Goal: Task Accomplishment & Management: Complete application form

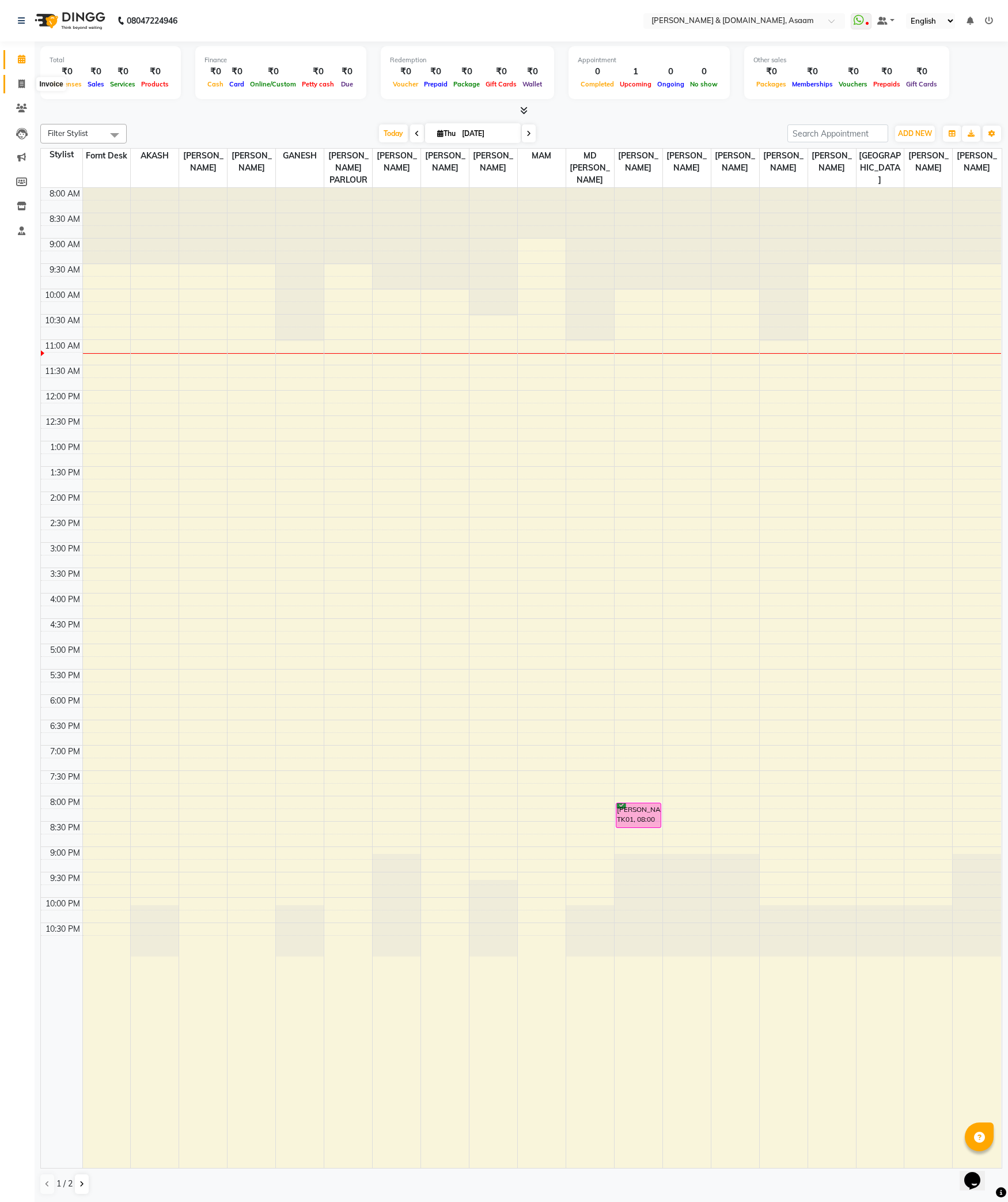
click at [27, 78] on span at bounding box center [21, 84] width 20 height 13
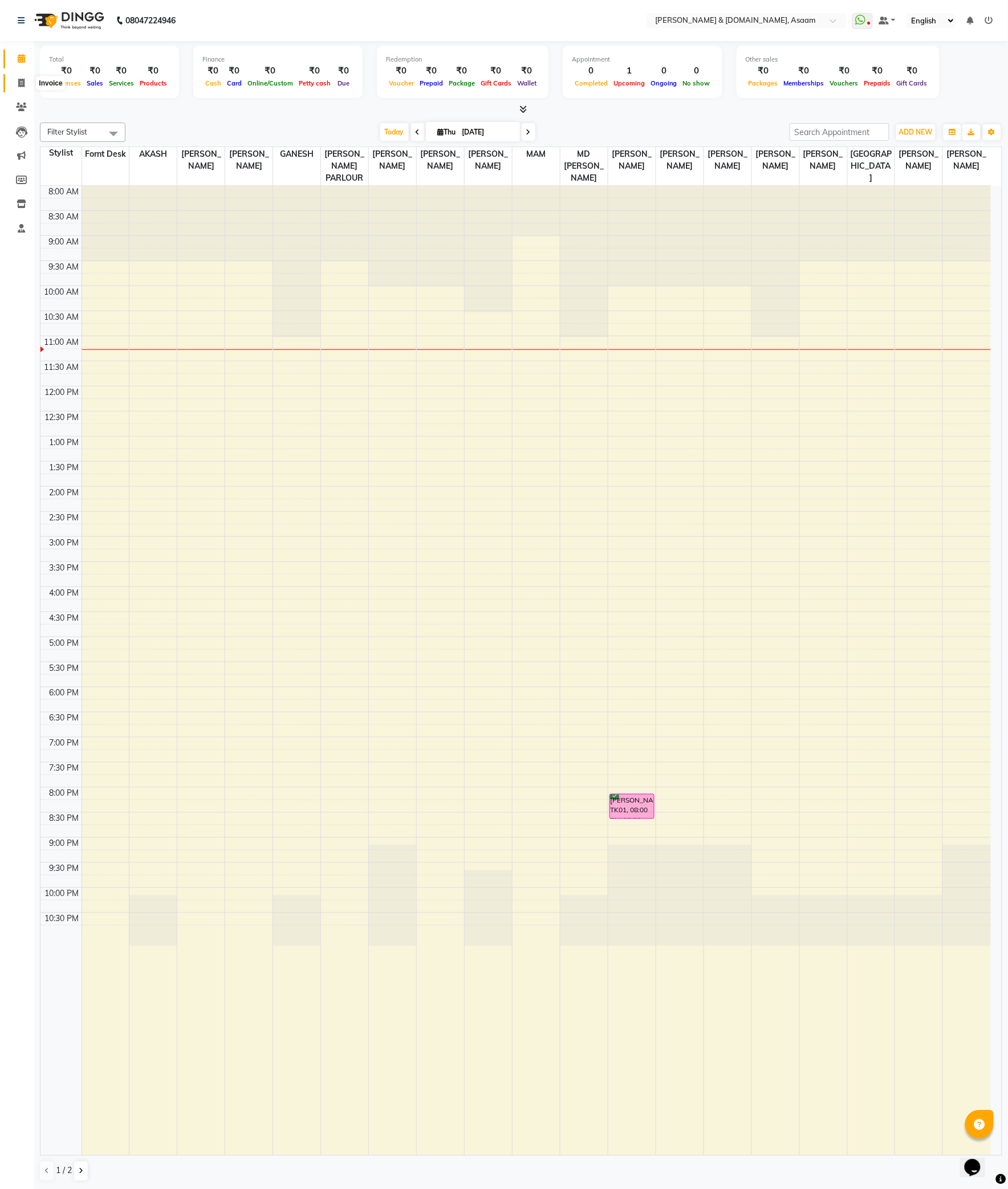
select select "4608"
select select "service"
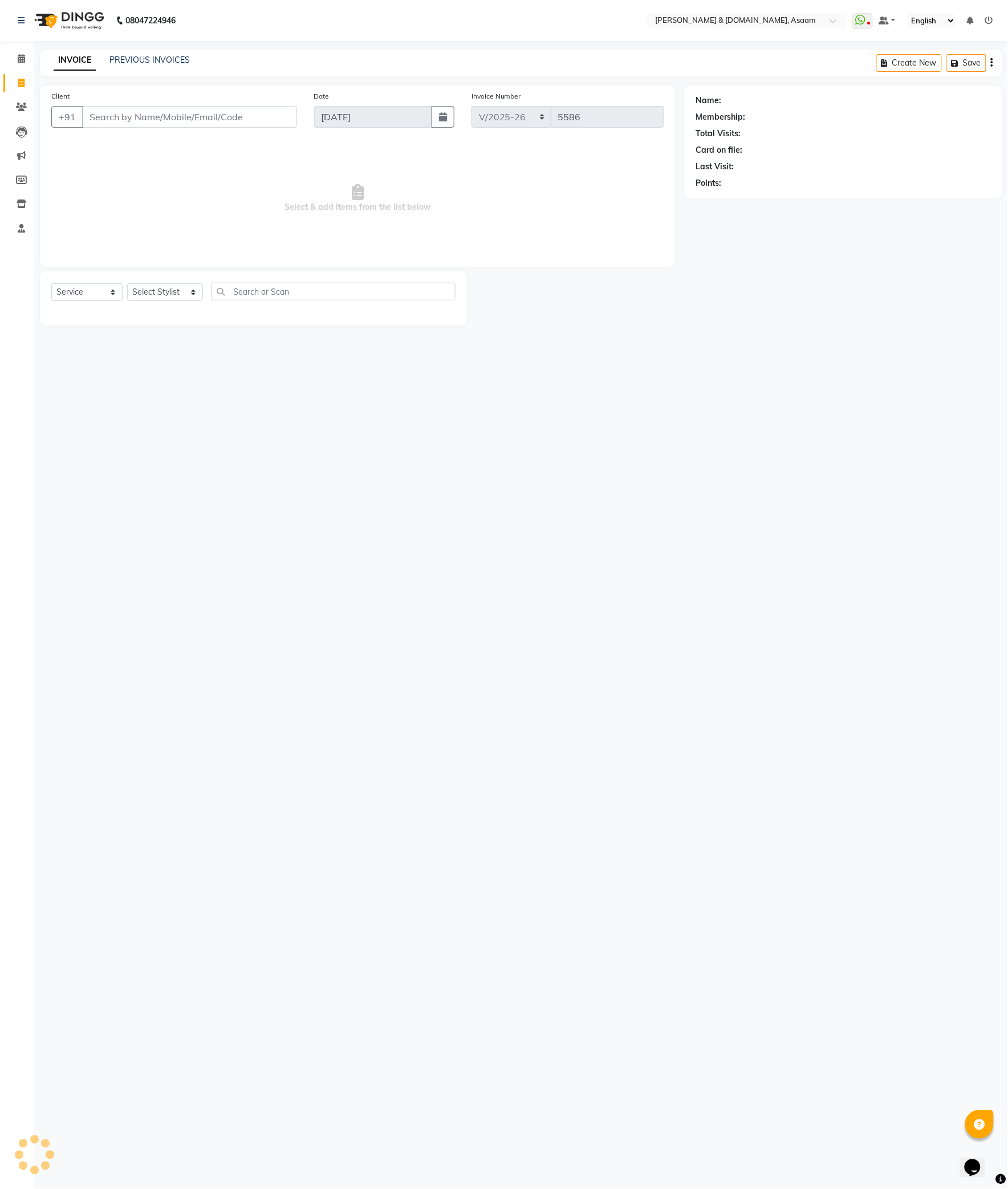
click at [175, 123] on input "Client" at bounding box center [190, 116] width 215 height 22
type input "96"
click at [115, 125] on input "96" at bounding box center [190, 116] width 215 height 22
click at [17, 53] on span at bounding box center [21, 59] width 20 height 13
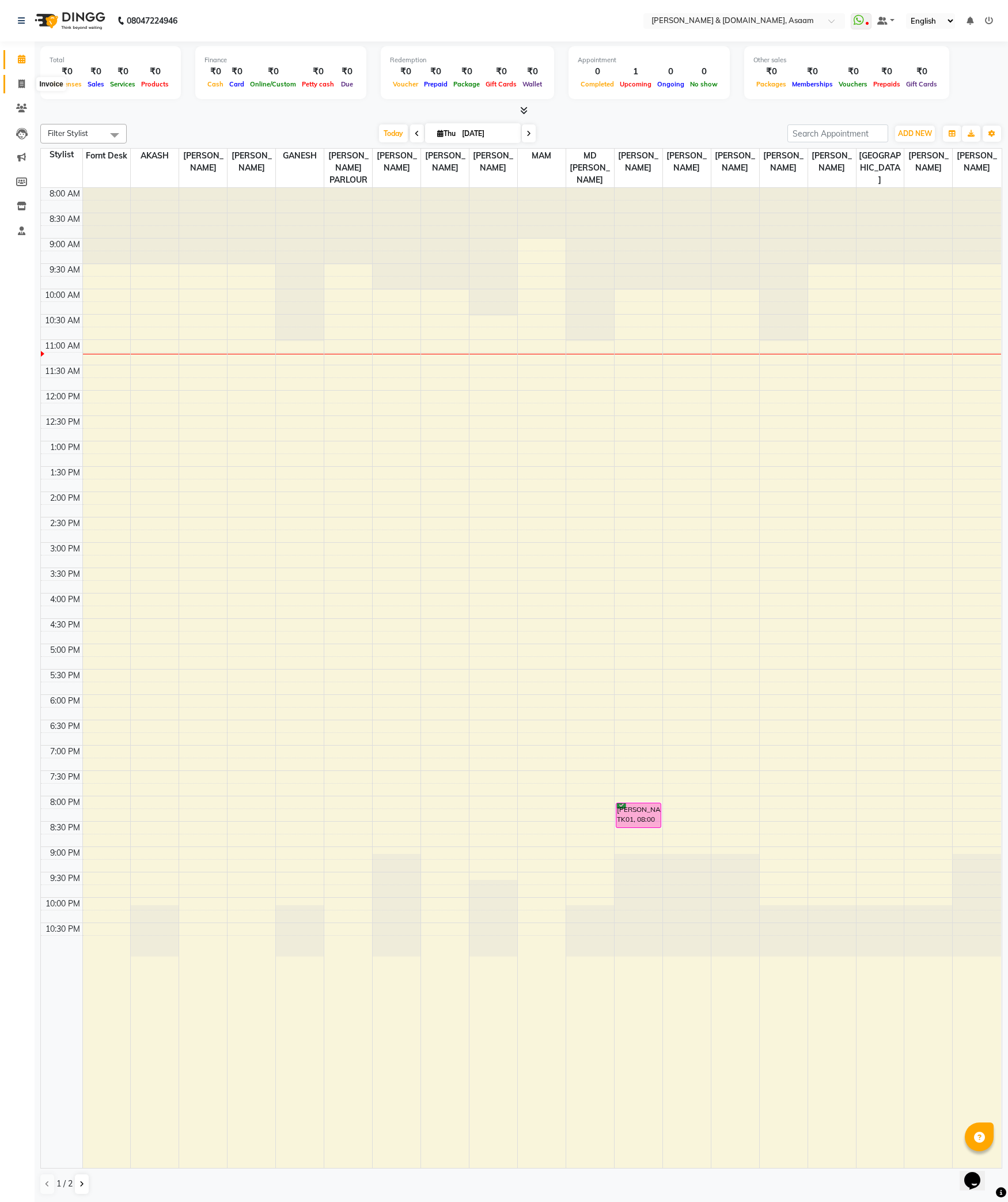
click at [14, 87] on span at bounding box center [21, 84] width 20 height 13
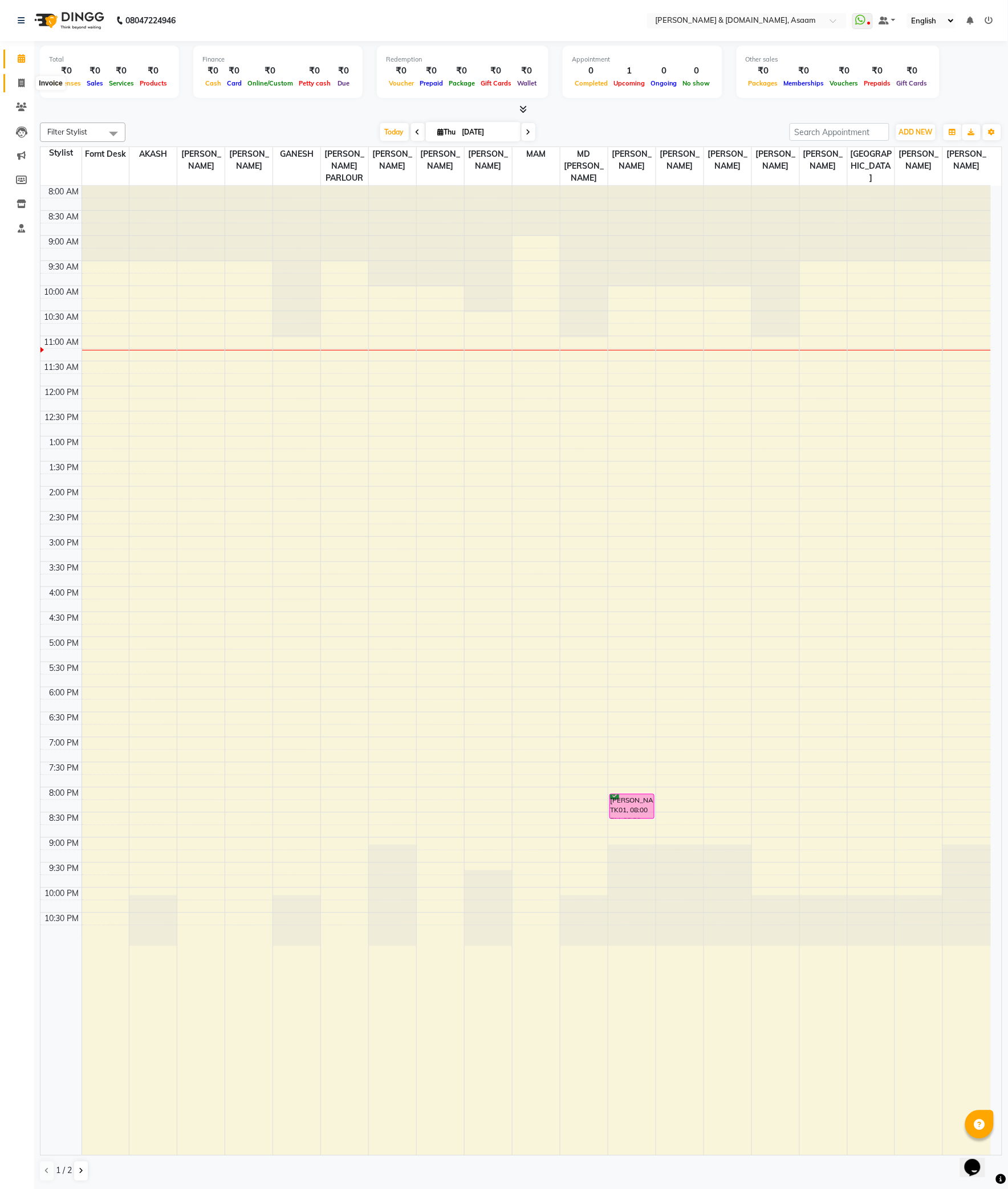
select select "4608"
select select "service"
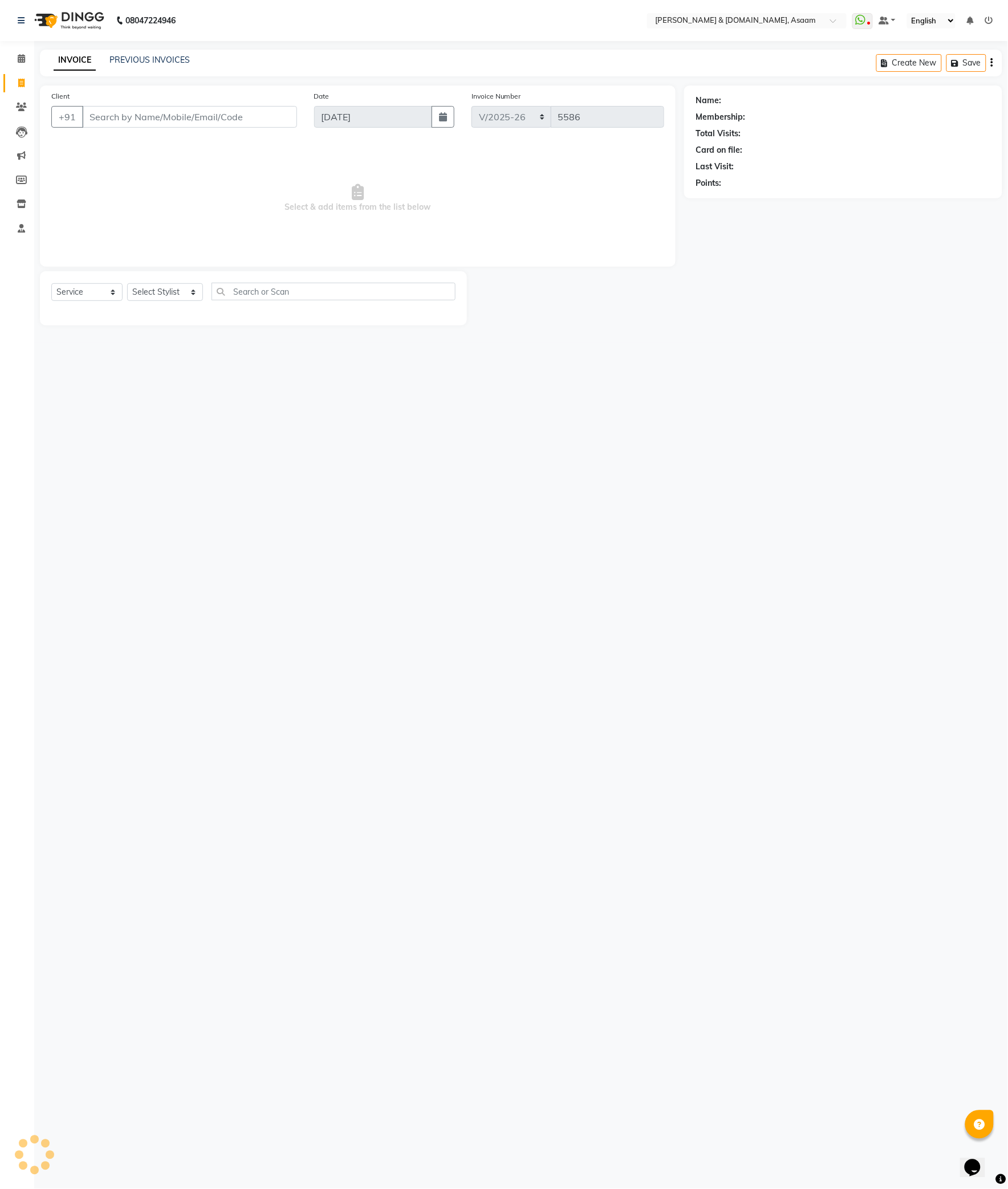
click at [113, 106] on input "Client" at bounding box center [190, 116] width 215 height 22
type input "9678183056"
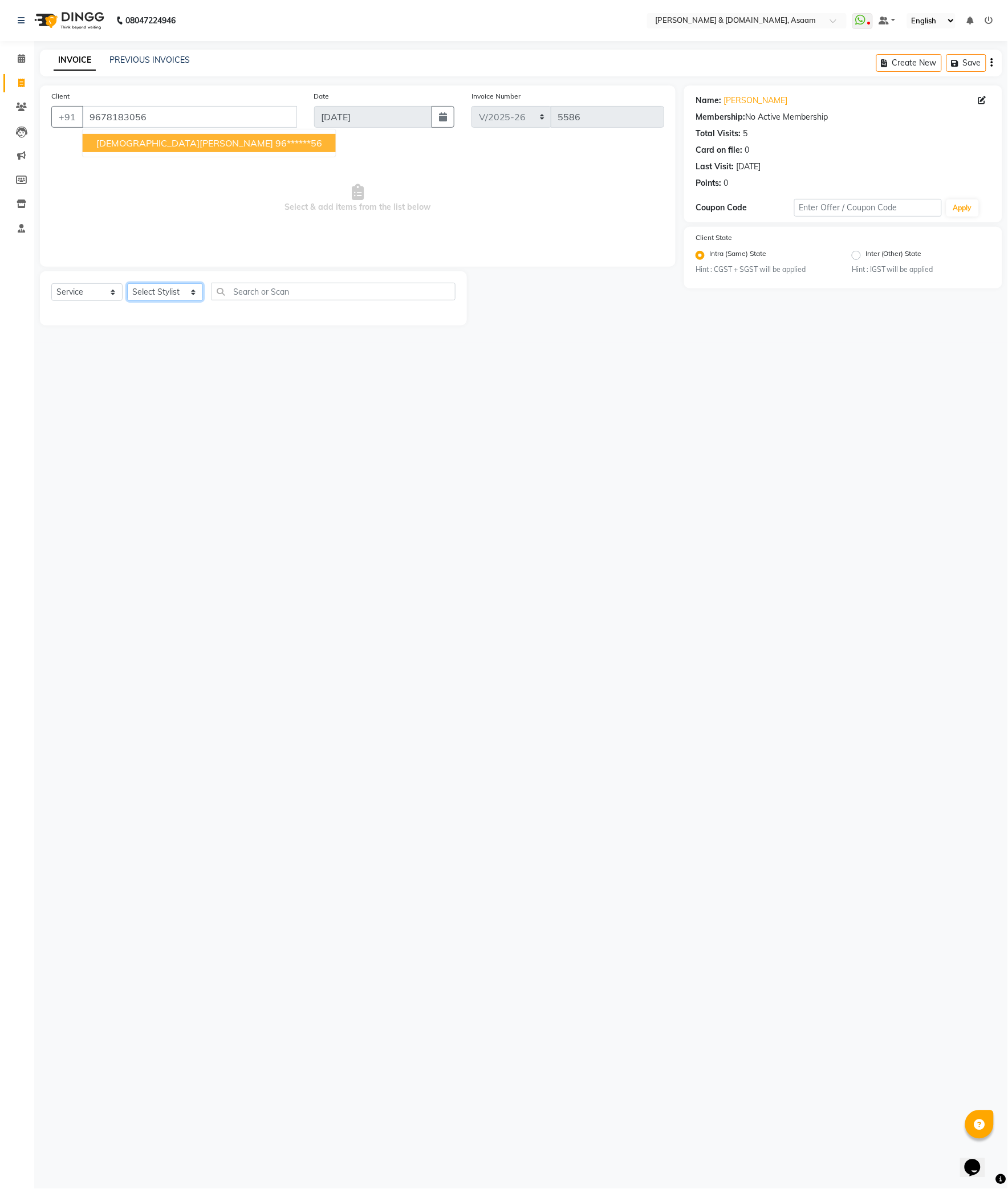
click at [179, 297] on select "Select Stylist AKASH AKIB DEEPU fornt desk GANESH HRISHIKA PARLOUR JITU KARNA D…" at bounding box center [165, 292] width 76 height 18
select select "86645"
click at [127, 283] on select "Select Stylist AKASH AKIB DEEPU fornt desk GANESH HRISHIKA PARLOUR JITU KARNA D…" at bounding box center [165, 292] width 76 height 18
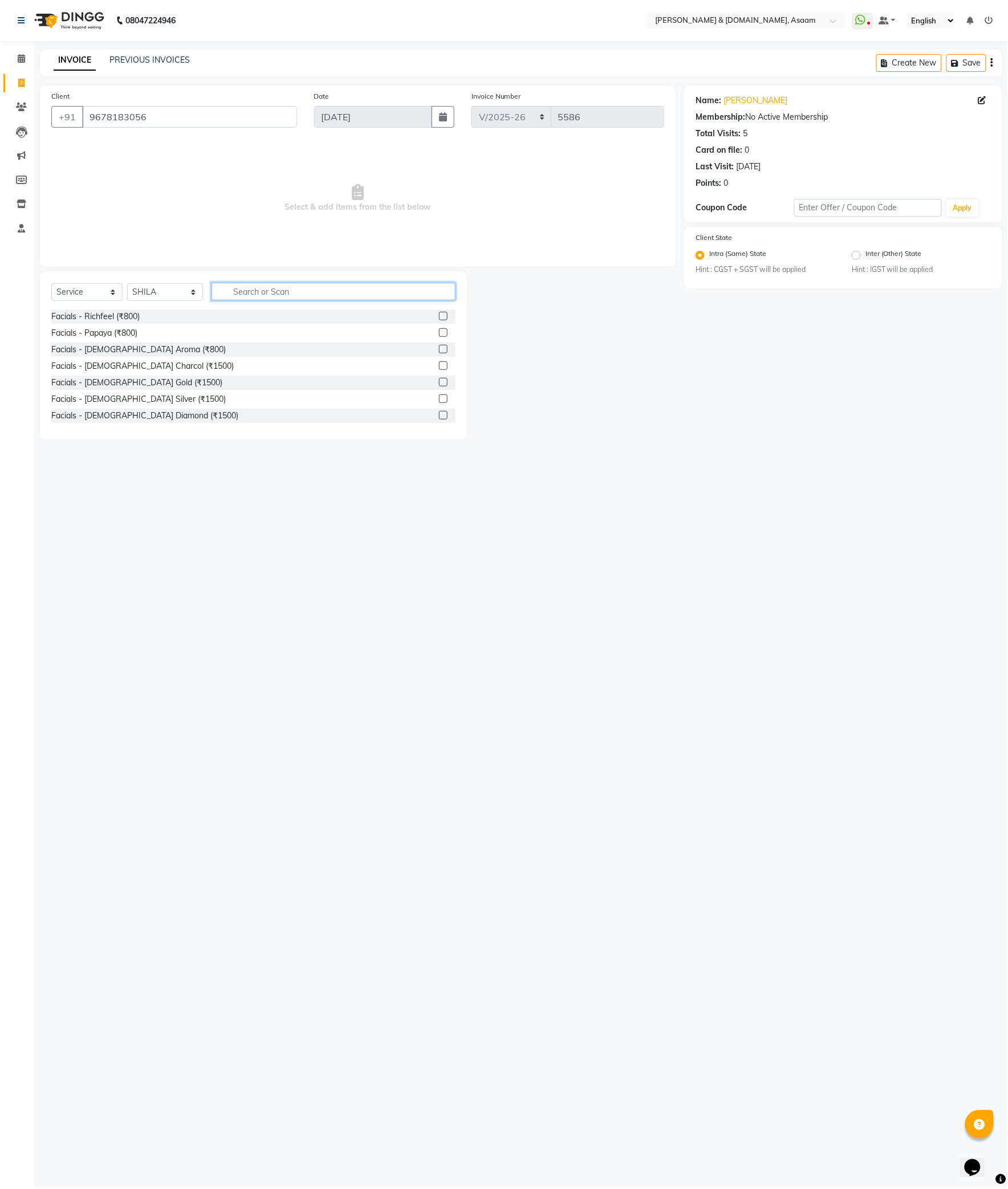
click at [268, 286] on input "text" at bounding box center [333, 292] width 244 height 18
type input "threa"
click at [75, 313] on div "Normal threading (₹50)" at bounding box center [93, 317] width 85 height 12
checkbox input "false"
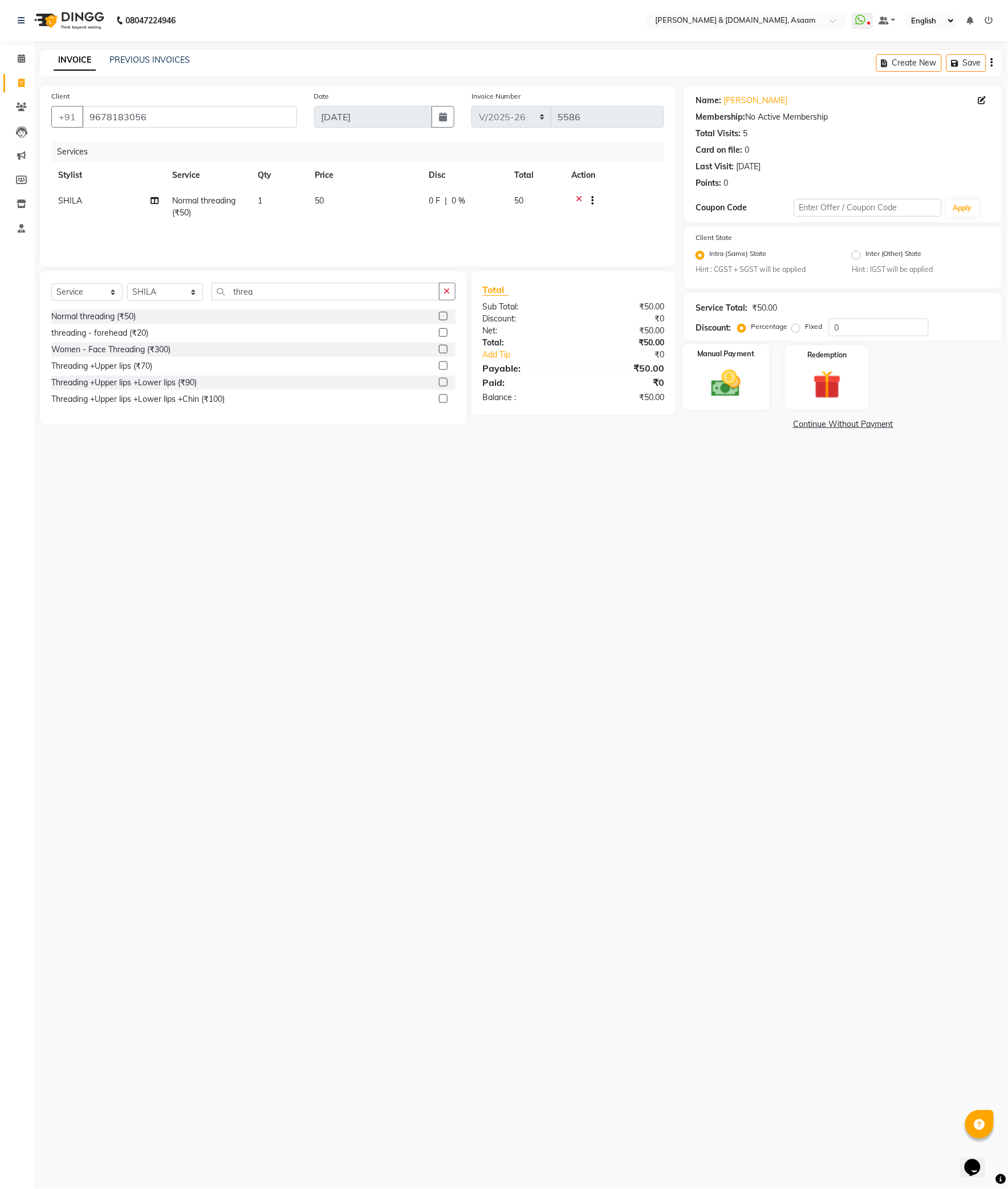
click at [738, 377] on img at bounding box center [726, 384] width 48 height 34
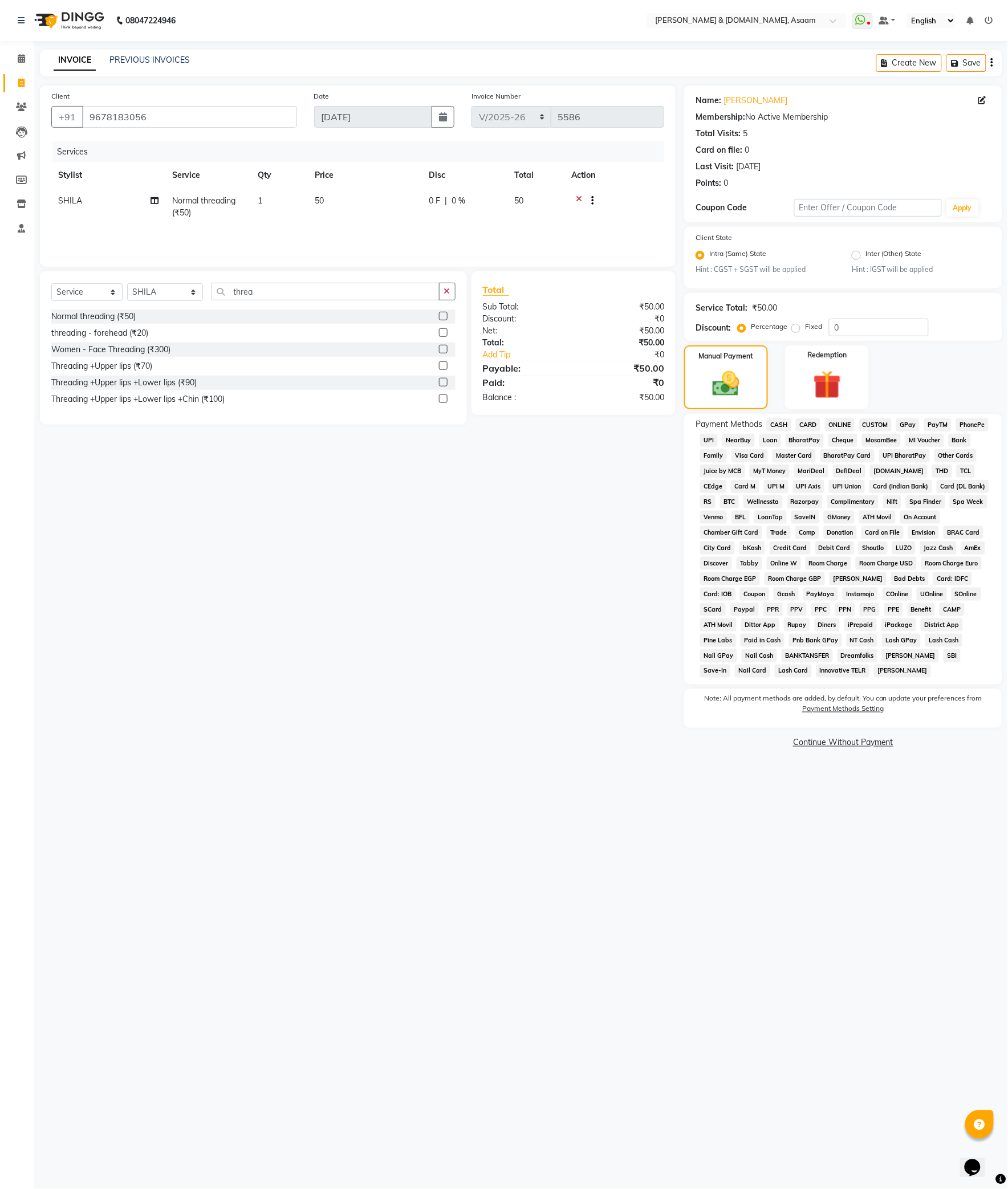
click at [776, 424] on span "CASH" at bounding box center [779, 425] width 25 height 13
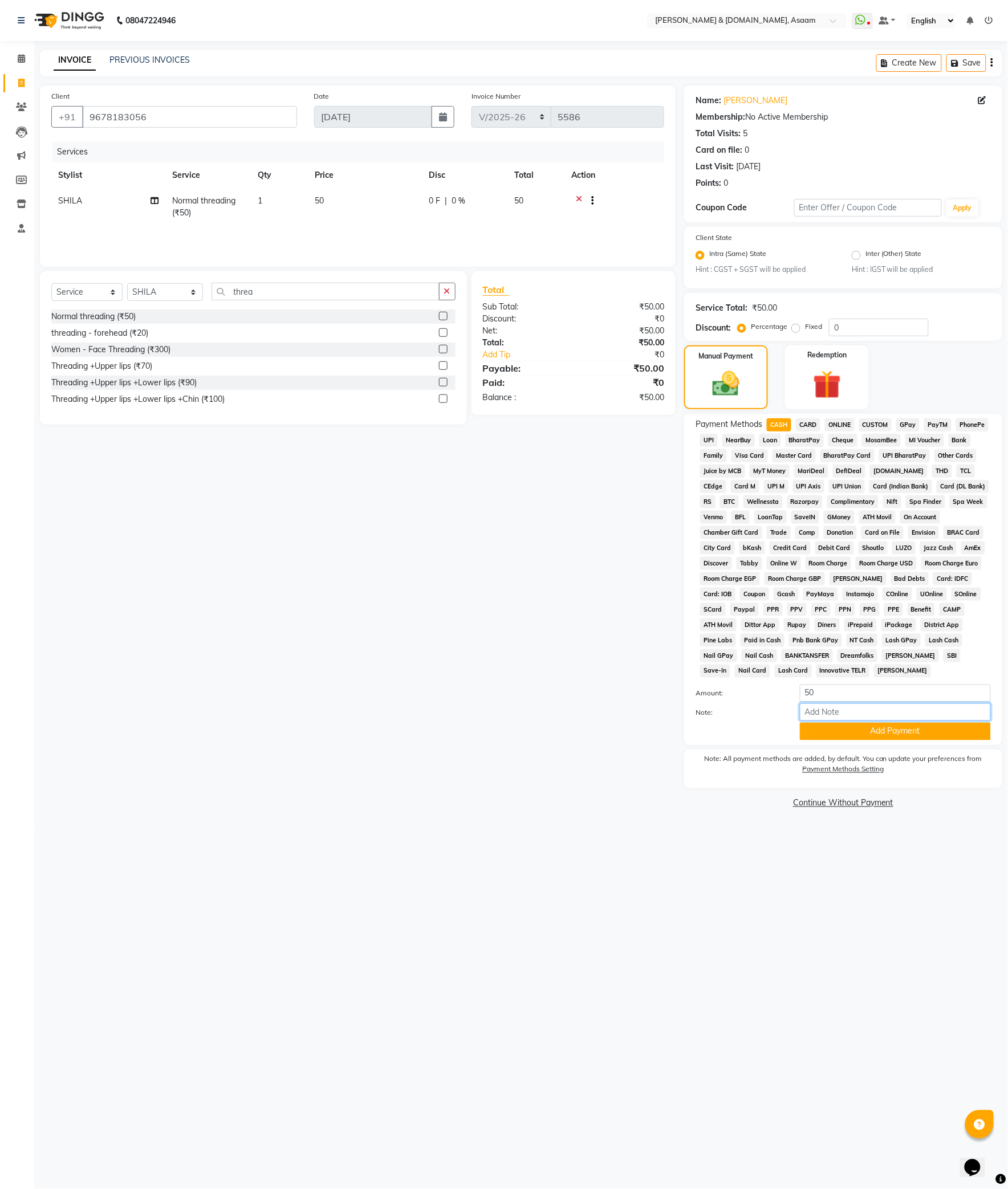
click at [826, 710] on input "Note:" at bounding box center [895, 712] width 191 height 18
click at [825, 729] on button "Add Payment" at bounding box center [895, 732] width 191 height 18
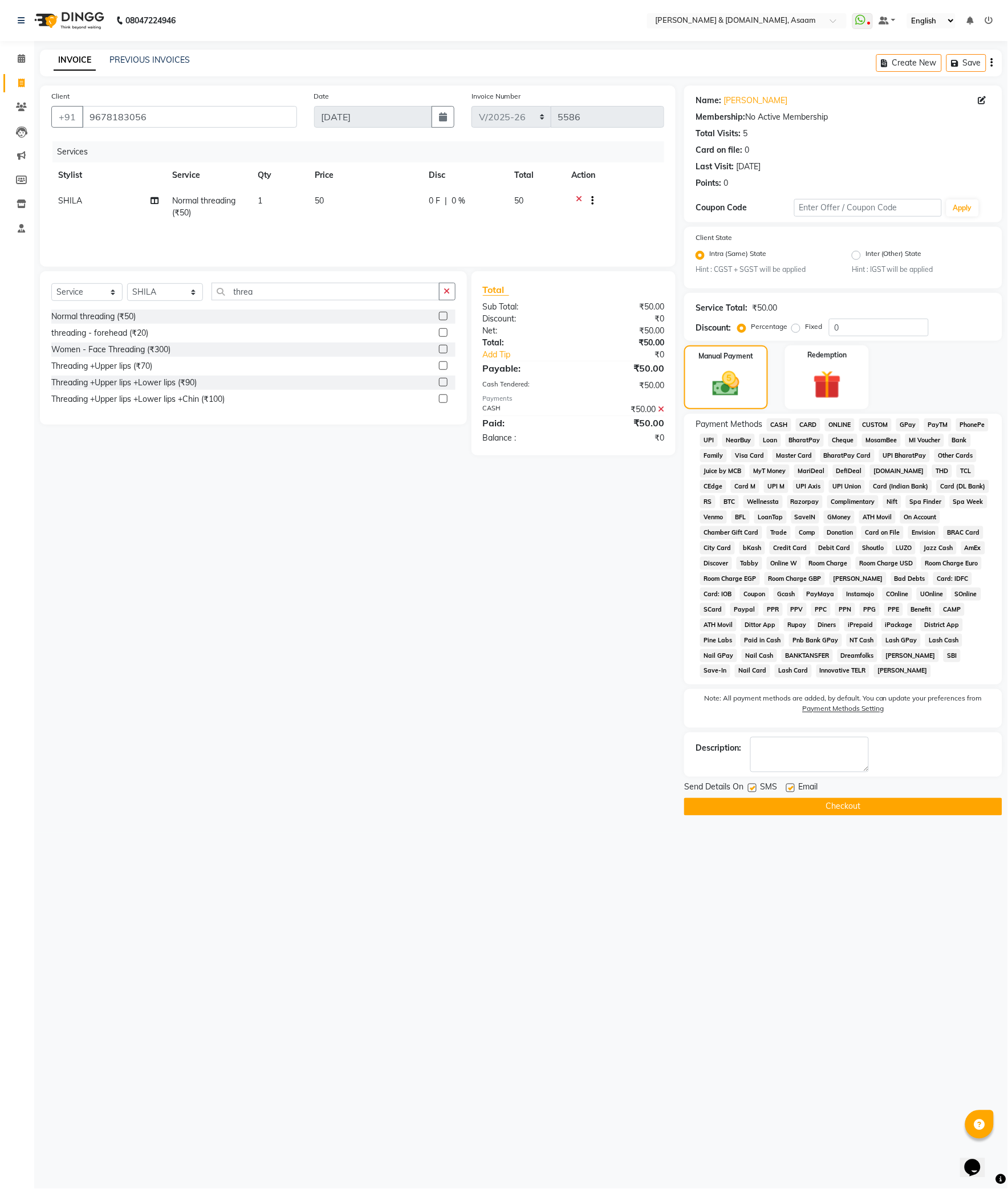
click at [779, 808] on button "Checkout" at bounding box center [843, 807] width 318 height 18
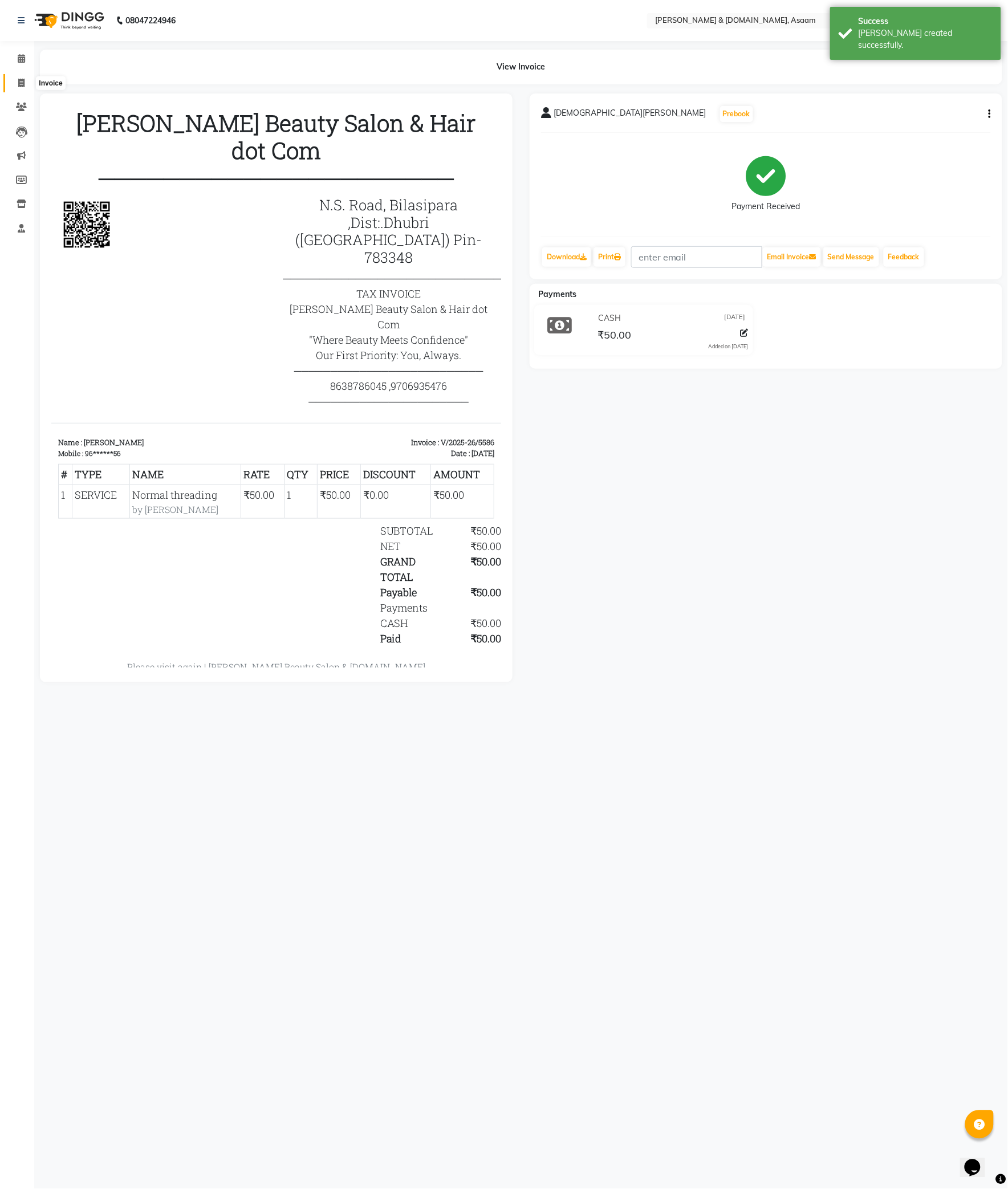
click at [18, 79] on icon at bounding box center [21, 83] width 6 height 9
select select "4608"
select select "service"
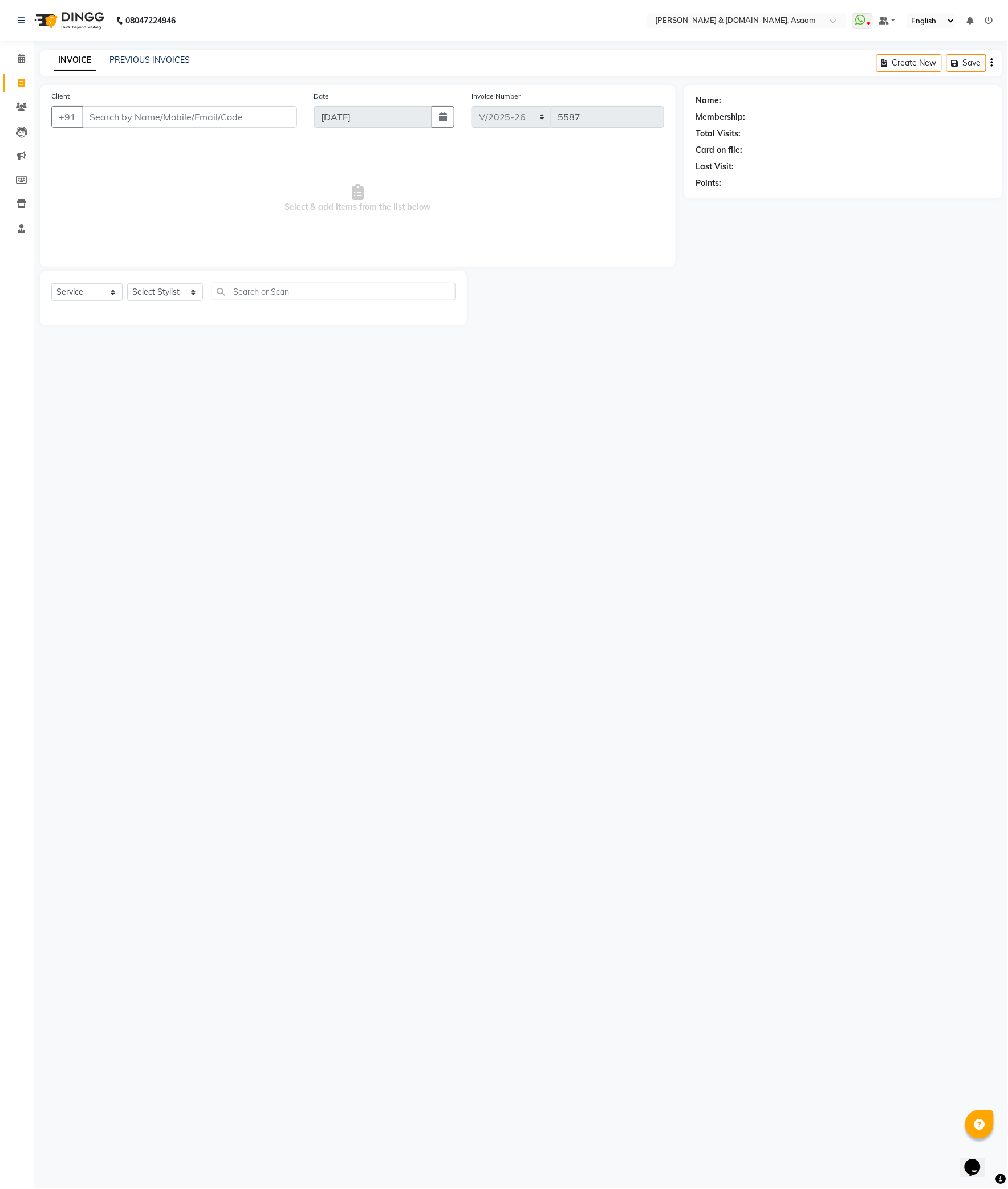
click at [9, 88] on link "Invoice" at bounding box center [17, 83] width 28 height 19
select select "4608"
select select "service"
click at [16, 85] on span at bounding box center [21, 83] width 20 height 13
select select "4608"
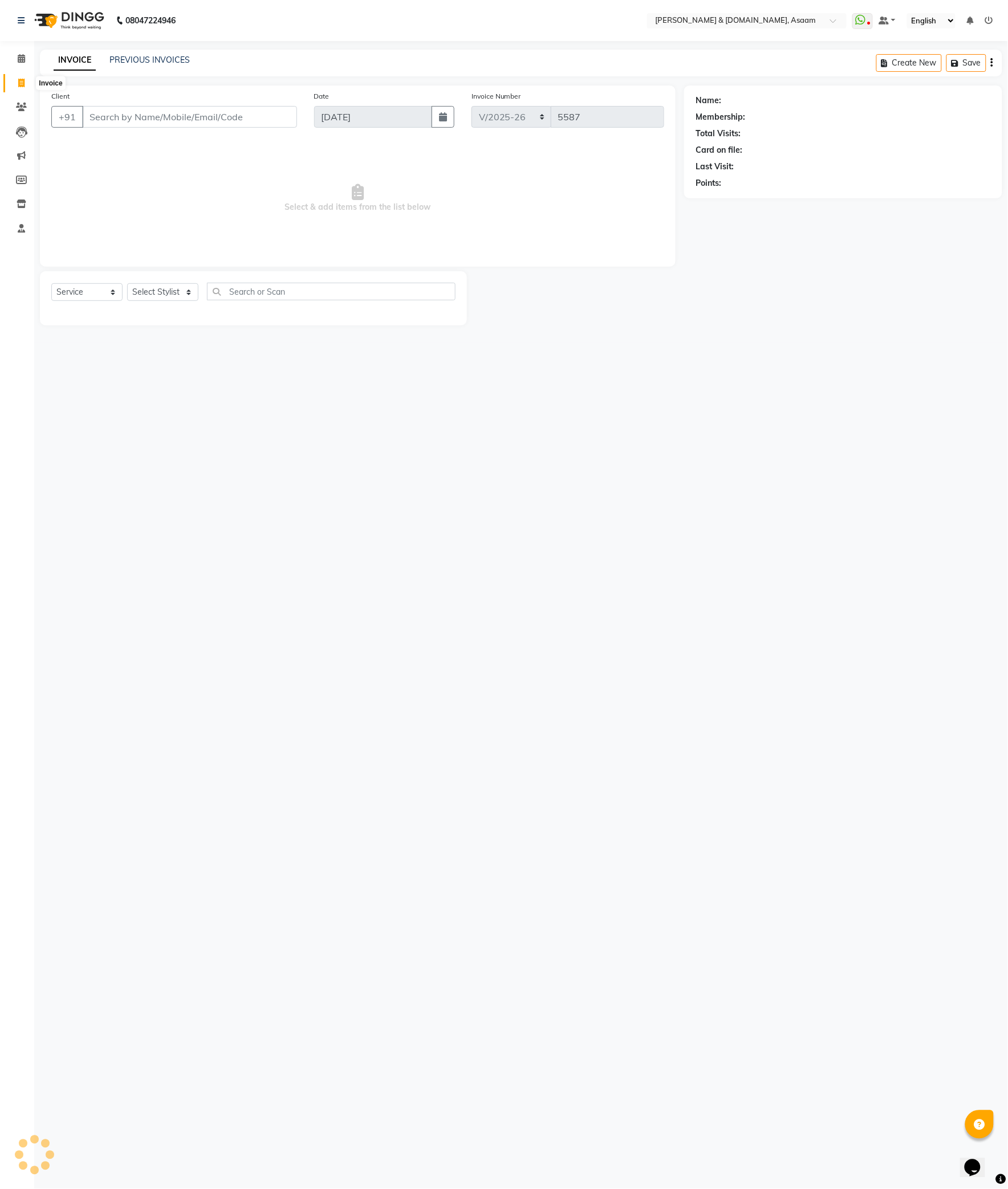
select select "service"
click at [162, 56] on link "PREVIOUS INVOICES" at bounding box center [149, 59] width 81 height 10
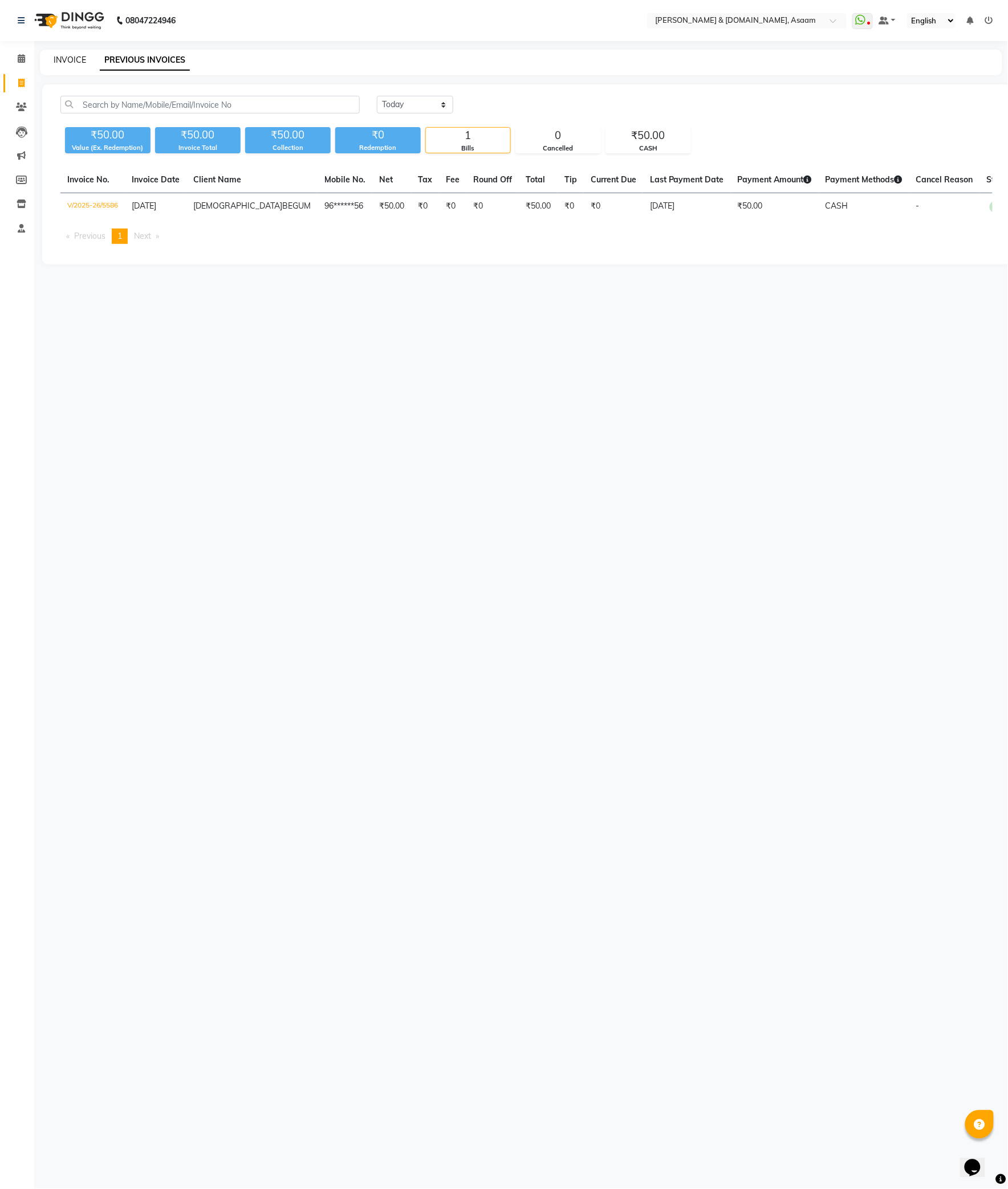
click at [75, 61] on link "INVOICE" at bounding box center [69, 59] width 32 height 10
select select "service"
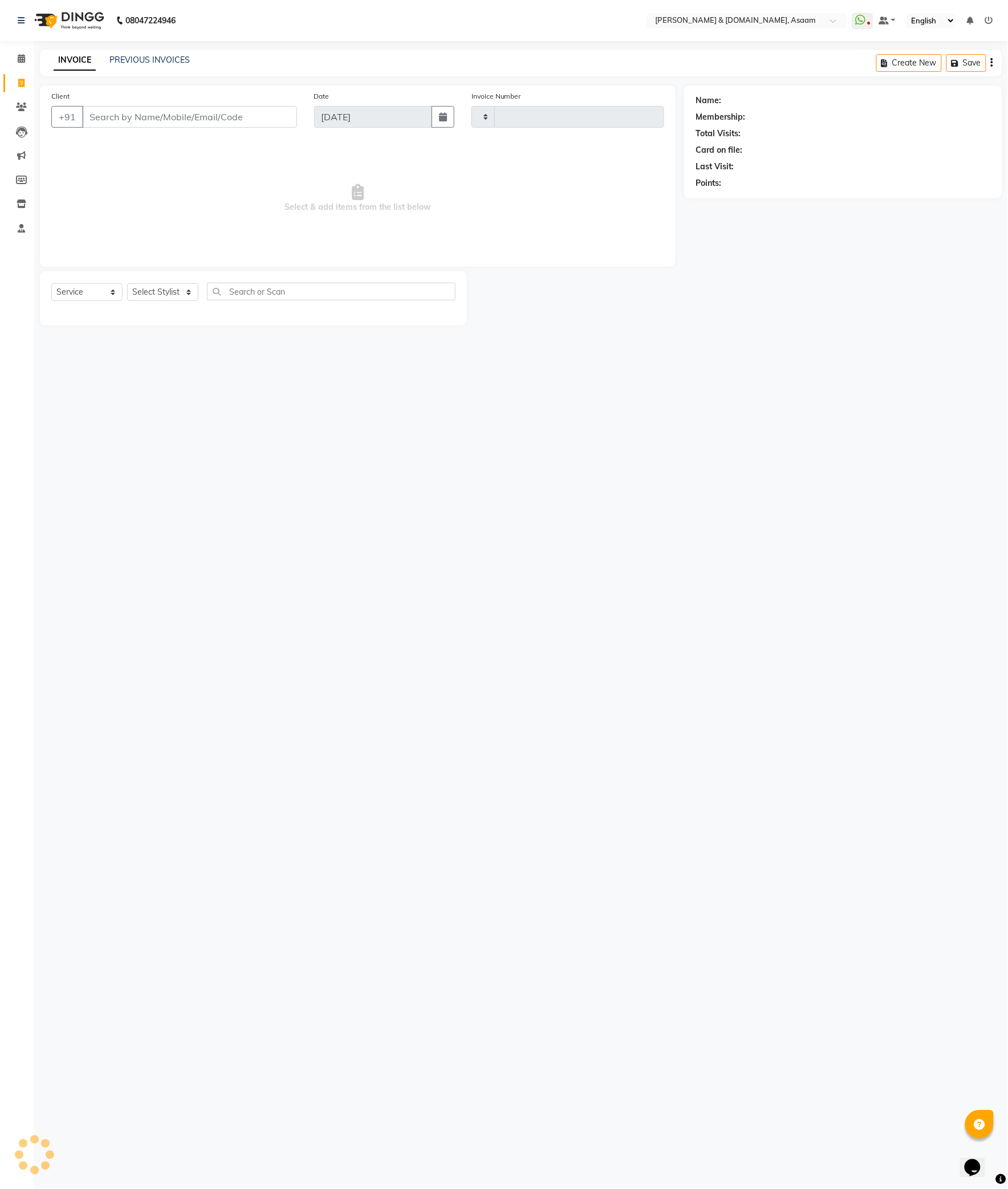
type input "5587"
select select "4608"
click at [990, 24] on icon at bounding box center [989, 21] width 8 height 8
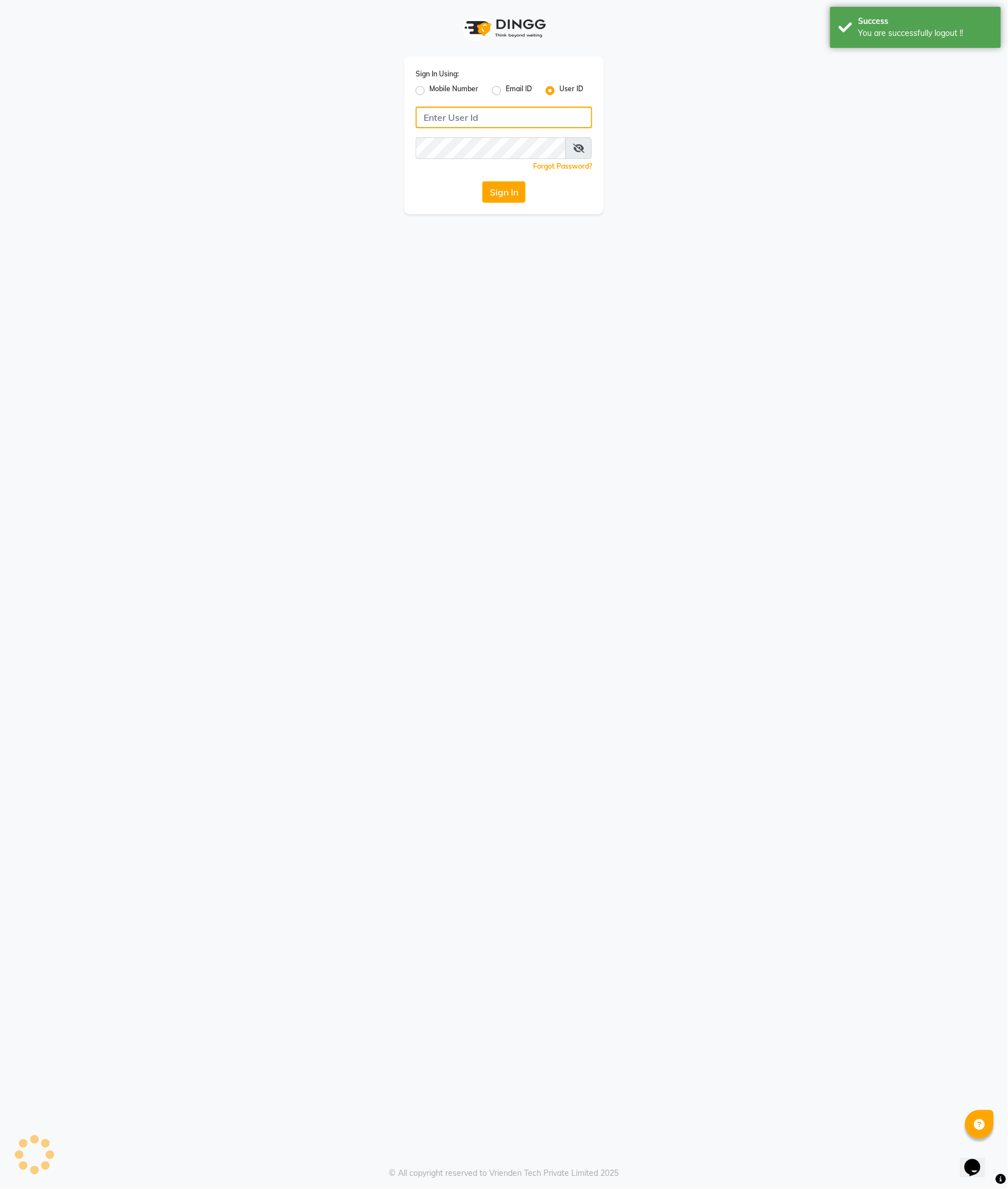
type input "9365278165"
click at [603, 226] on div "Sign In Using: Mobile Number Email ID User ID 9365278165 Remember me Forgot Pas…" at bounding box center [504, 594] width 1008 height 1189
click at [454, 88] on label "Mobile Number" at bounding box center [453, 91] width 49 height 14
click at [437, 88] on input "Mobile Number" at bounding box center [433, 88] width 8 height 8
radio input "true"
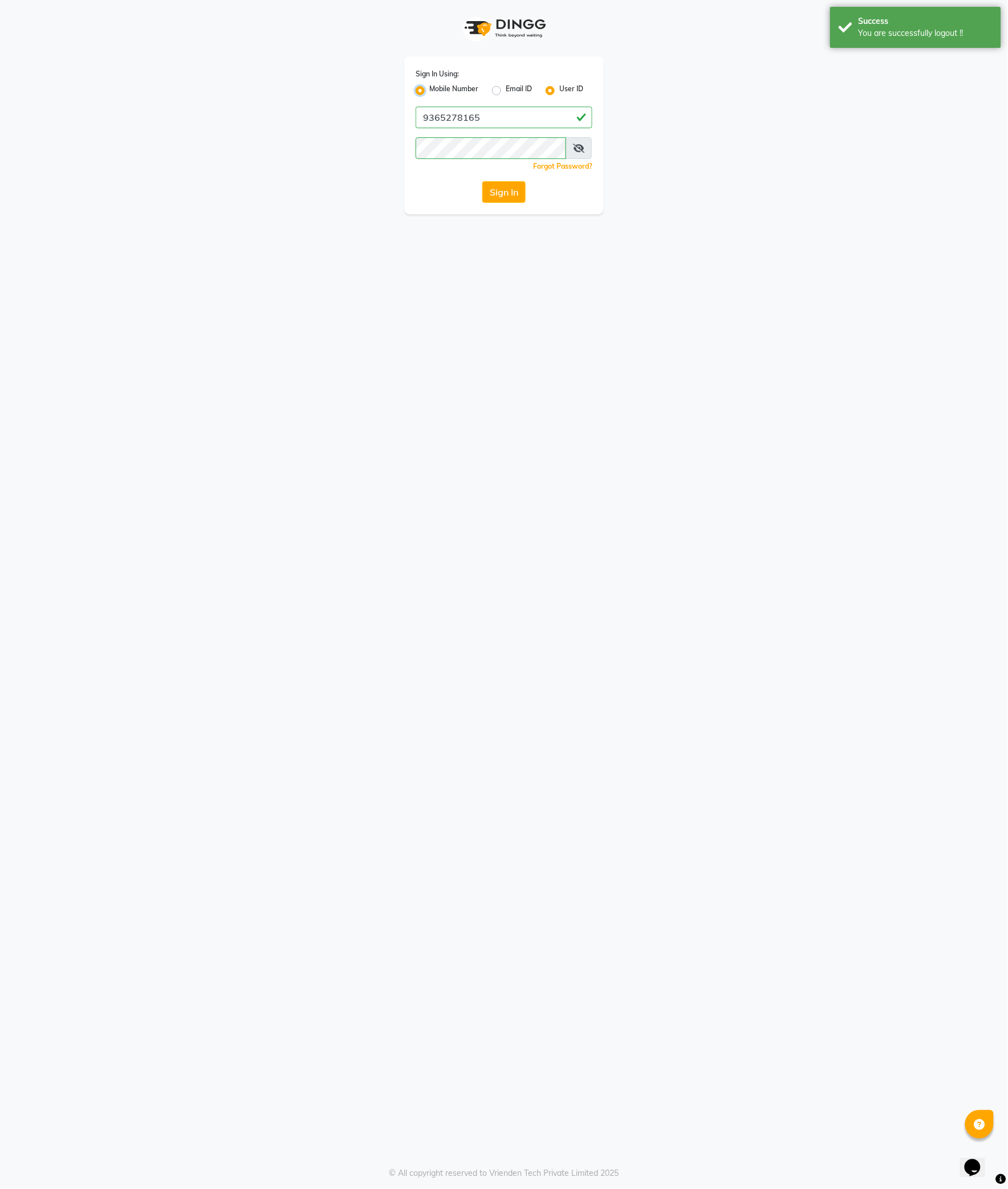
radio input "false"
click at [483, 123] on input "Username" at bounding box center [523, 117] width 139 height 22
type input "9365278165"
click at [520, 181] on button "Sign In" at bounding box center [504, 192] width 43 height 22
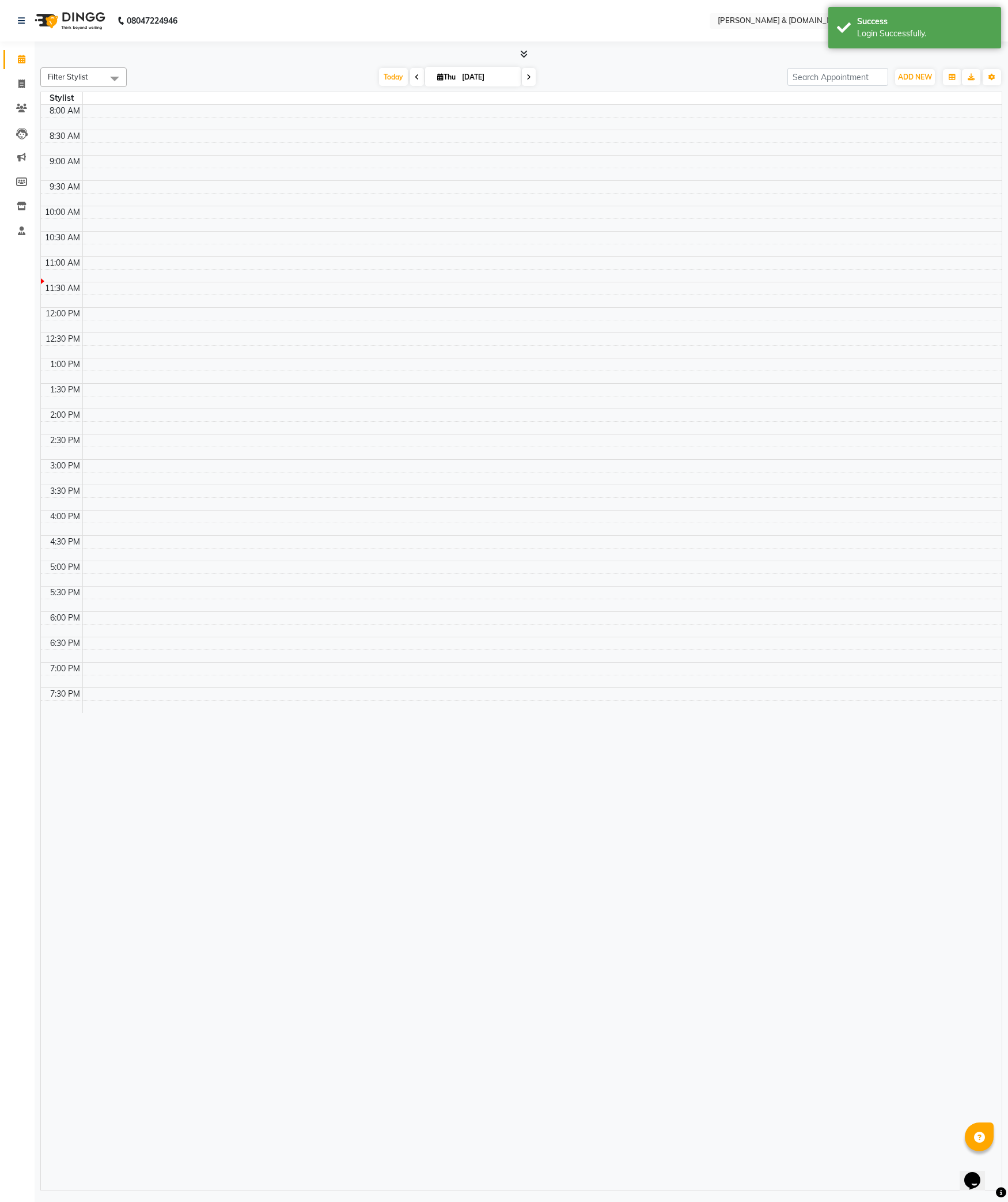
select select "en"
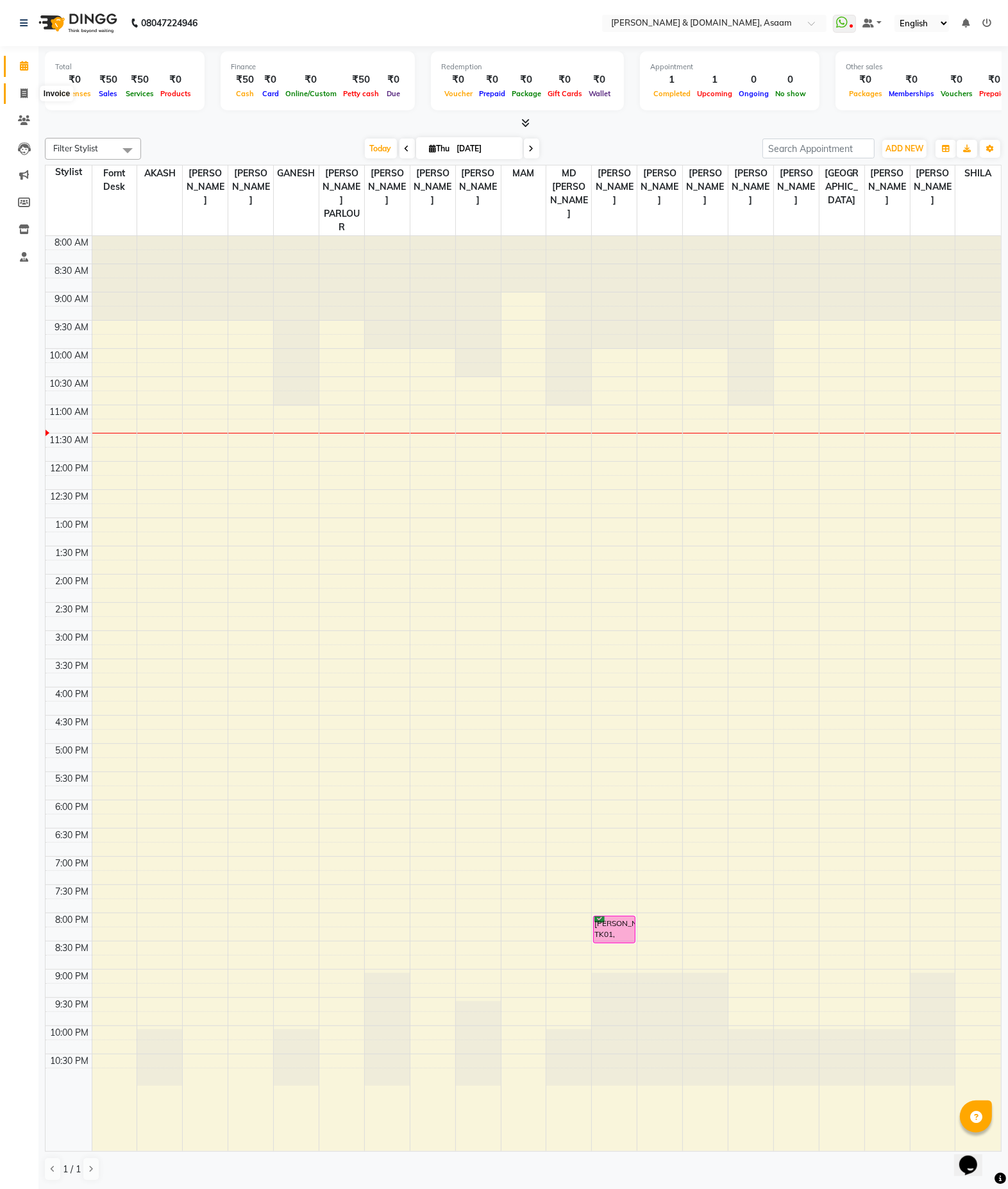
click at [20, 96] on icon at bounding box center [24, 93] width 7 height 10
select select "4608"
select select "service"
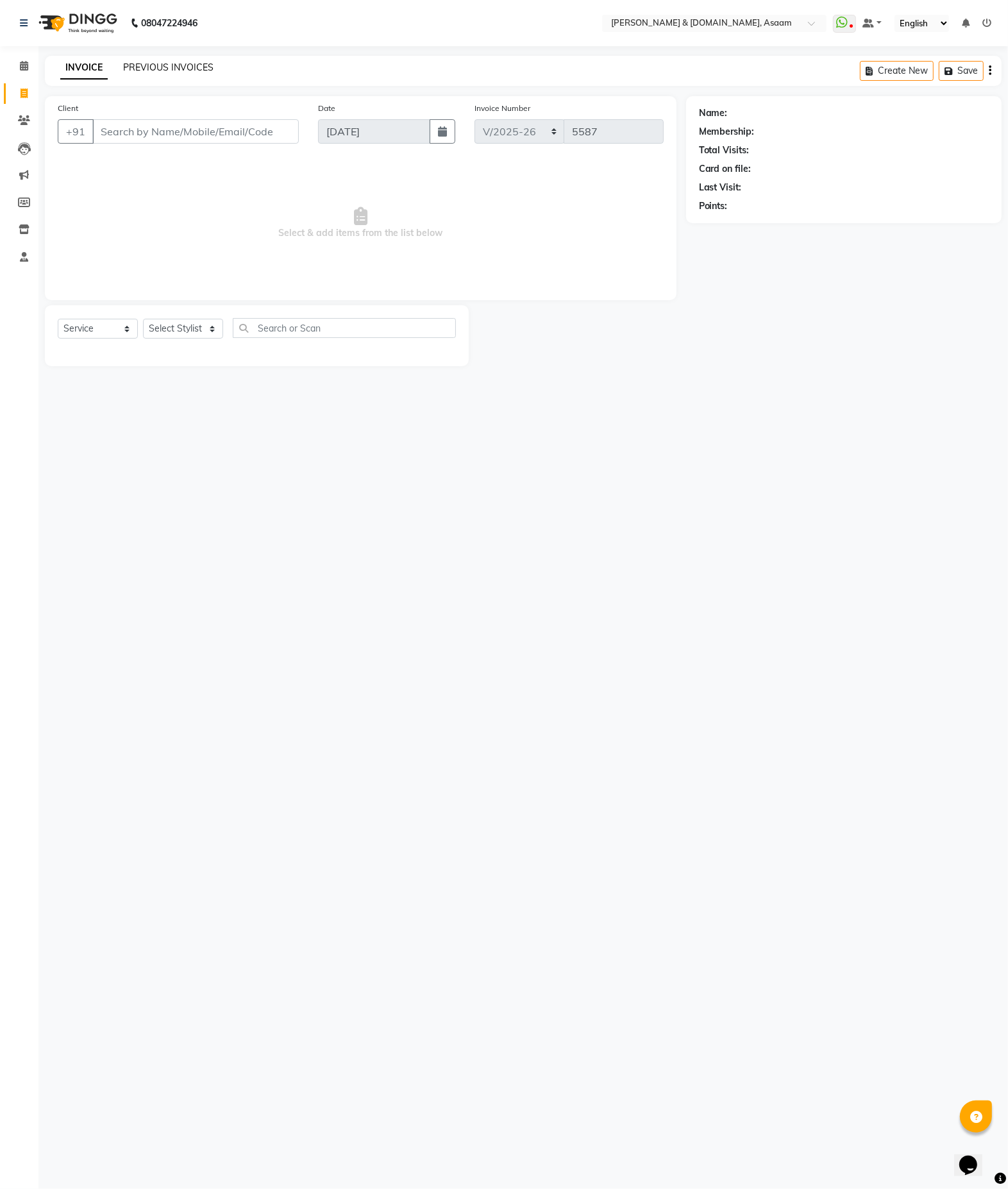
click at [189, 63] on link "PREVIOUS INVOICES" at bounding box center [168, 67] width 91 height 11
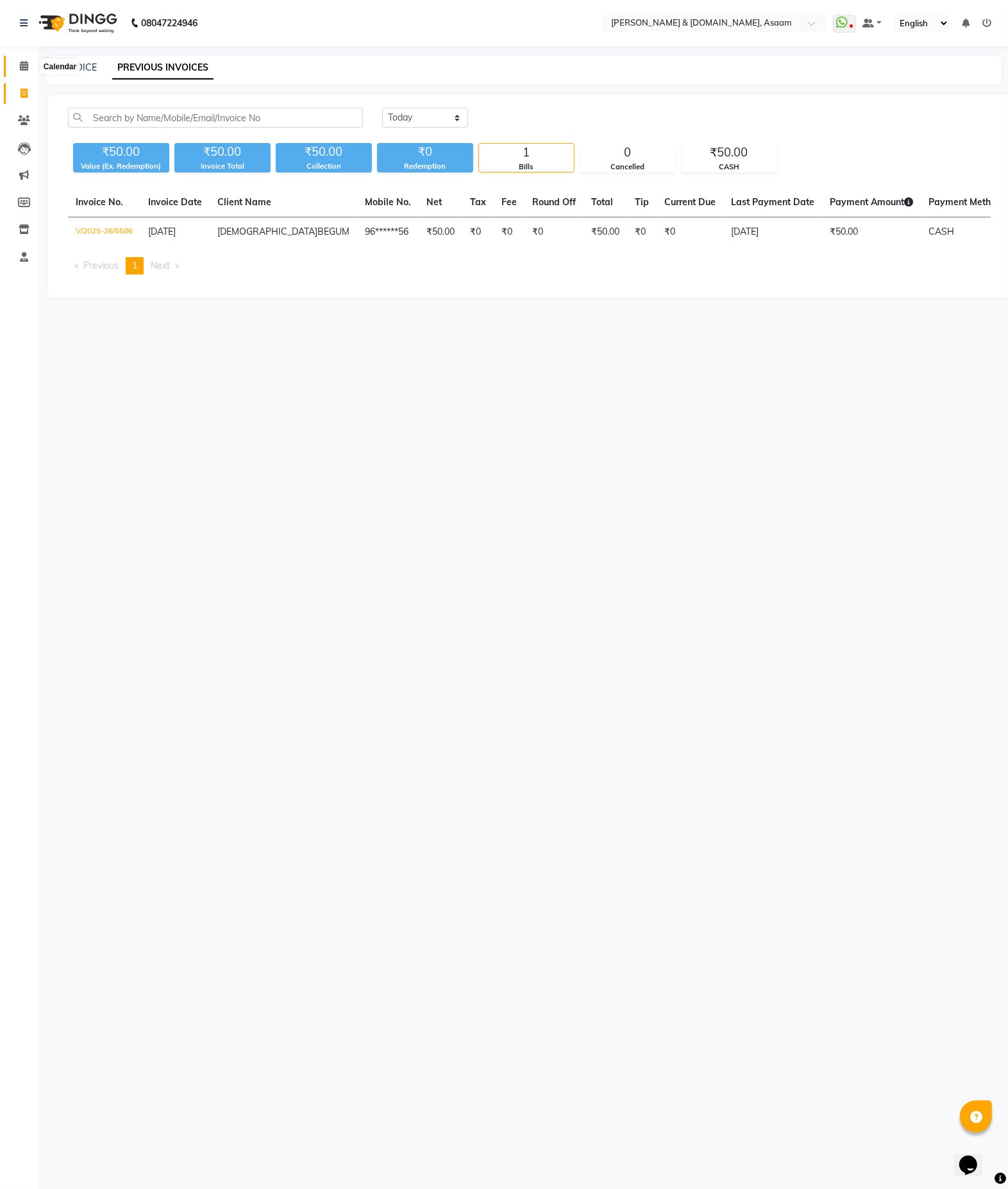
click at [20, 69] on icon at bounding box center [24, 65] width 9 height 10
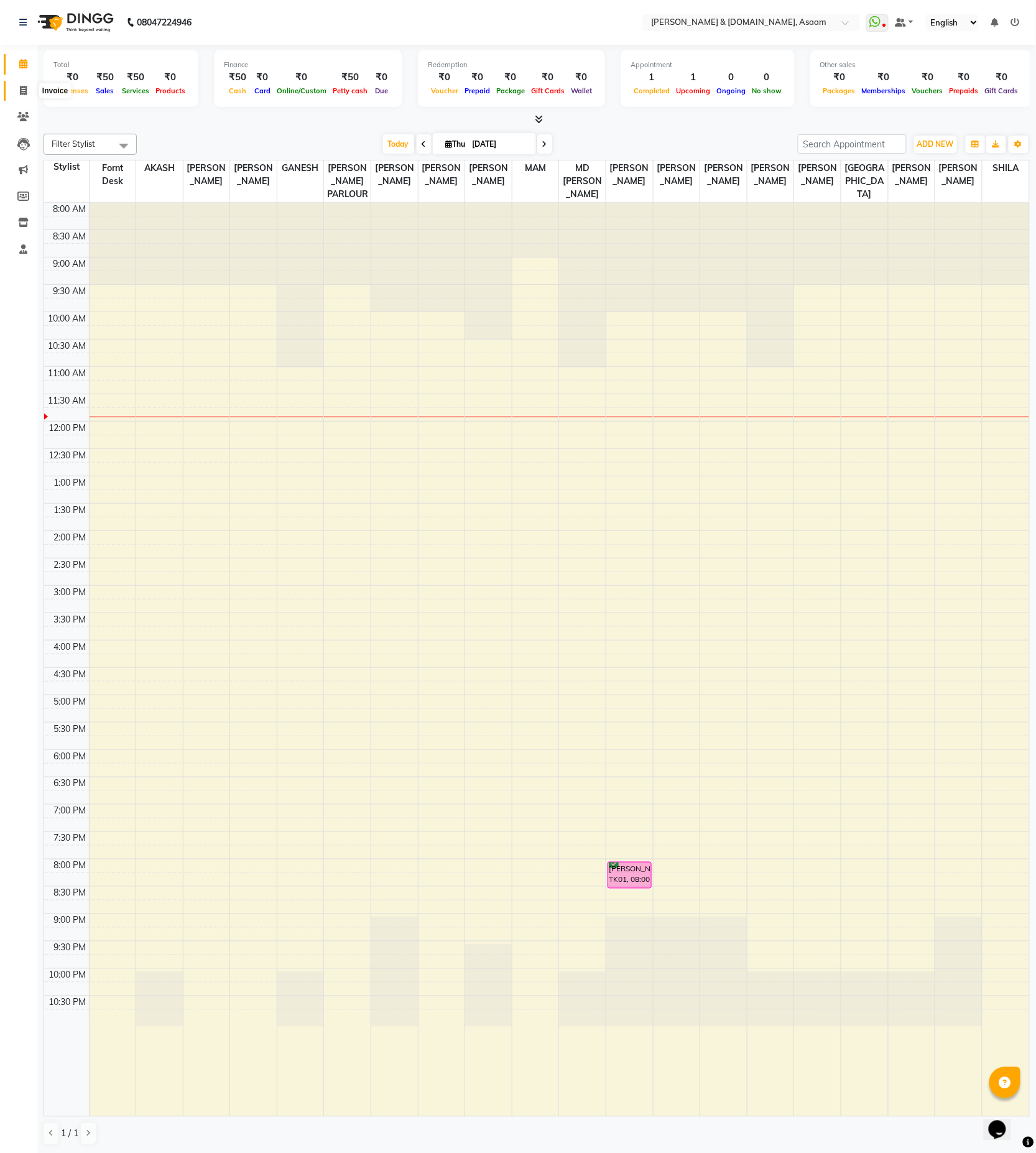
drag, startPoint x: 13, startPoint y: 92, endPoint x: 21, endPoint y: 92, distance: 8.0
click at [14, 92] on span at bounding box center [23, 91] width 22 height 14
select select "service"
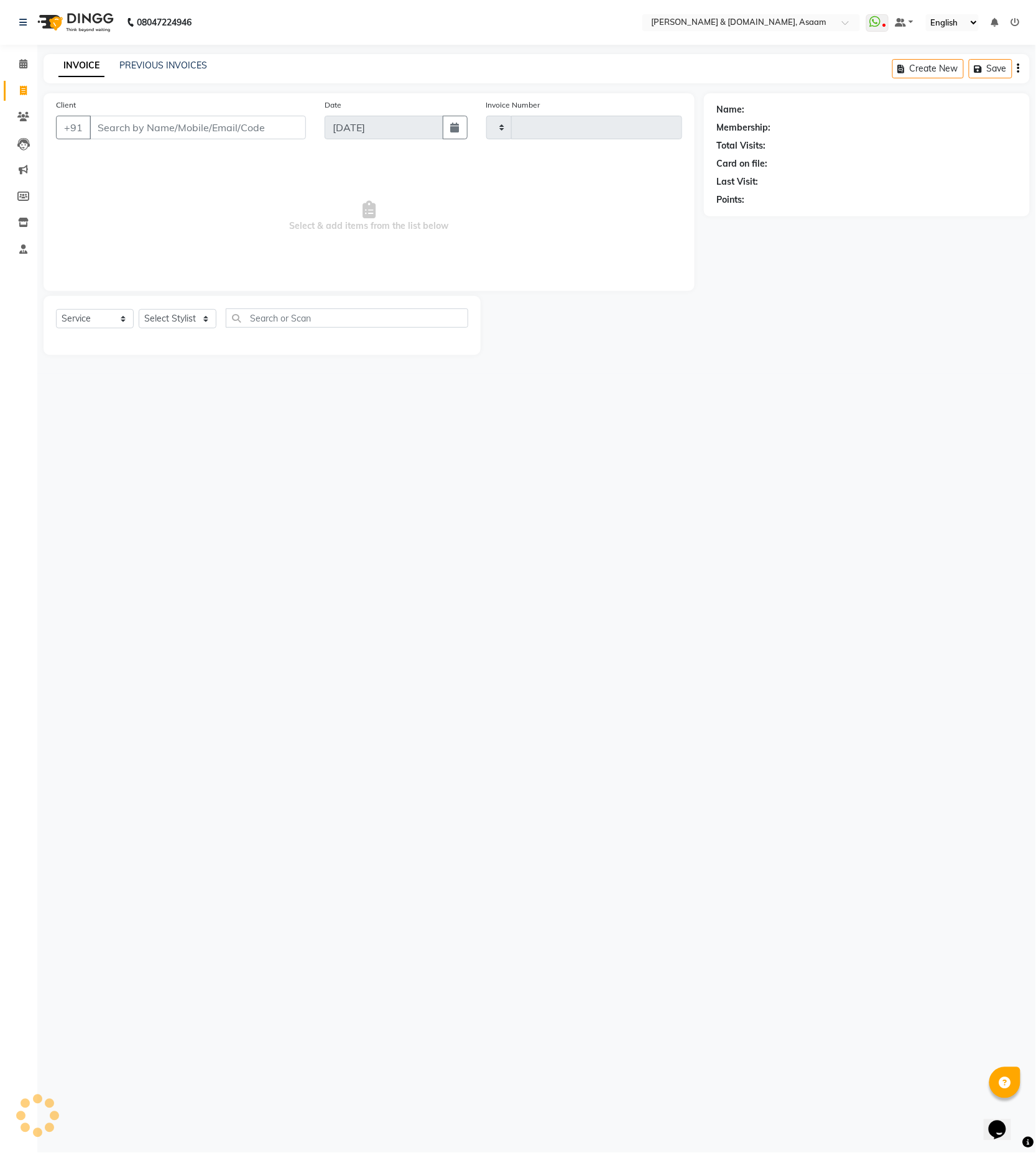
type input "5587"
select select "4608"
click at [116, 119] on input "Client" at bounding box center [198, 127] width 217 height 24
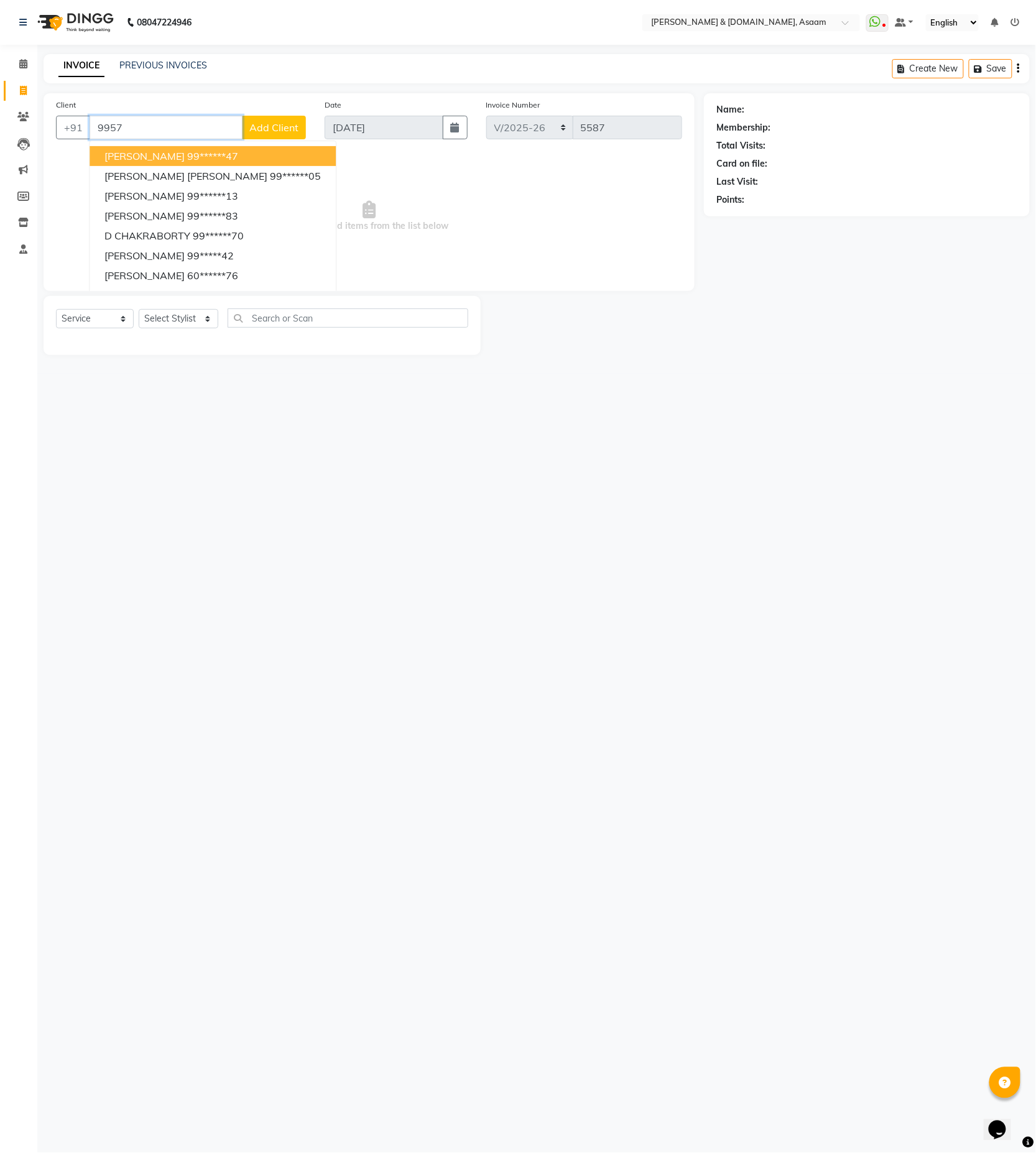
click at [138, 130] on input "9957" at bounding box center [166, 127] width 153 height 24
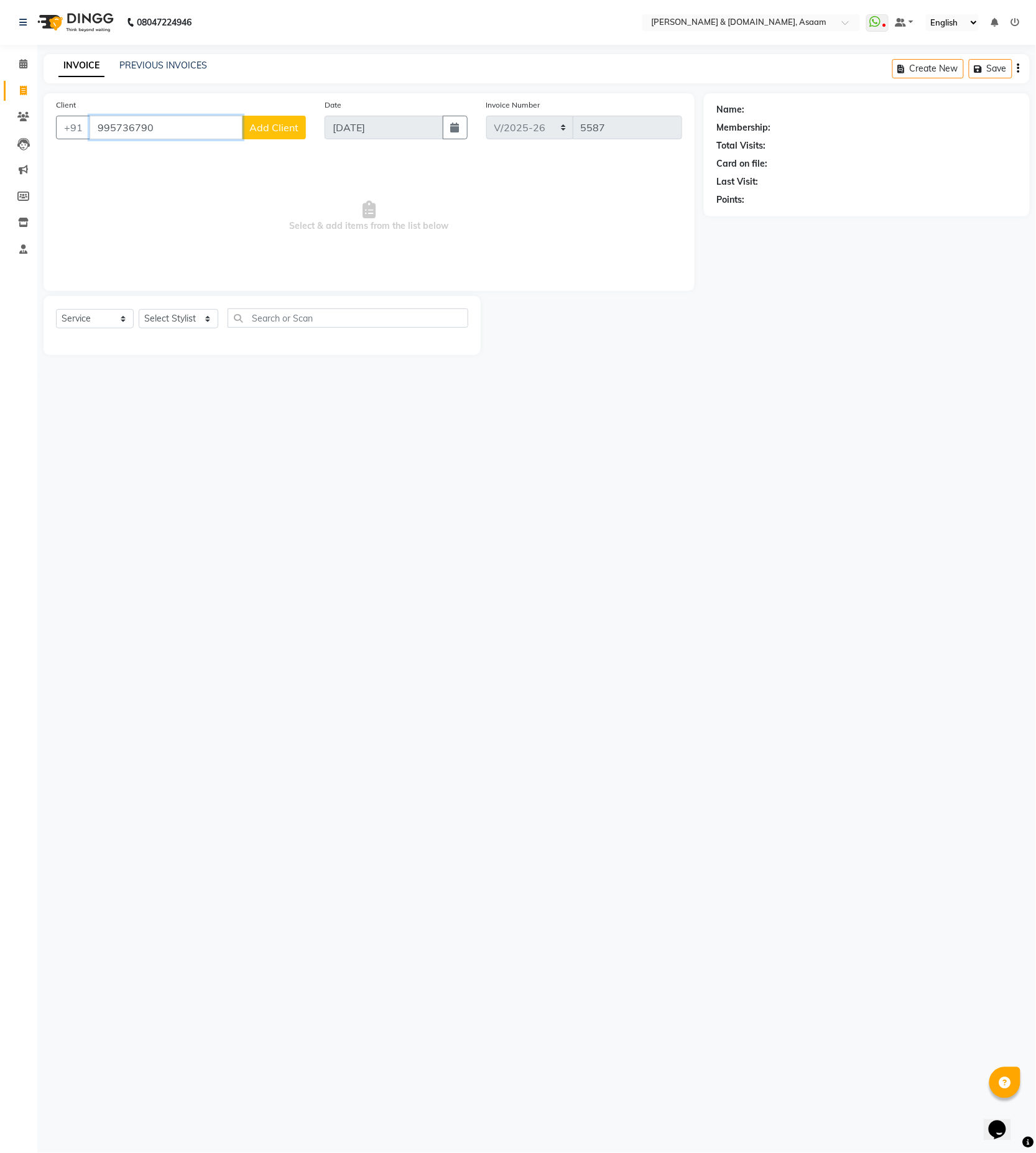
click at [138, 132] on input "995736790" at bounding box center [166, 127] width 153 height 24
click at [145, 130] on input "995736790" at bounding box center [166, 127] width 153 height 24
type input "9957367960"
click at [185, 325] on select "Select Stylist AKASH AKIB DEEPU fornt desk GANESH HRISHIKA PARLOUR JITU KARNA D…" at bounding box center [178, 319] width 79 height 19
select select "74663"
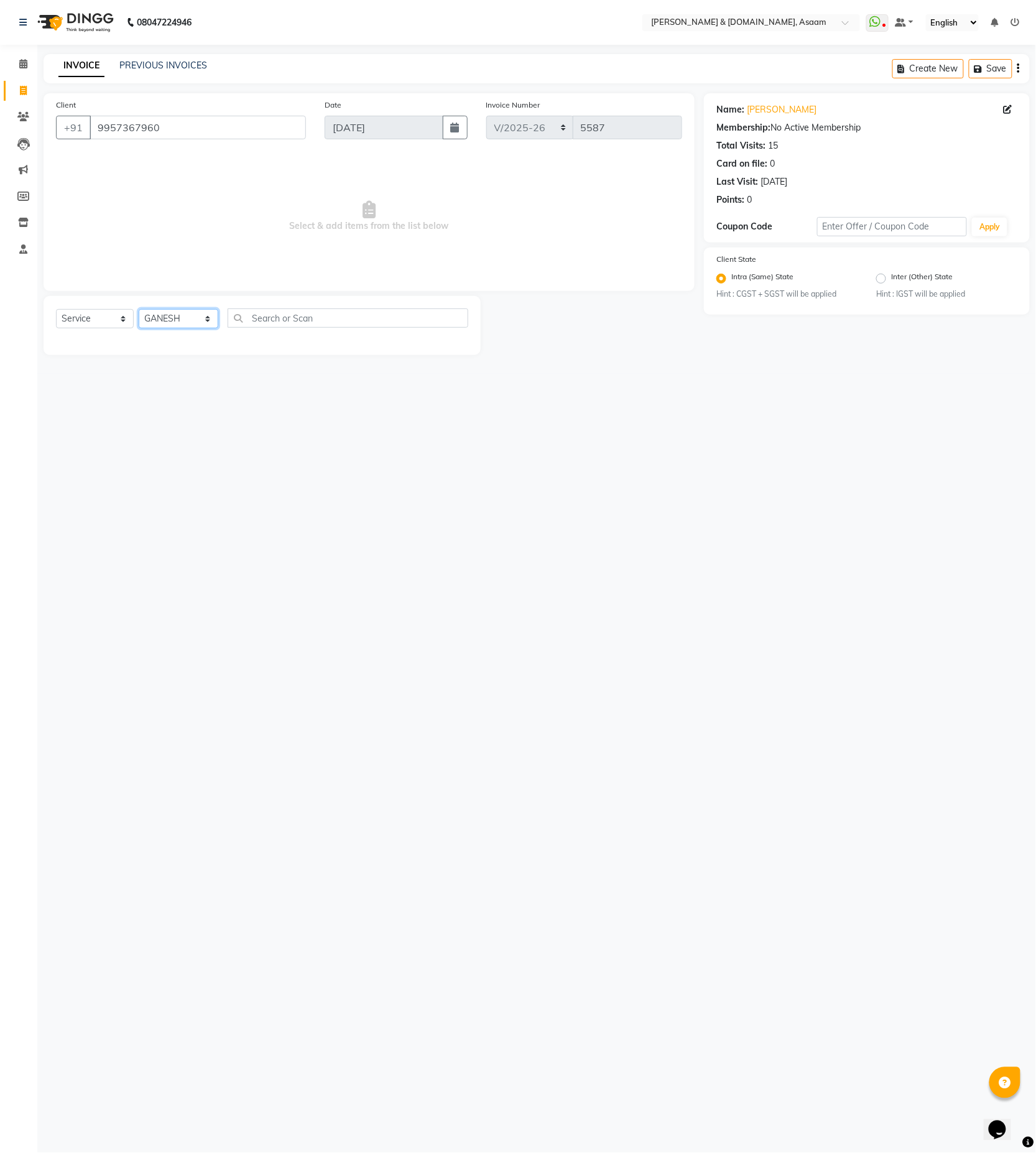
click at [138, 310] on select "Select Stylist AKASH AKIB DEEPU fornt desk GANESH HRISHIKA PARLOUR JITU KARNA D…" at bounding box center [178, 319] width 79 height 19
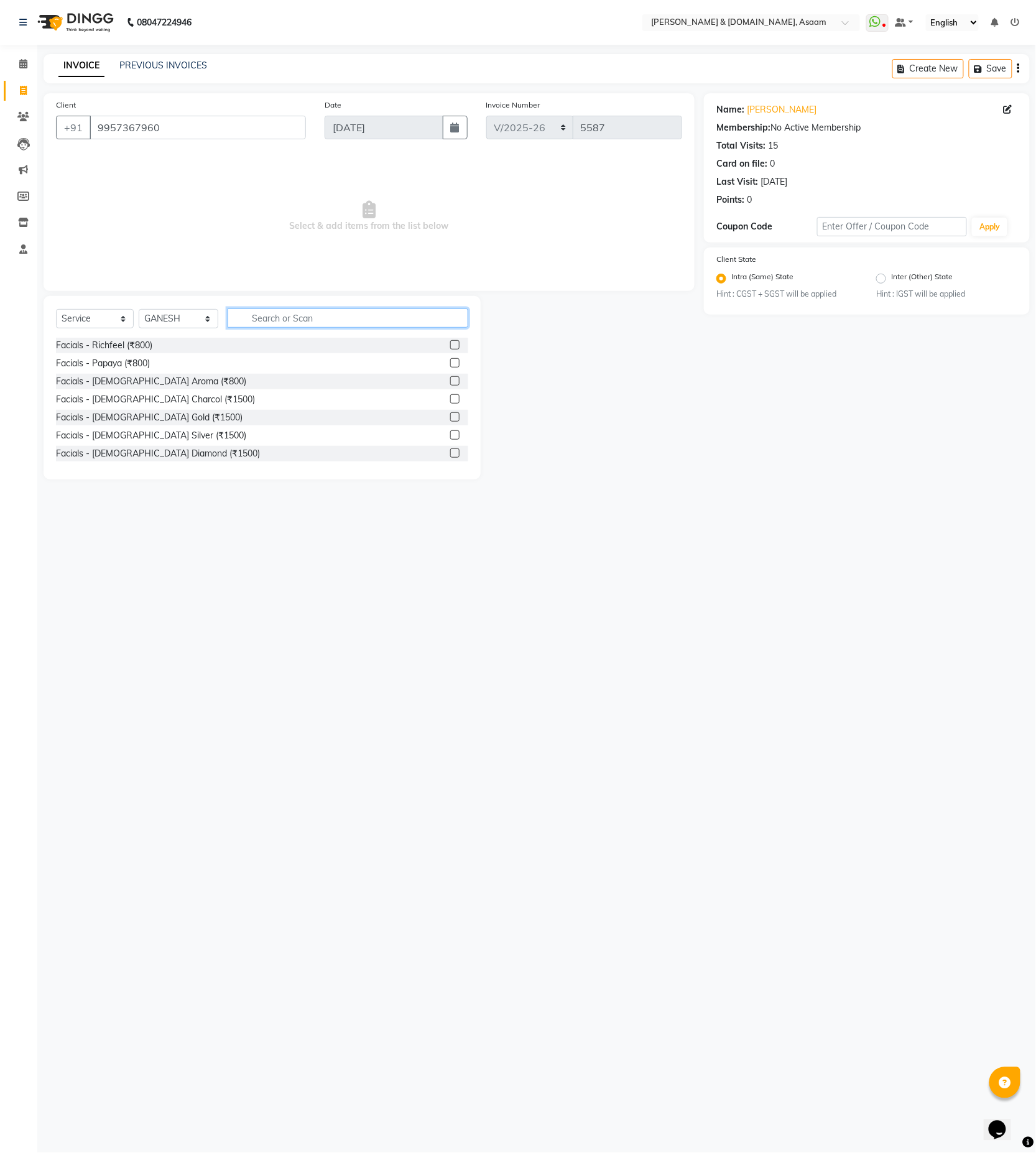
click at [258, 324] on input "text" at bounding box center [347, 318] width 240 height 19
type input "H"
type input "BEAR"
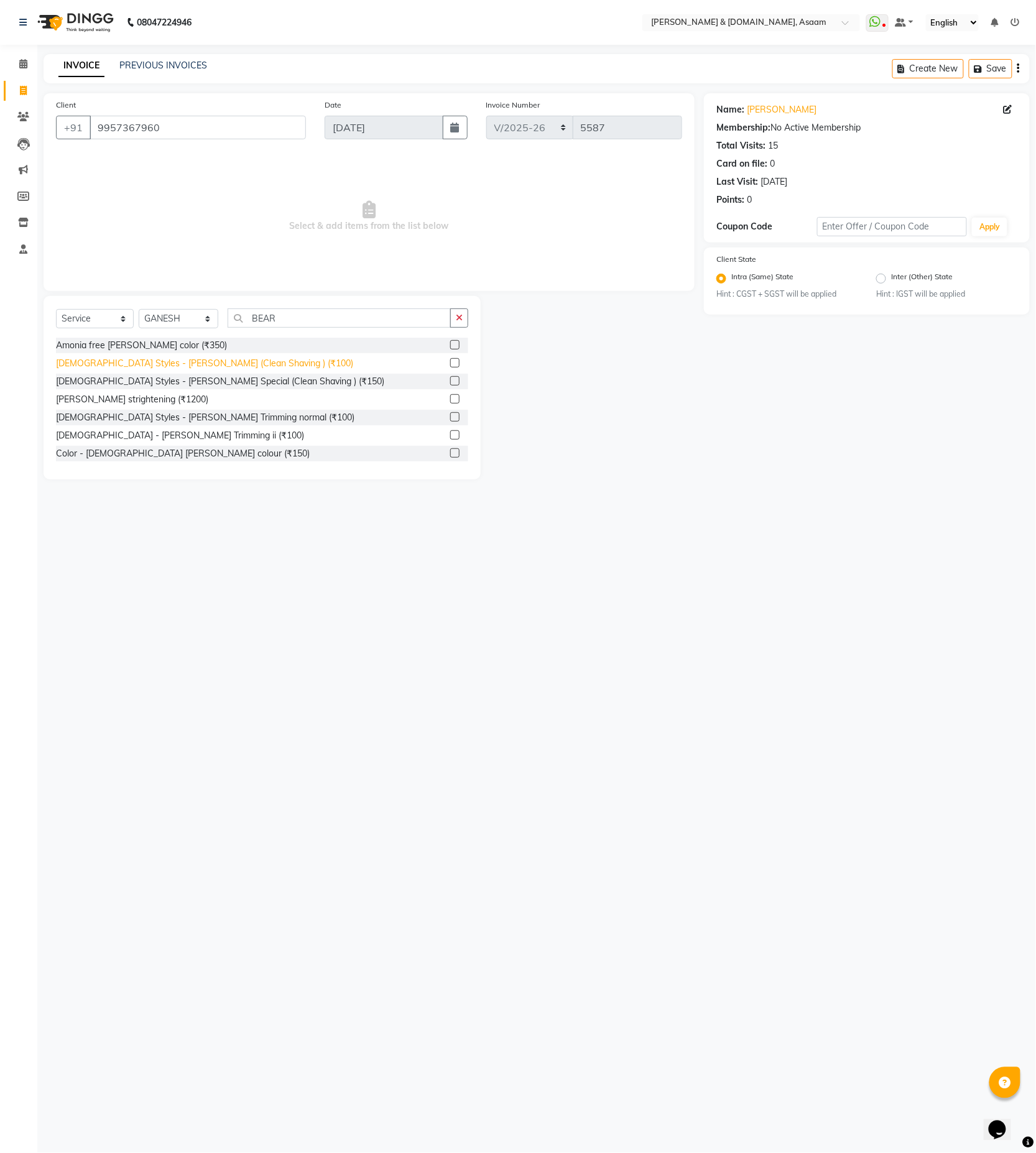
click at [190, 359] on div "Gents Styles - Beard (Clean Shaving ) (₹100)" at bounding box center [205, 364] width 297 height 13
checkbox input "false"
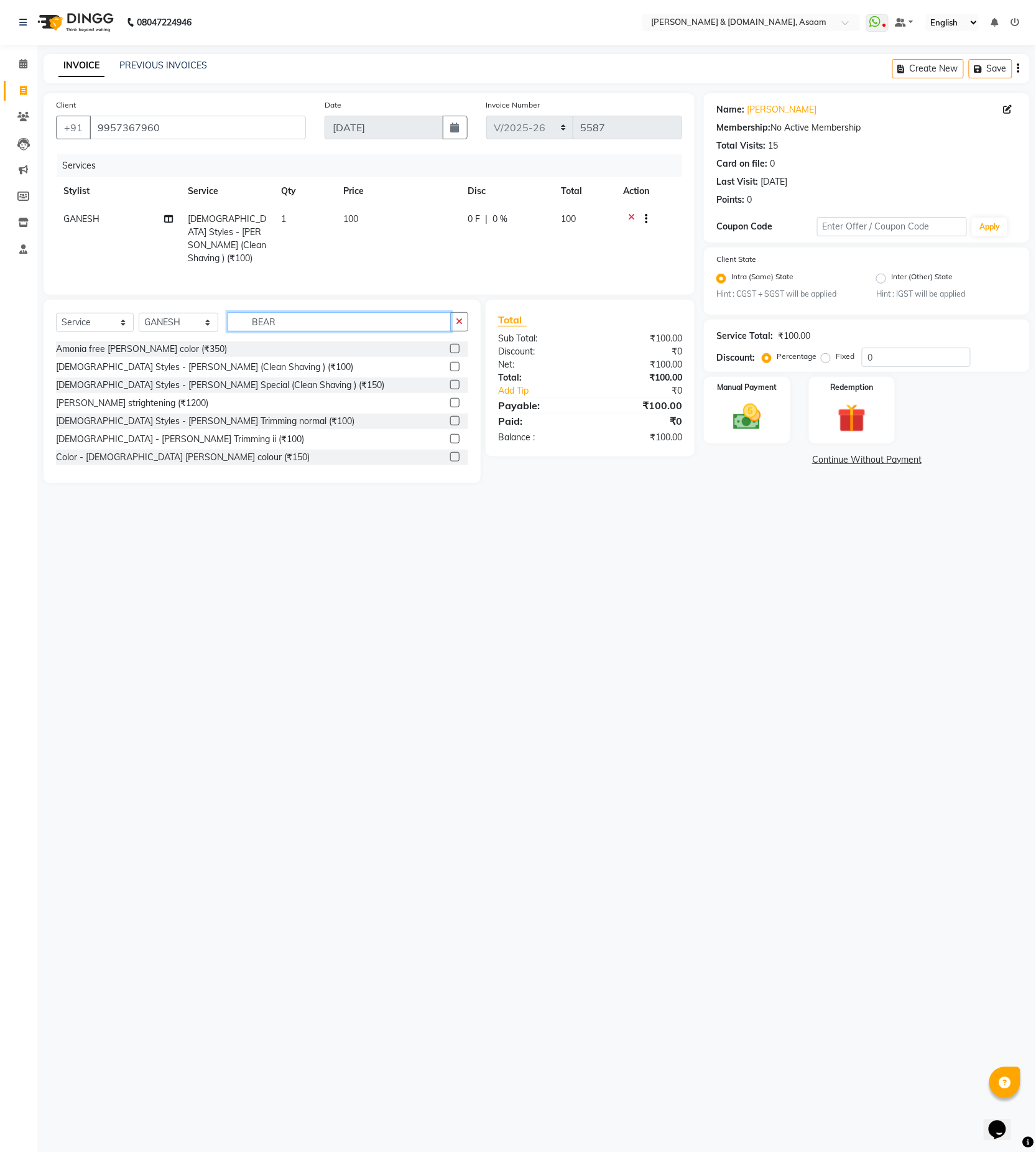
drag, startPoint x: 290, startPoint y: 319, endPoint x: 90, endPoint y: 333, distance: 200.5
click at [90, 333] on div "Select Service Product Membership Package Voucher Prepaid Gift Card Select Styl…" at bounding box center [262, 327] width 412 height 29
type input "HAIR COLO"
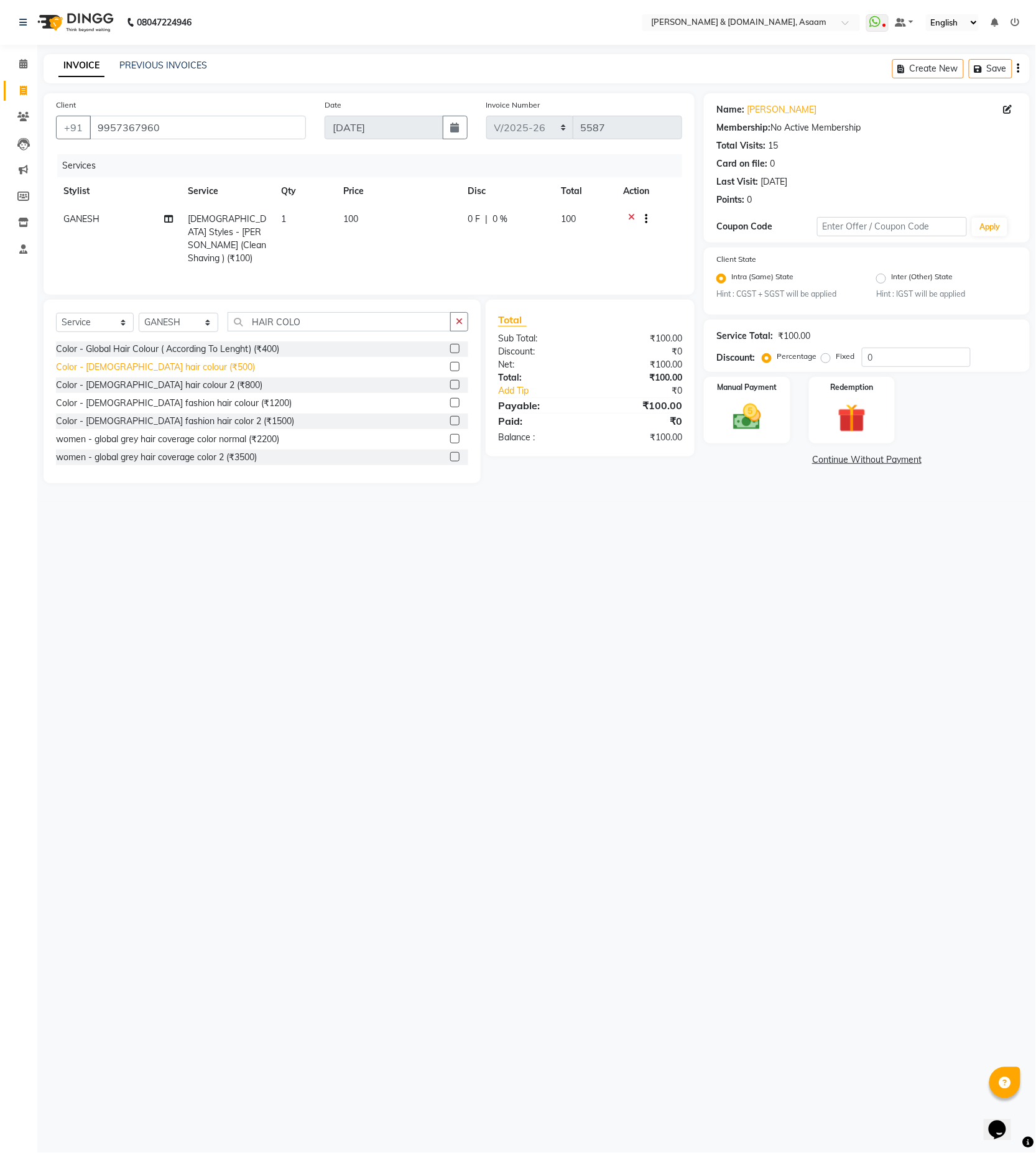
click at [169, 364] on div "Color - Gents hair colour (₹500)" at bounding box center [155, 367] width 199 height 13
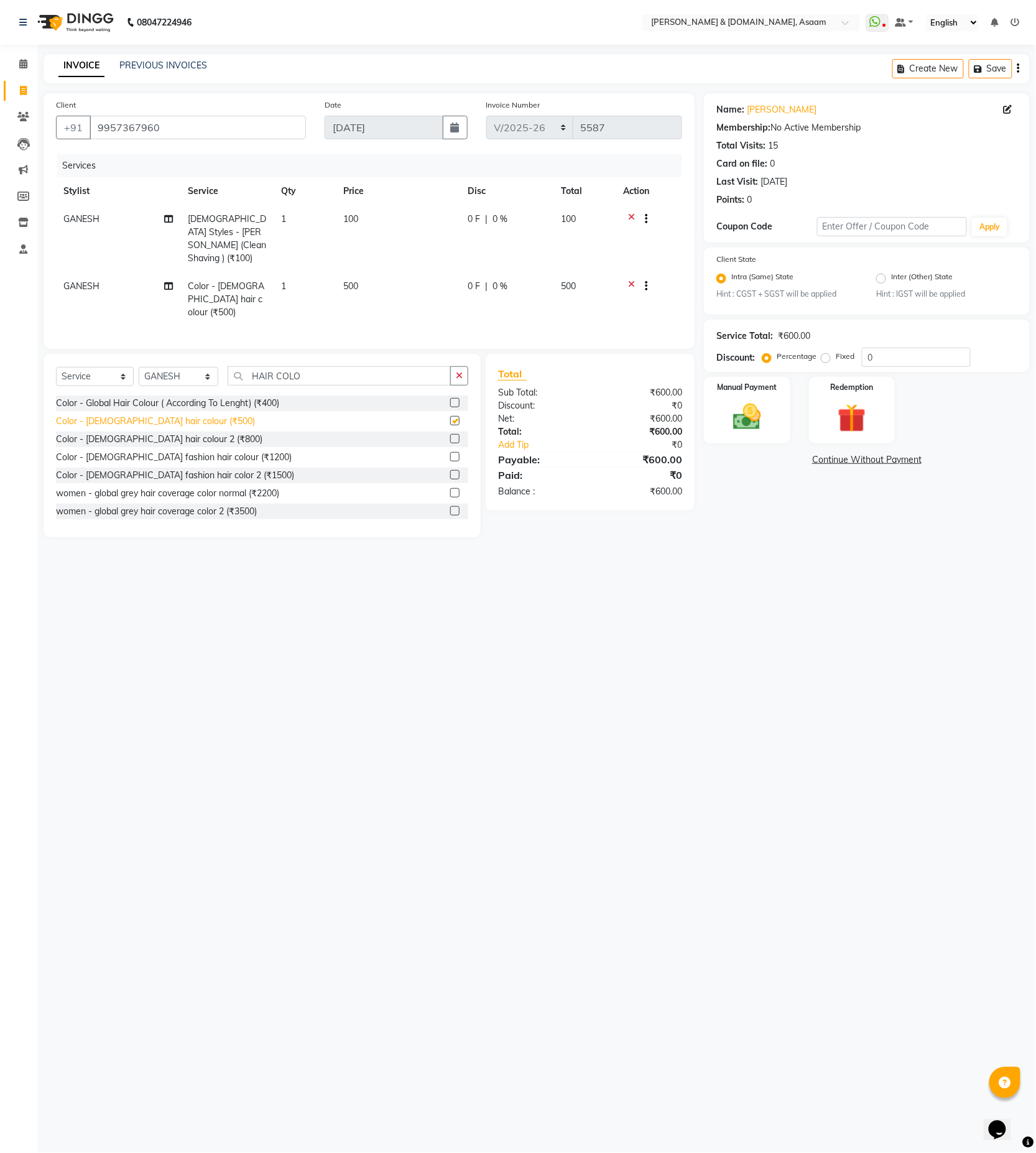
checkbox input "false"
click at [735, 427] on img at bounding box center [747, 417] width 48 height 33
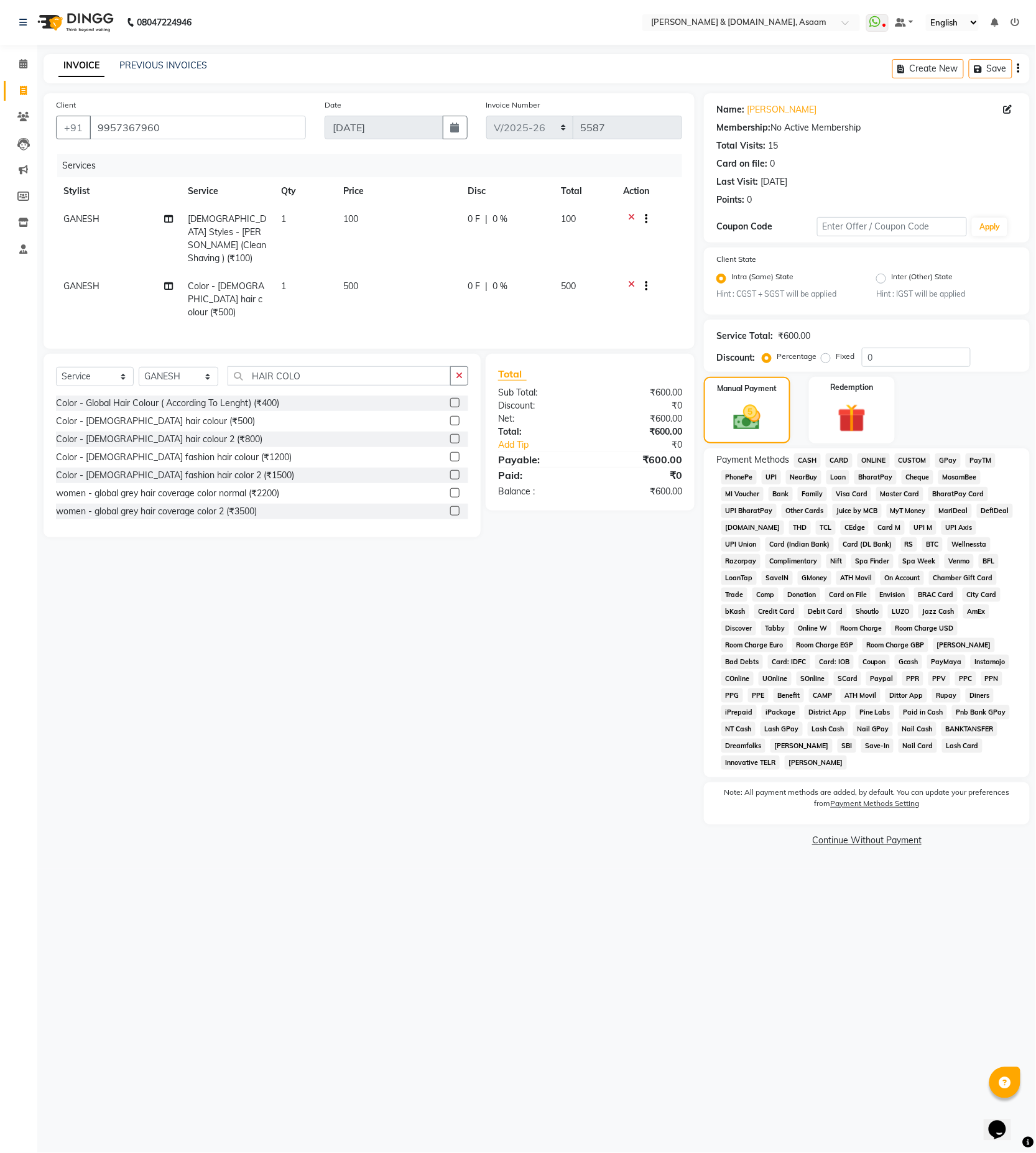
click at [806, 464] on span "CASH" at bounding box center [808, 460] width 27 height 14
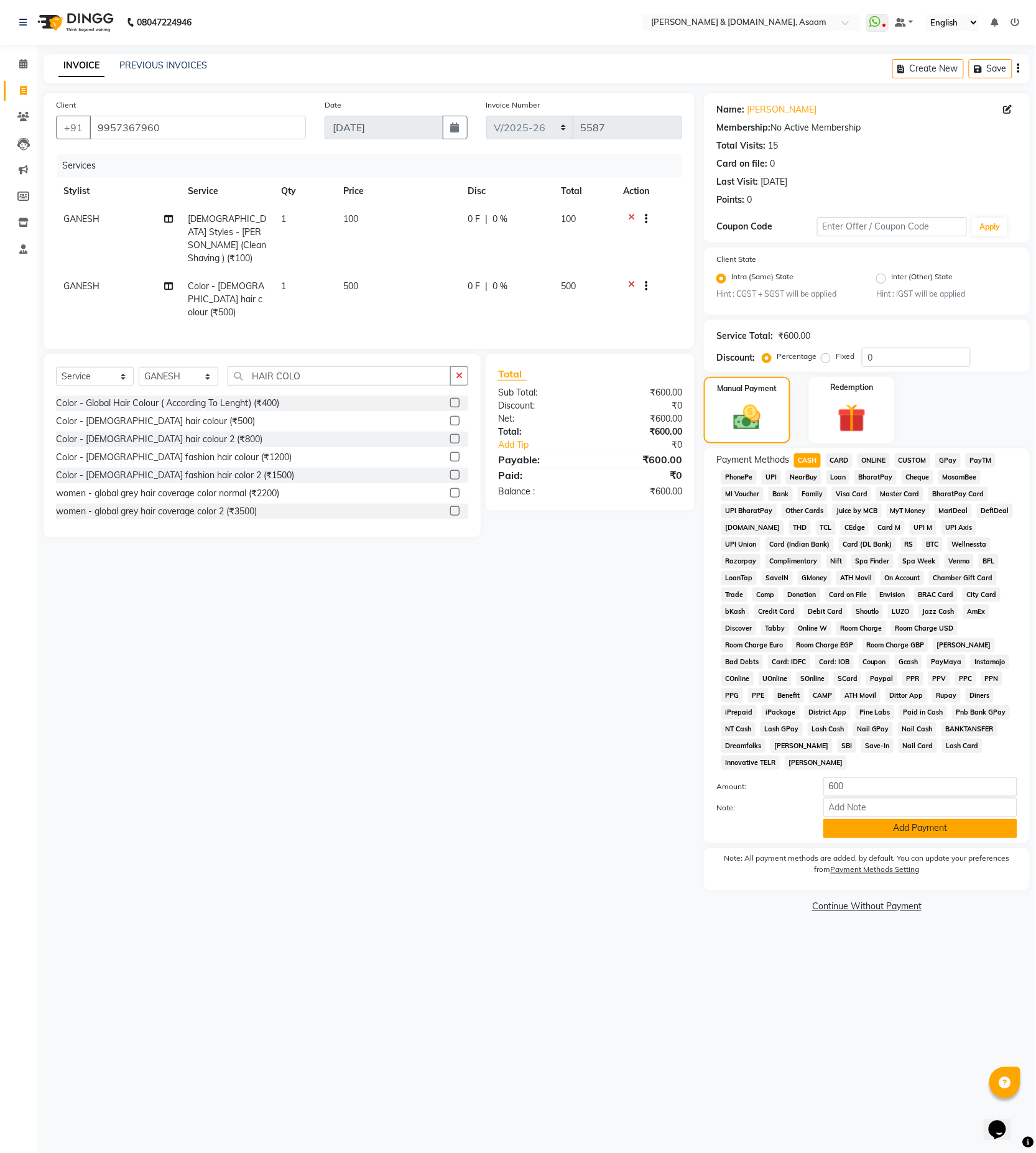
click at [905, 819] on button "Add Payment" at bounding box center [920, 829] width 194 height 19
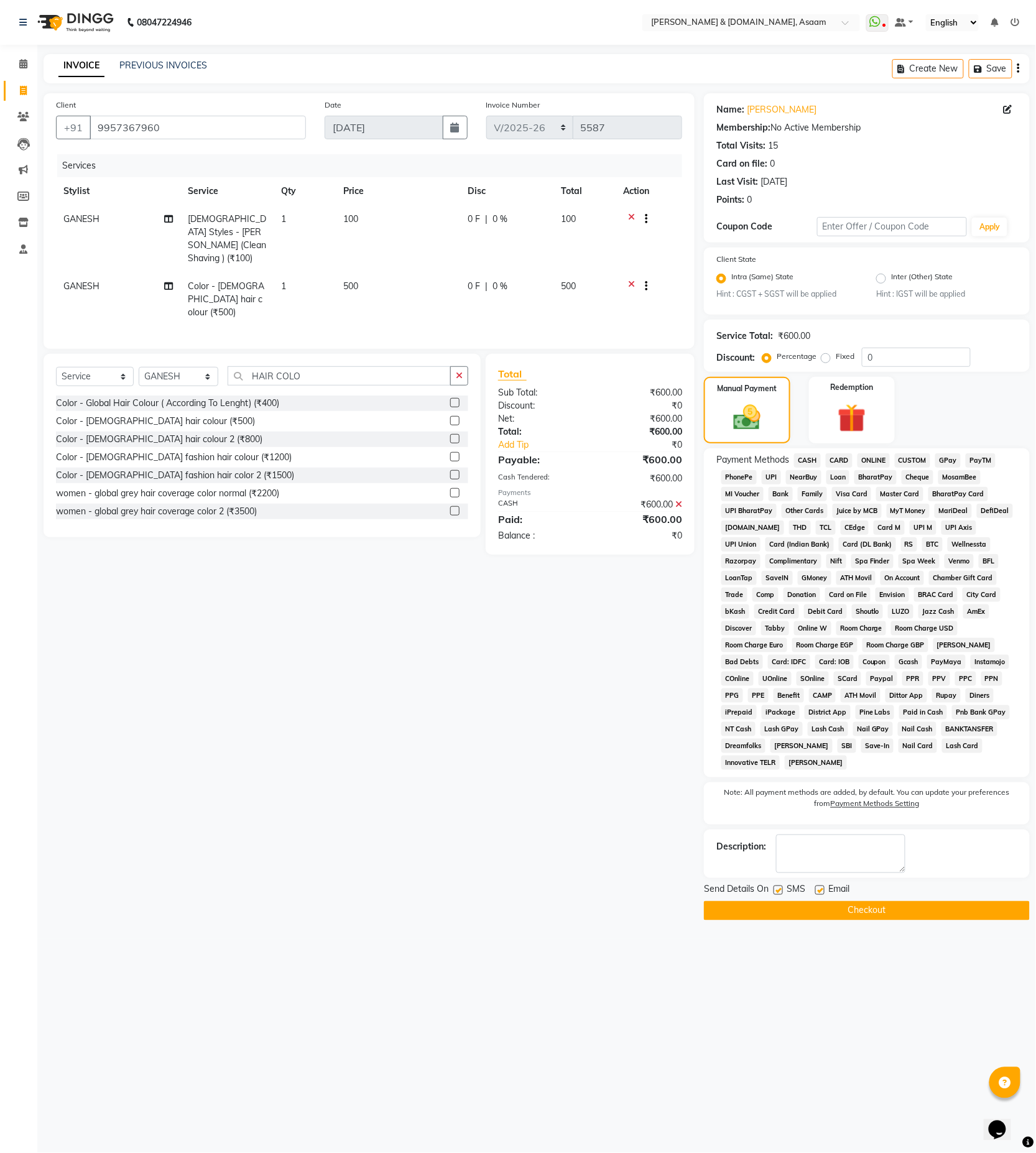
click at [908, 902] on button "Checkout" at bounding box center [867, 911] width 326 height 19
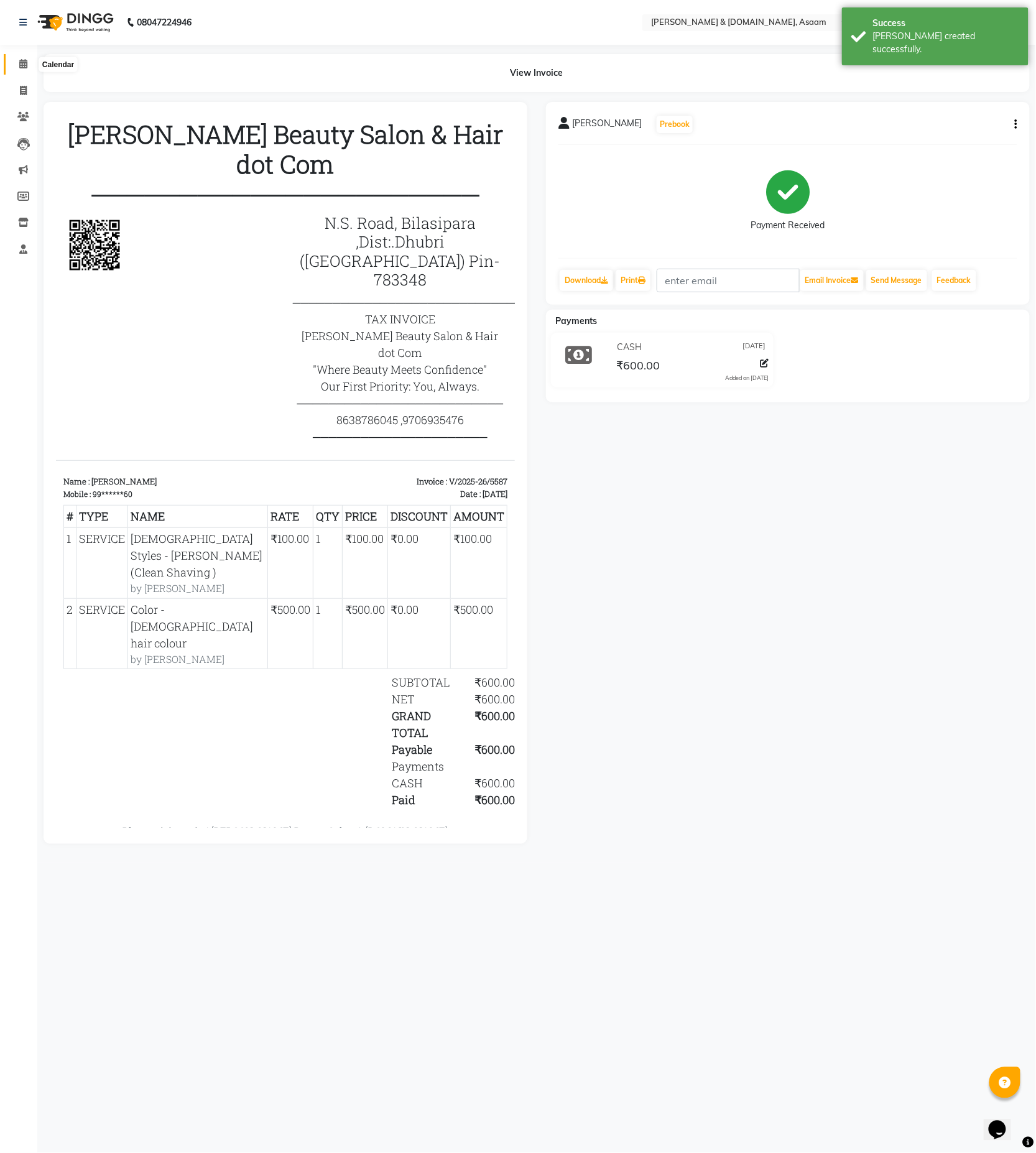
click at [26, 69] on icon at bounding box center [23, 63] width 8 height 10
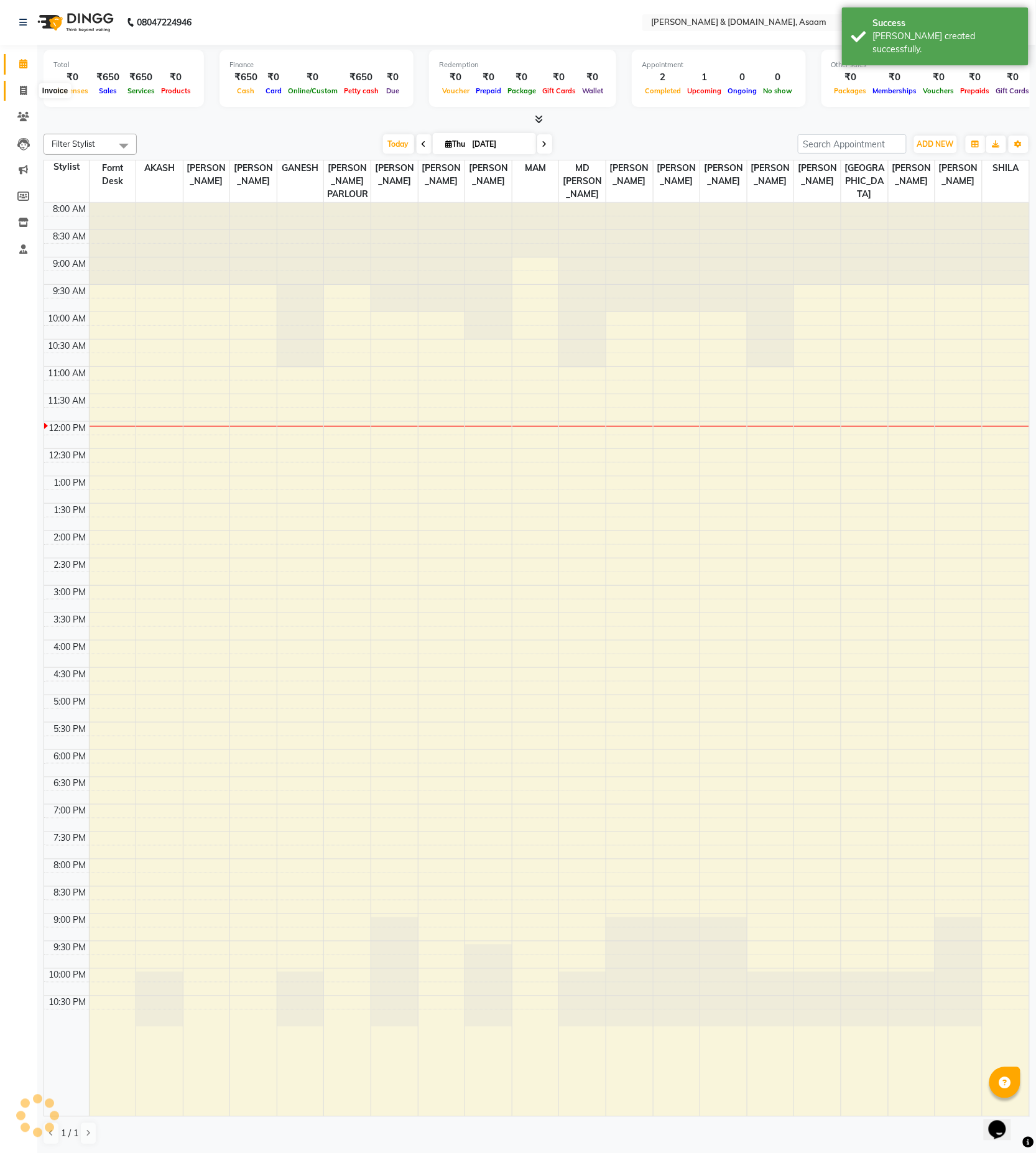
click at [30, 90] on span at bounding box center [23, 91] width 22 height 14
select select "service"
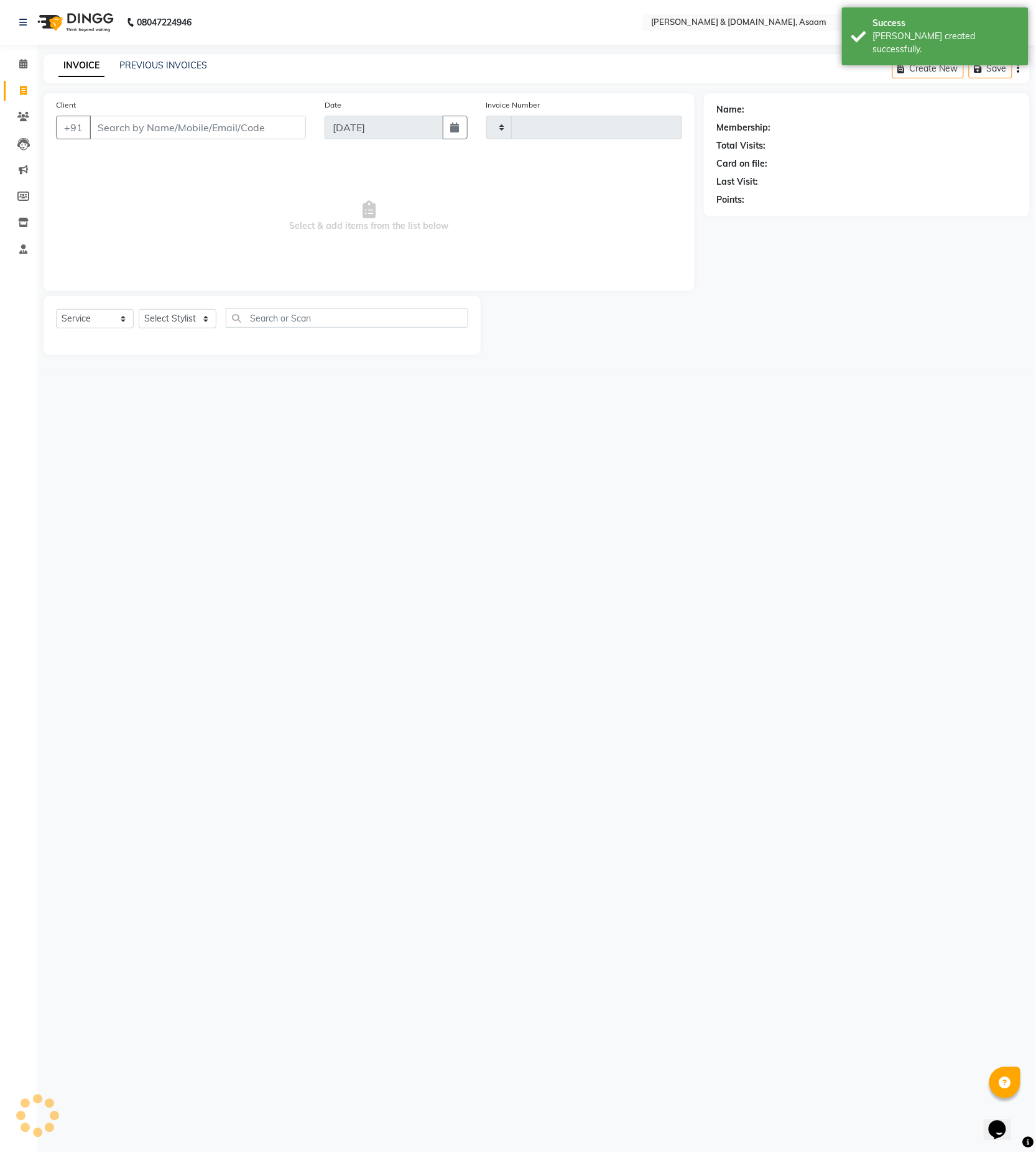
type input "5588"
select select "4608"
click at [146, 67] on link "PREVIOUS INVOICES" at bounding box center [163, 65] width 88 height 11
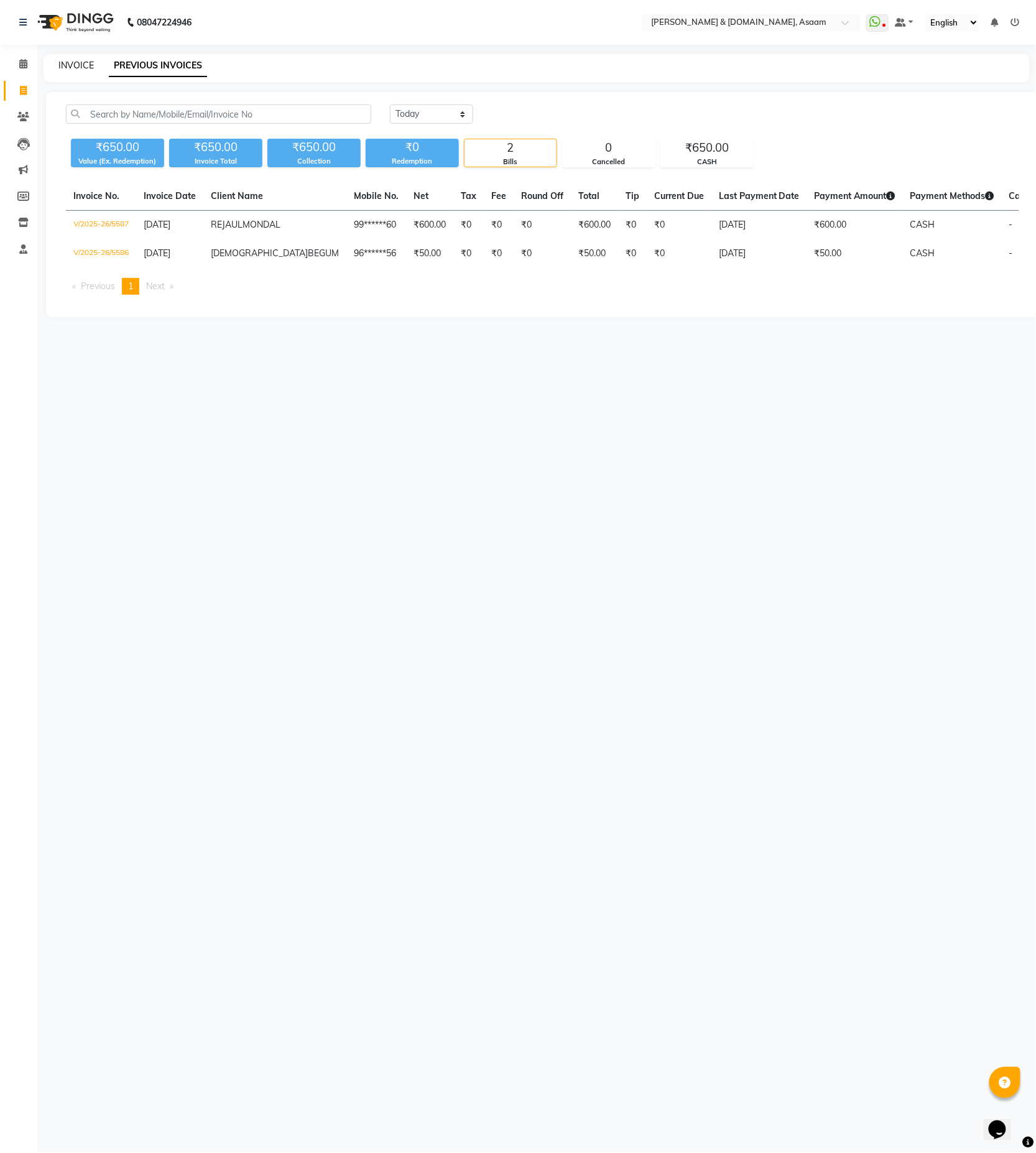
click at [79, 63] on link "INVOICE" at bounding box center [76, 65] width 35 height 11
select select "service"
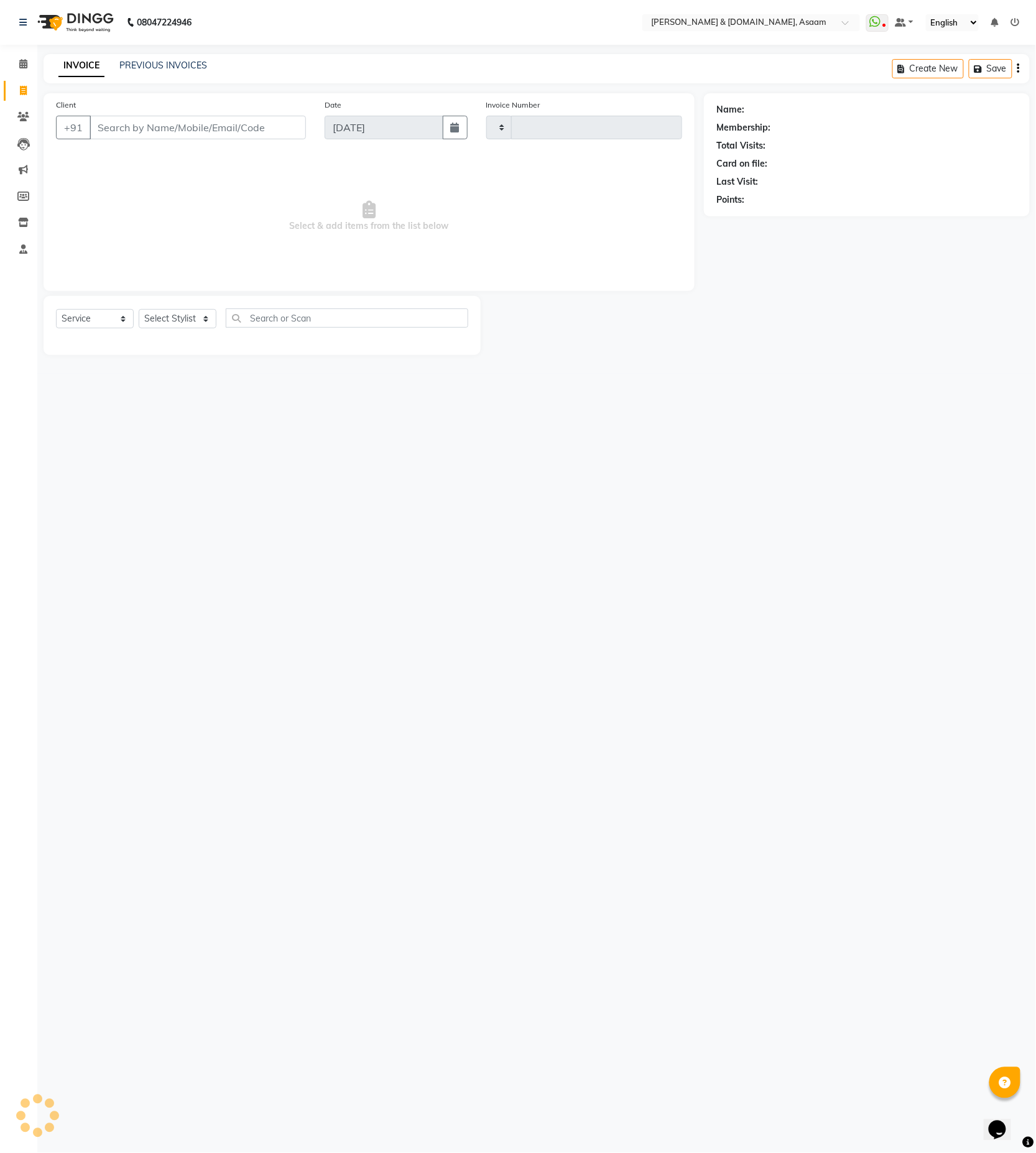
type input "5588"
select select "4608"
drag, startPoint x: 197, startPoint y: 151, endPoint x: 228, endPoint y: 171, distance: 36.9
click at [228, 171] on ngb-typeahead-window "ZAKIR HUSSAIN 99******02" at bounding box center [171, 156] width 165 height 31
click at [205, 151] on ngb-highlight "99******02" at bounding box center [213, 156] width 51 height 12
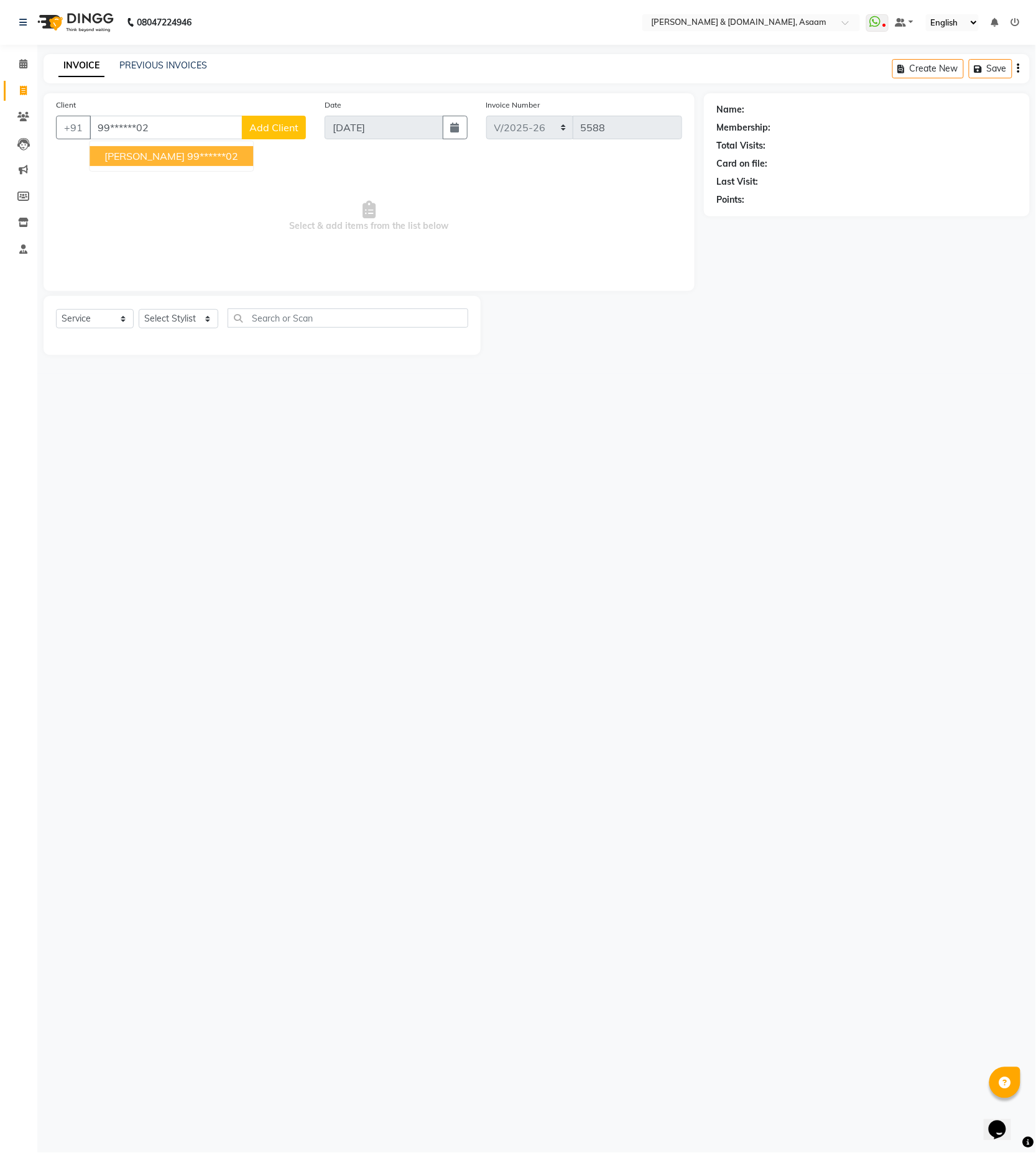
type input "99******02"
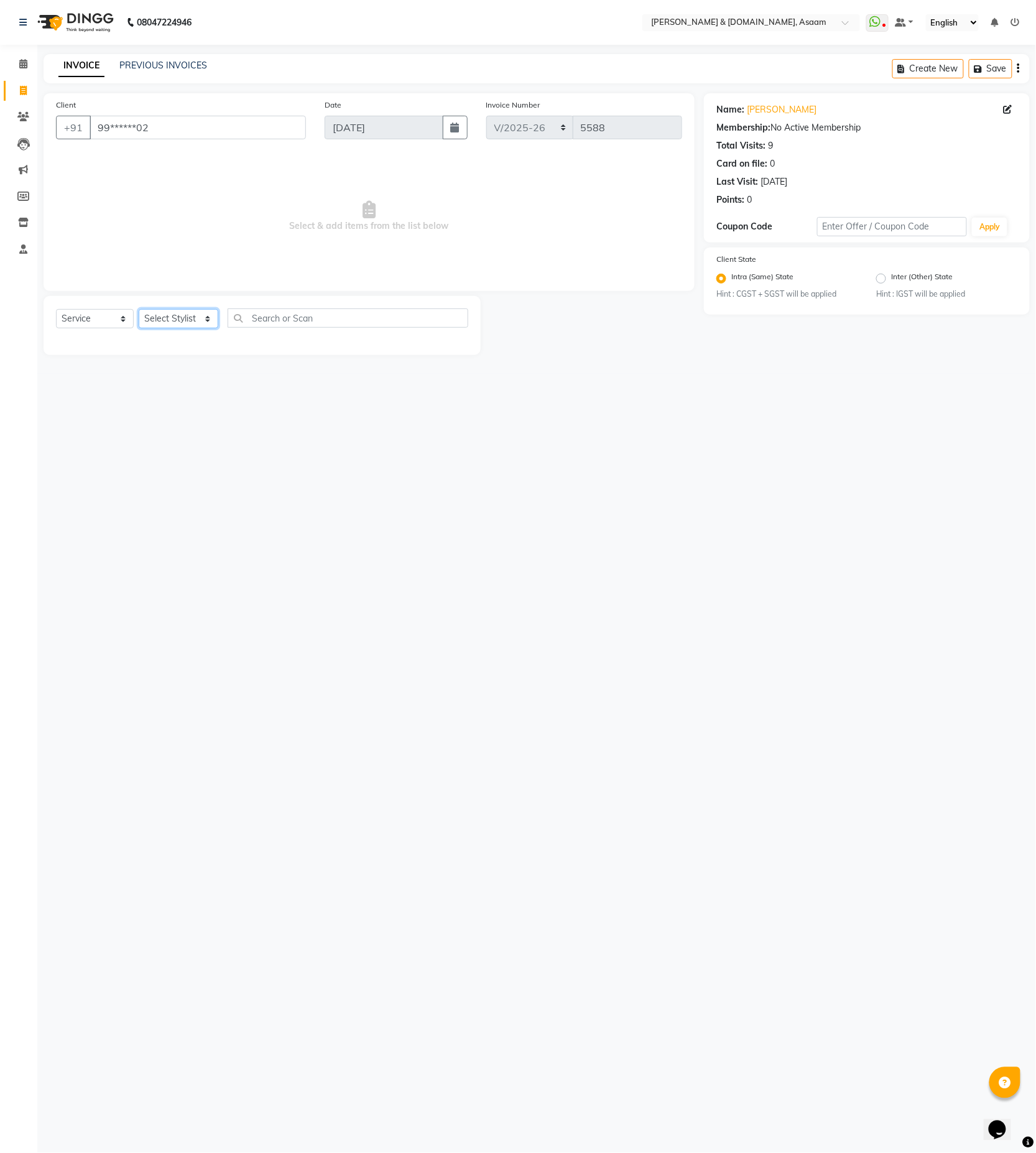
click at [177, 312] on select "Select Stylist AKASH AKIB DEEPU fornt desk GANESH HRISHIKA PARLOUR JITU KARNA D…" at bounding box center [178, 319] width 79 height 19
select select "86645"
click at [138, 310] on select "Select Stylist AKASH AKIB DEEPU fornt desk GANESH HRISHIKA PARLOUR JITU KARNA D…" at bounding box center [178, 319] width 79 height 19
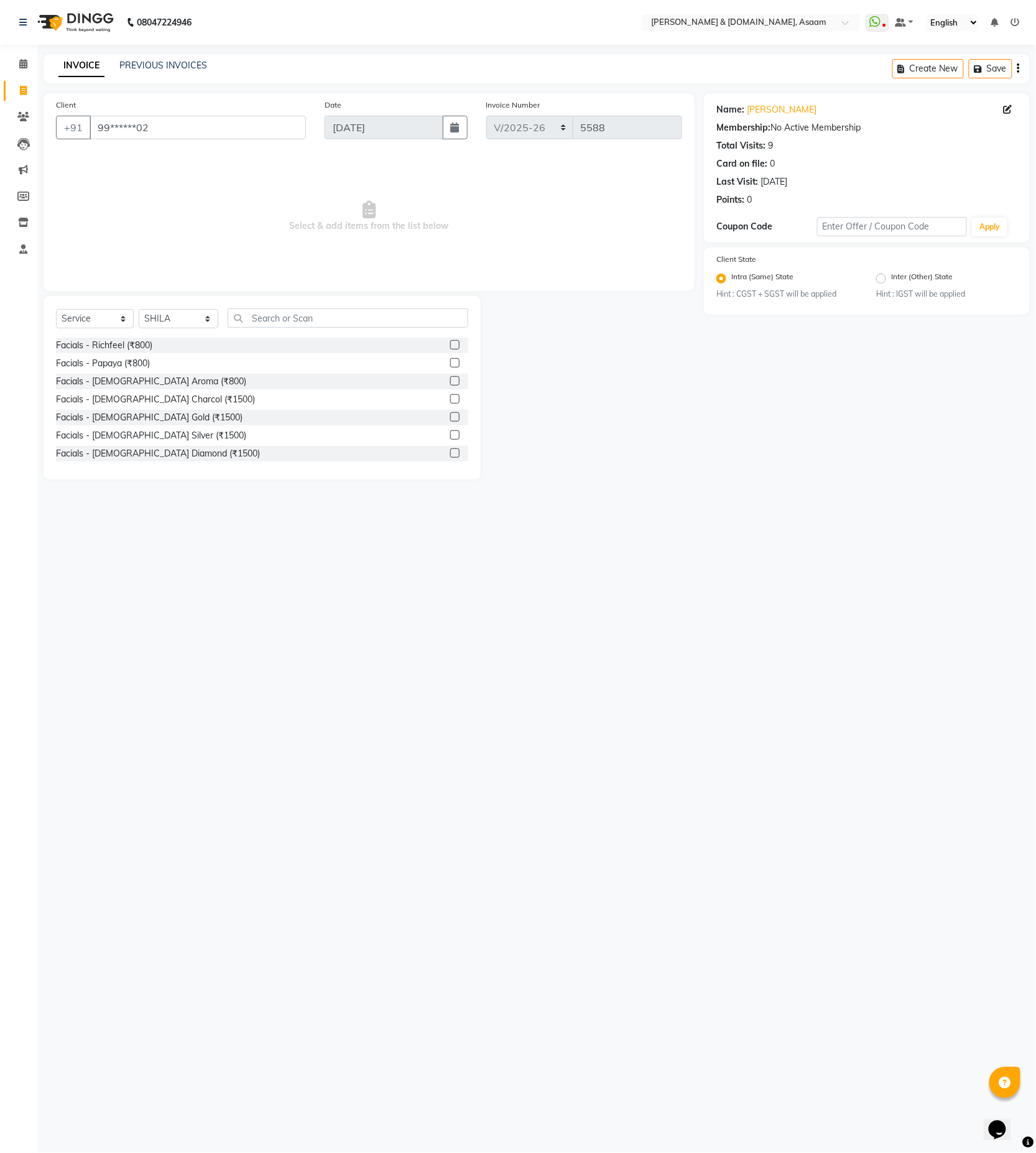
click at [321, 305] on div "Select Service Product Membership Package Voucher Prepaid Gift Card Select Styl…" at bounding box center [262, 388] width 437 height 183
click at [237, 321] on input "text" at bounding box center [347, 318] width 240 height 19
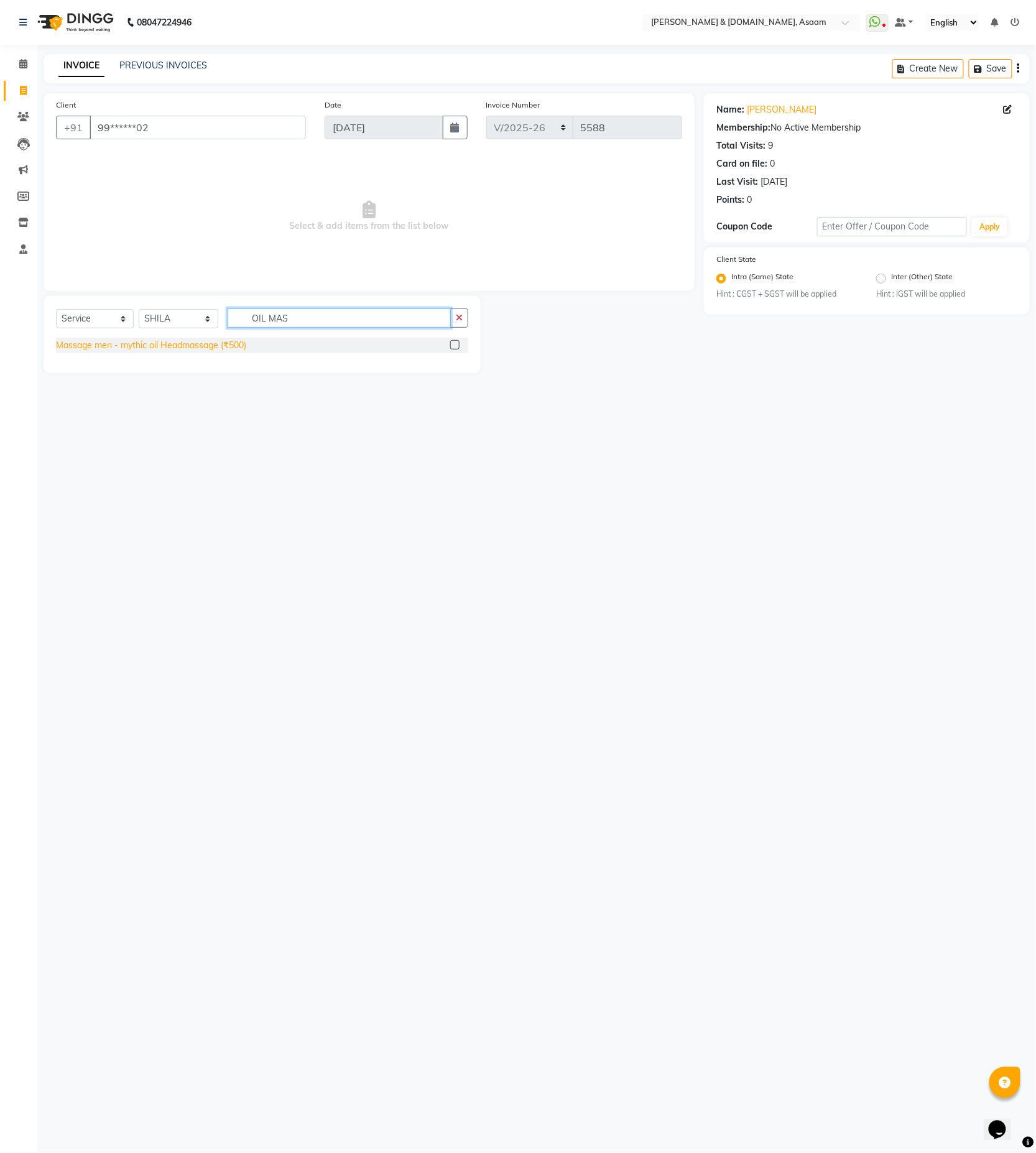
type input "OIL MAS"
click at [231, 345] on div "Massage men - mythic oil Headmassage (₹500)" at bounding box center [151, 346] width 190 height 13
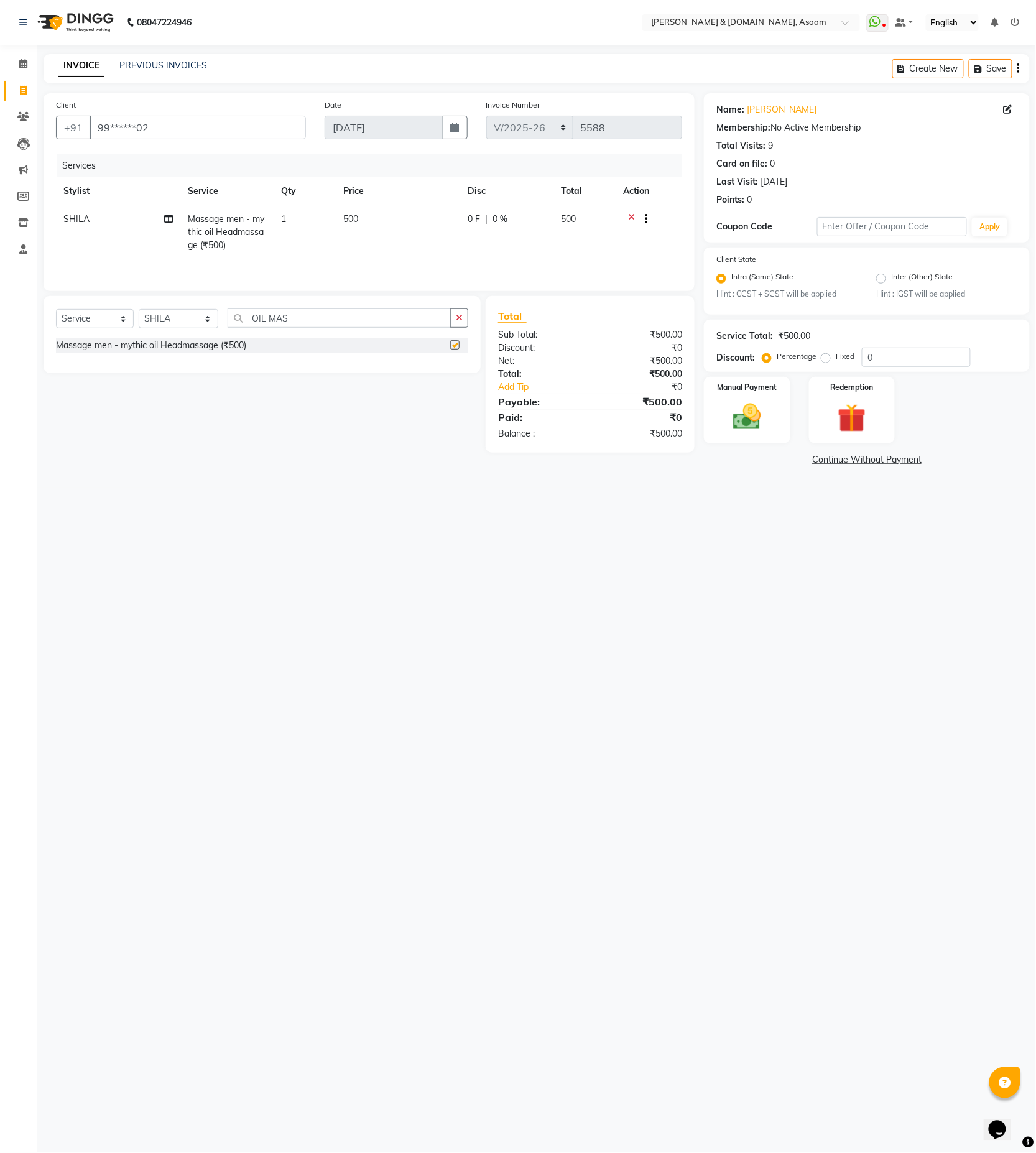
checkbox input "false"
drag, startPoint x: 319, startPoint y: 323, endPoint x: -12, endPoint y: 322, distance: 331.0
click at [0, 322] on html "08047224946 Select Location × Hrishika & Hair.com, Asaam WhatsApp Status ✕ Stat…" at bounding box center [518, 576] width 1036 height 1153
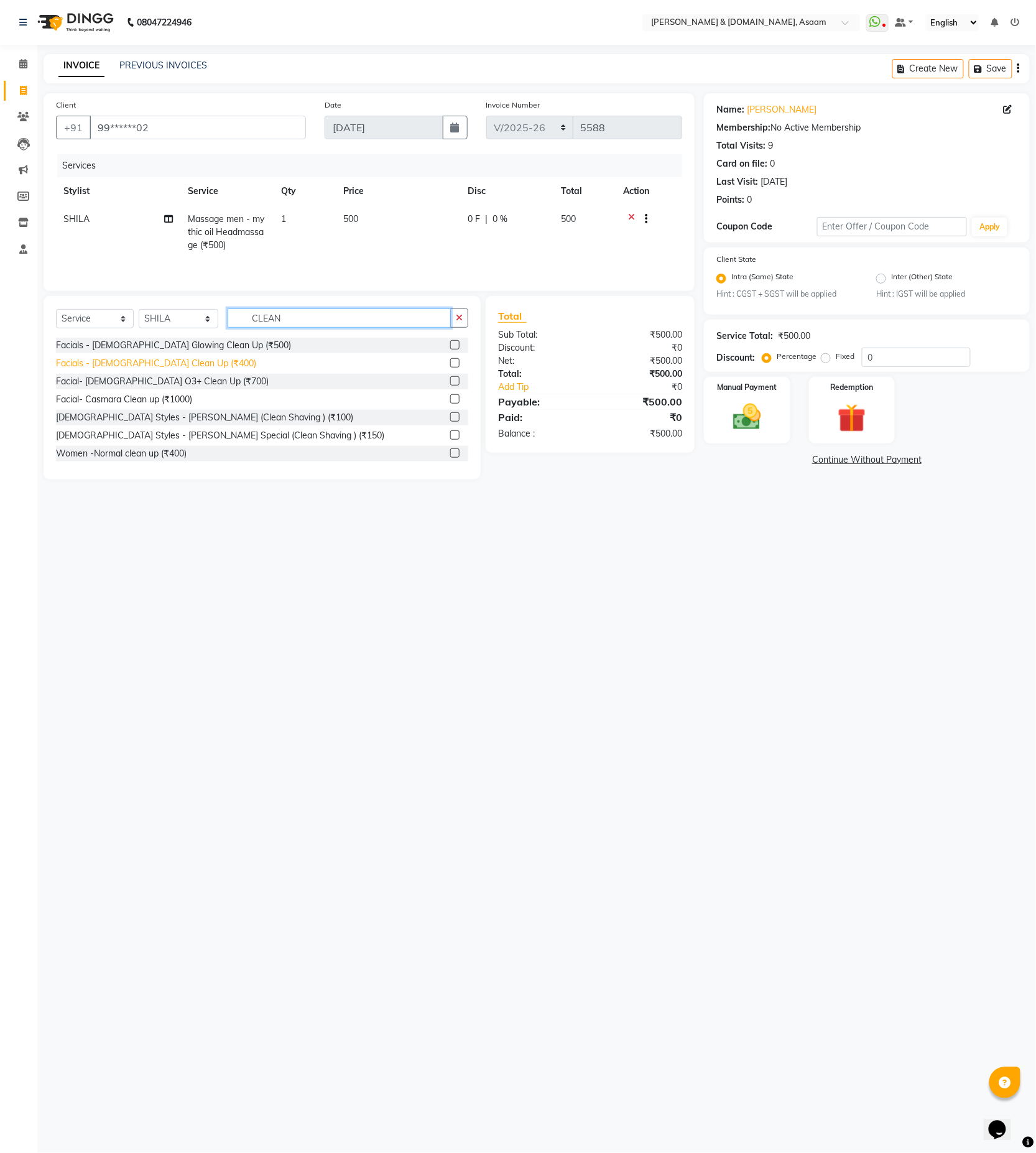
type input "CLEAN"
click at [125, 365] on div "Facials - Gents Clean Up (₹400)" at bounding box center [156, 364] width 200 height 13
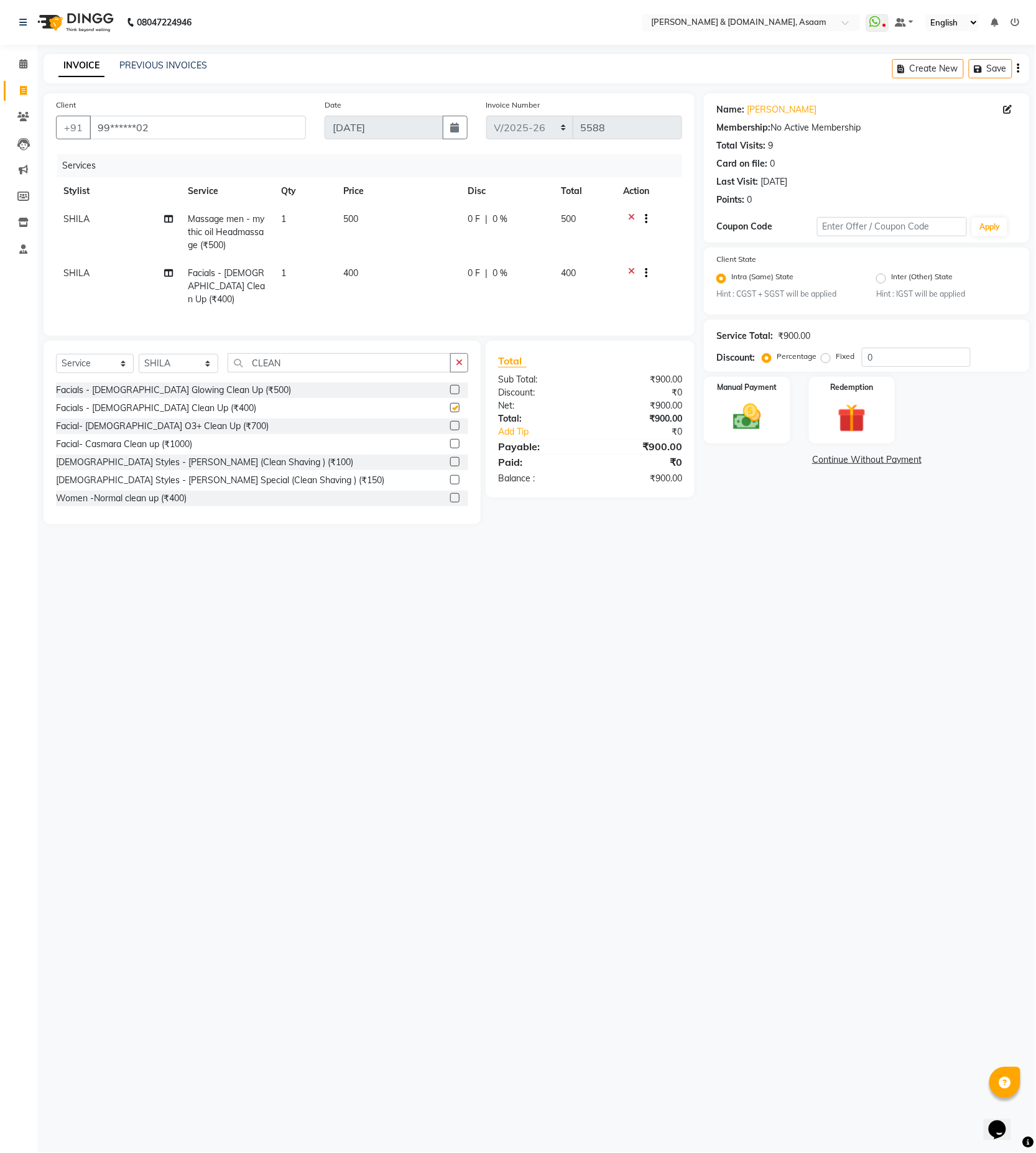
checkbox input "false"
drag, startPoint x: 355, startPoint y: 275, endPoint x: 373, endPoint y: 279, distance: 18.4
click at [362, 275] on td "400" at bounding box center [398, 286] width 124 height 54
select select "86645"
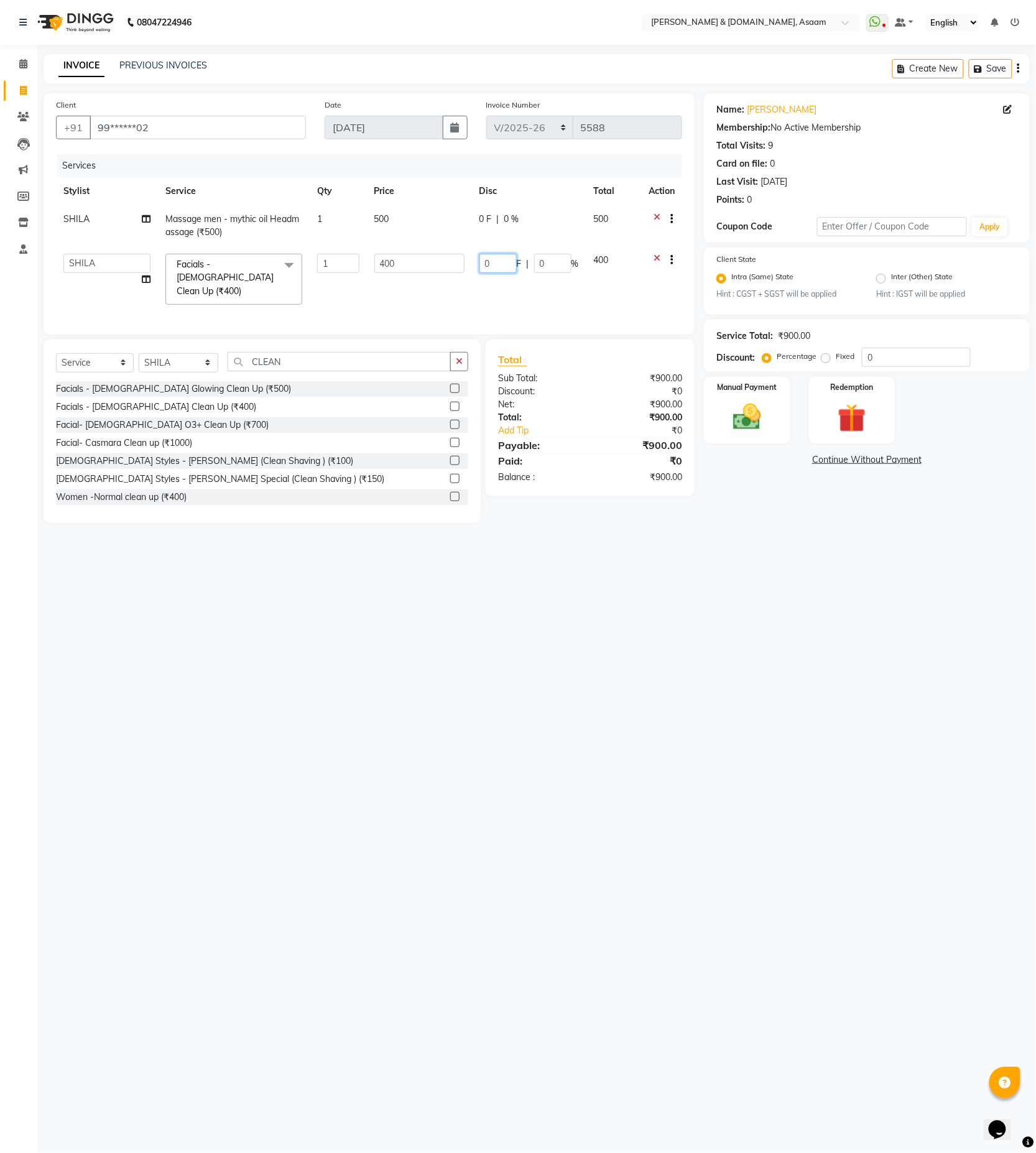
drag, startPoint x: 493, startPoint y: 269, endPoint x: 436, endPoint y: 269, distance: 57.0
click at [436, 269] on tr "AKASH AKIB DEEPU fornt desk GANESH HRISHIKA PARLOUR JITU KARNA DAS LALITA MAM M…" at bounding box center [369, 279] width 626 height 66
type input "50"
click at [514, 703] on div "08047224946 Select Location × Hrishika & Hair.com, Asaam WhatsApp Status ✕ Stat…" at bounding box center [518, 576] width 1036 height 1153
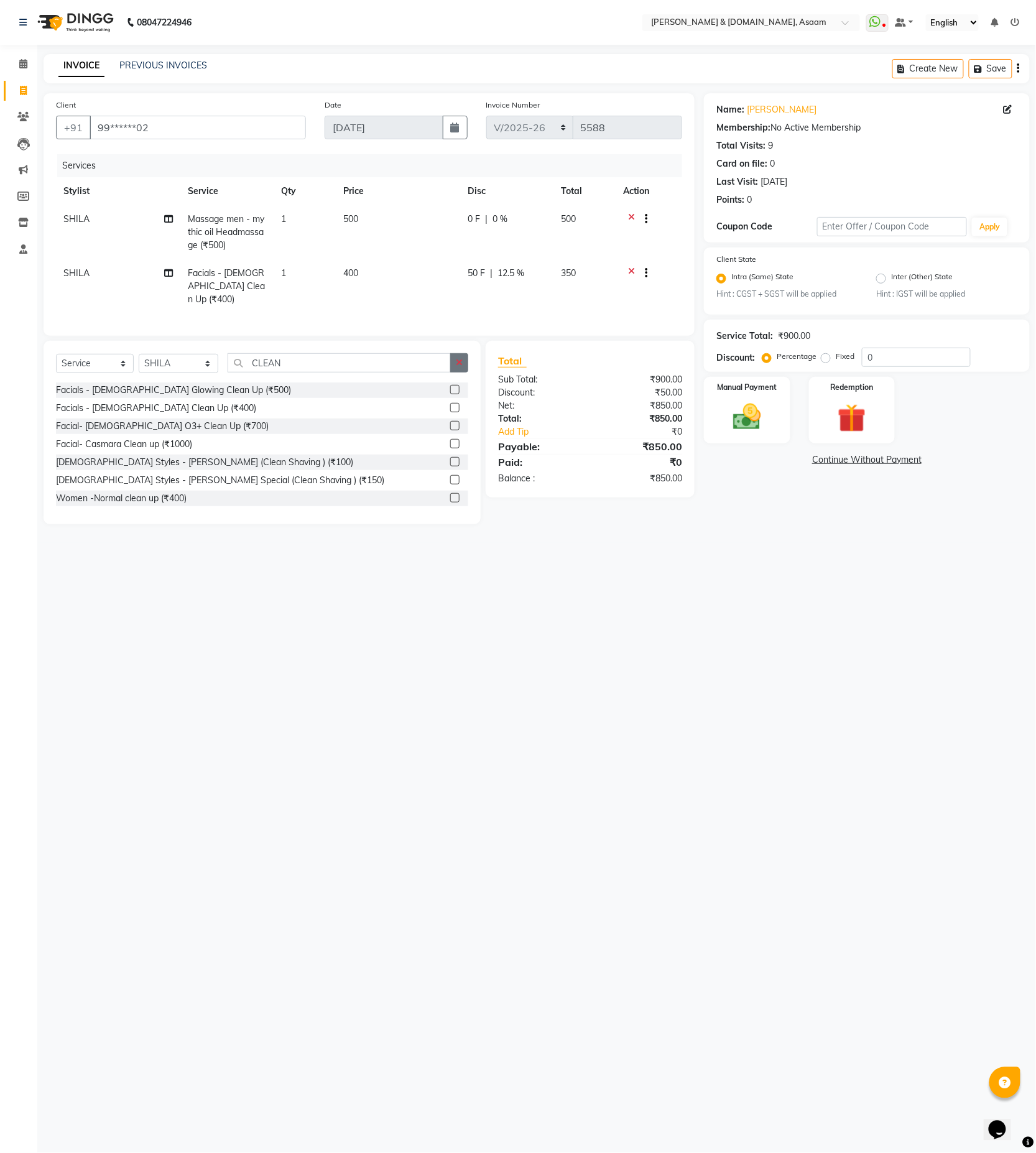
click at [459, 358] on icon "button" at bounding box center [459, 363] width 7 height 9
type input "CLEAN"
click at [212, 461] on div "Gents Styles - Beard (Clean Shaving ) (₹100)" at bounding box center [205, 462] width 297 height 13
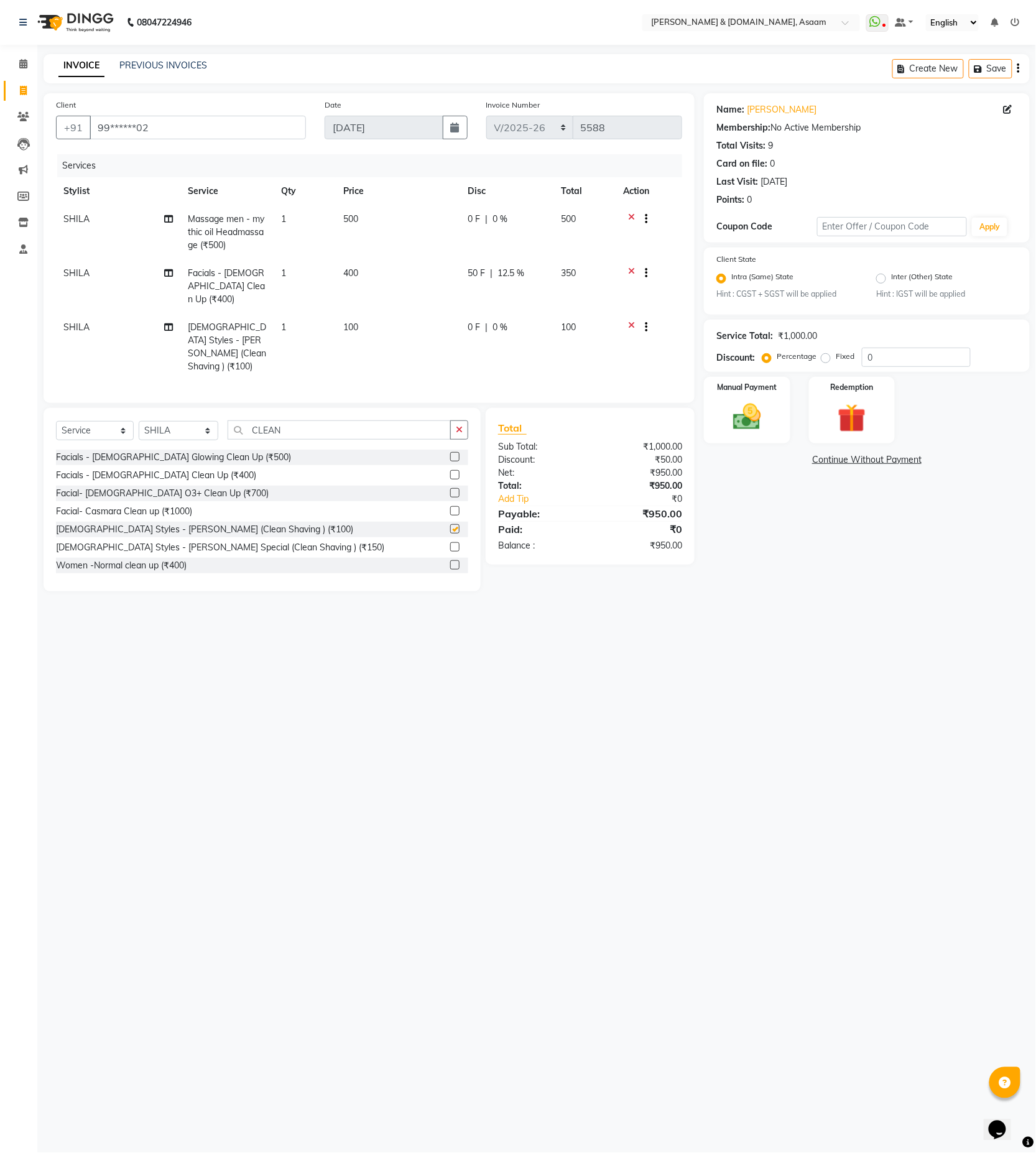
checkbox input "false"
drag, startPoint x: 148, startPoint y: 328, endPoint x: 141, endPoint y: 328, distance: 7.0
click at [144, 328] on td "SHILA" at bounding box center [118, 347] width 124 height 67
select select "86645"
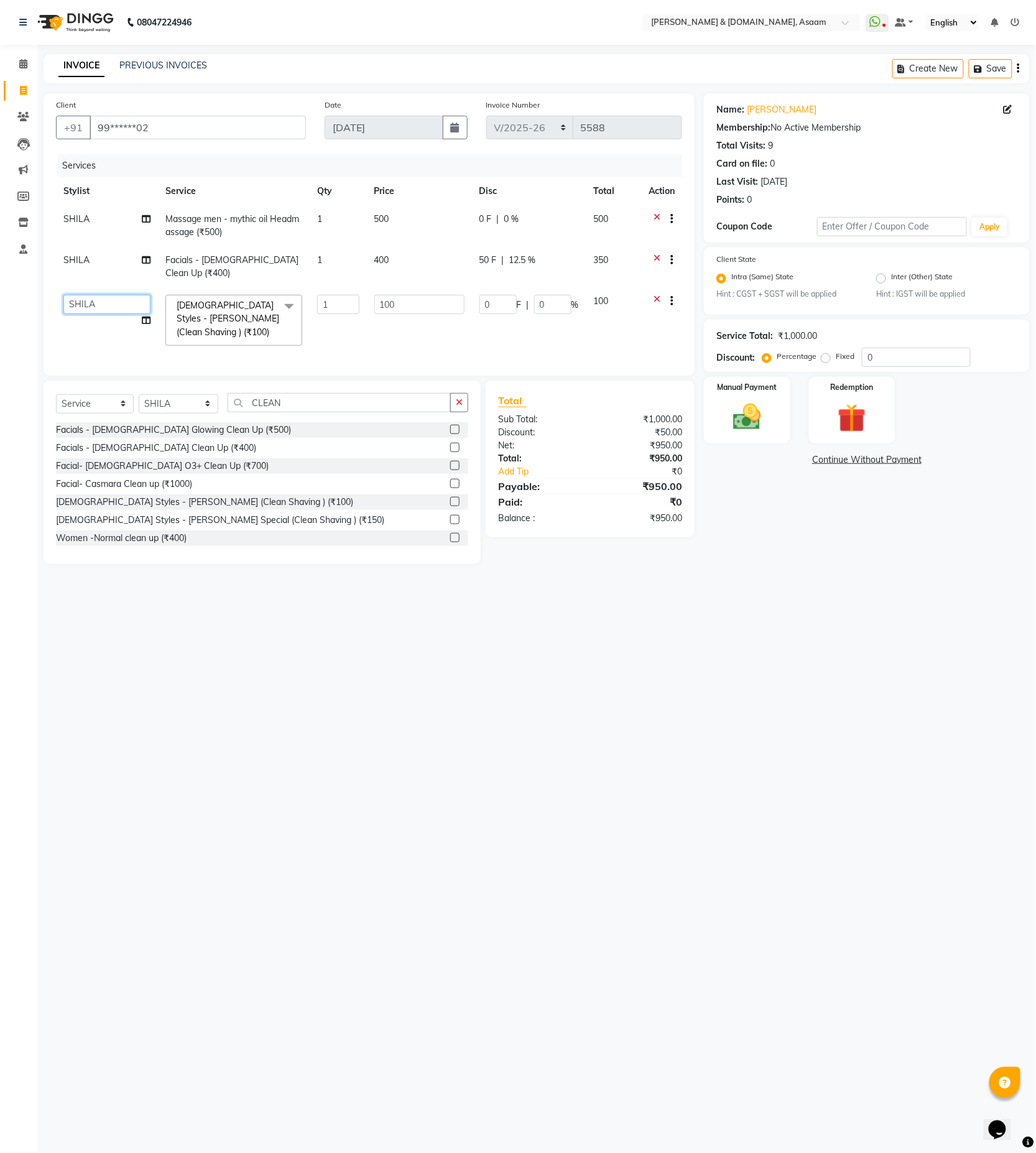
click at [125, 295] on select "AKASH AKIB DEEPU fornt desk GANESH HRISHIKA PARLOUR JITU KARNA DAS LALITA MAM M…" at bounding box center [107, 305] width 87 height 19
select select "66839"
click at [168, 673] on div "08047224946 Select Location × Hrishika & Hair.com, Asaam WhatsApp Status ✕ Stat…" at bounding box center [518, 576] width 1036 height 1153
click at [717, 431] on div "Manual Payment" at bounding box center [748, 410] width 90 height 69
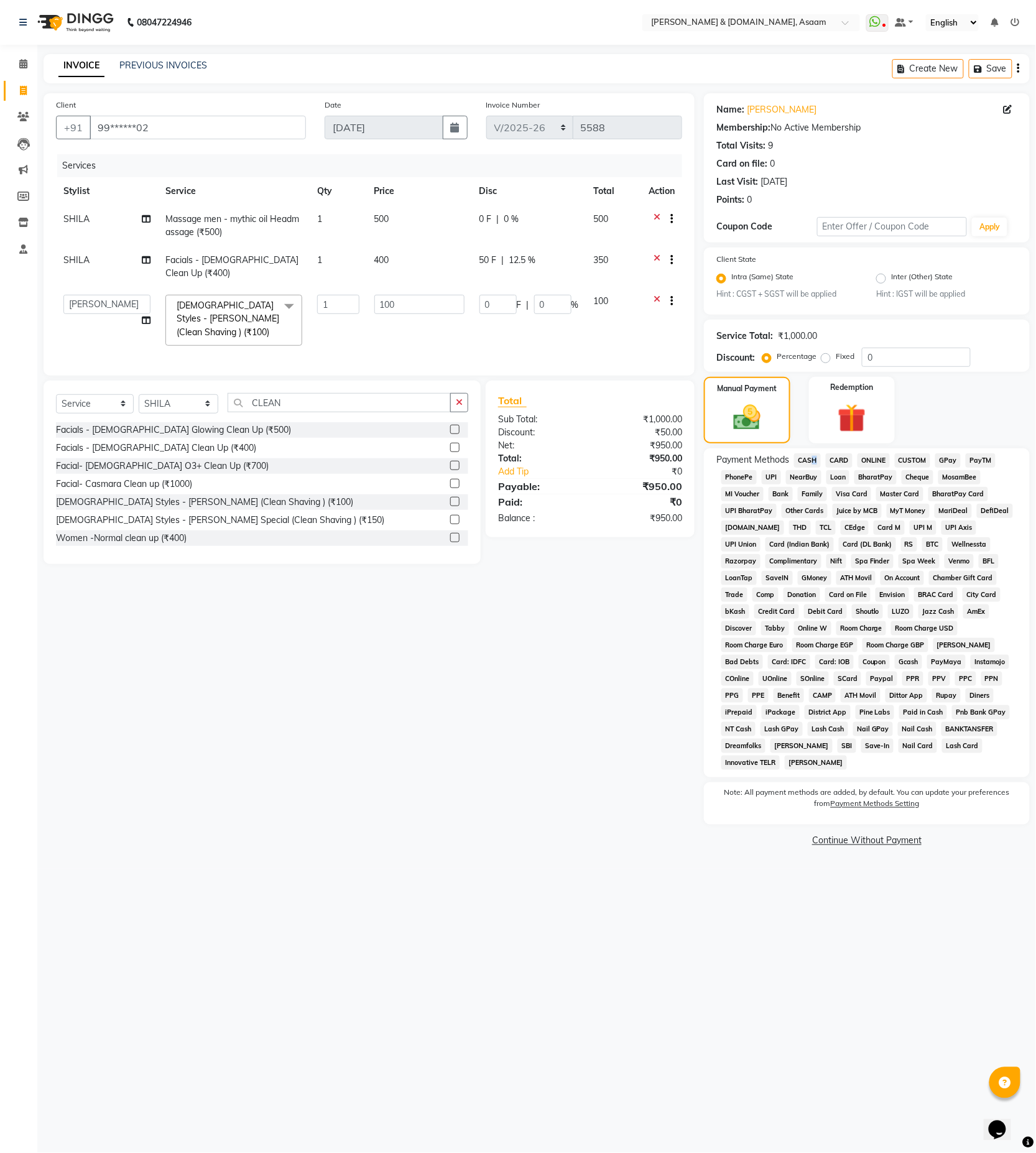
click at [812, 462] on span "CASH" at bounding box center [808, 460] width 27 height 14
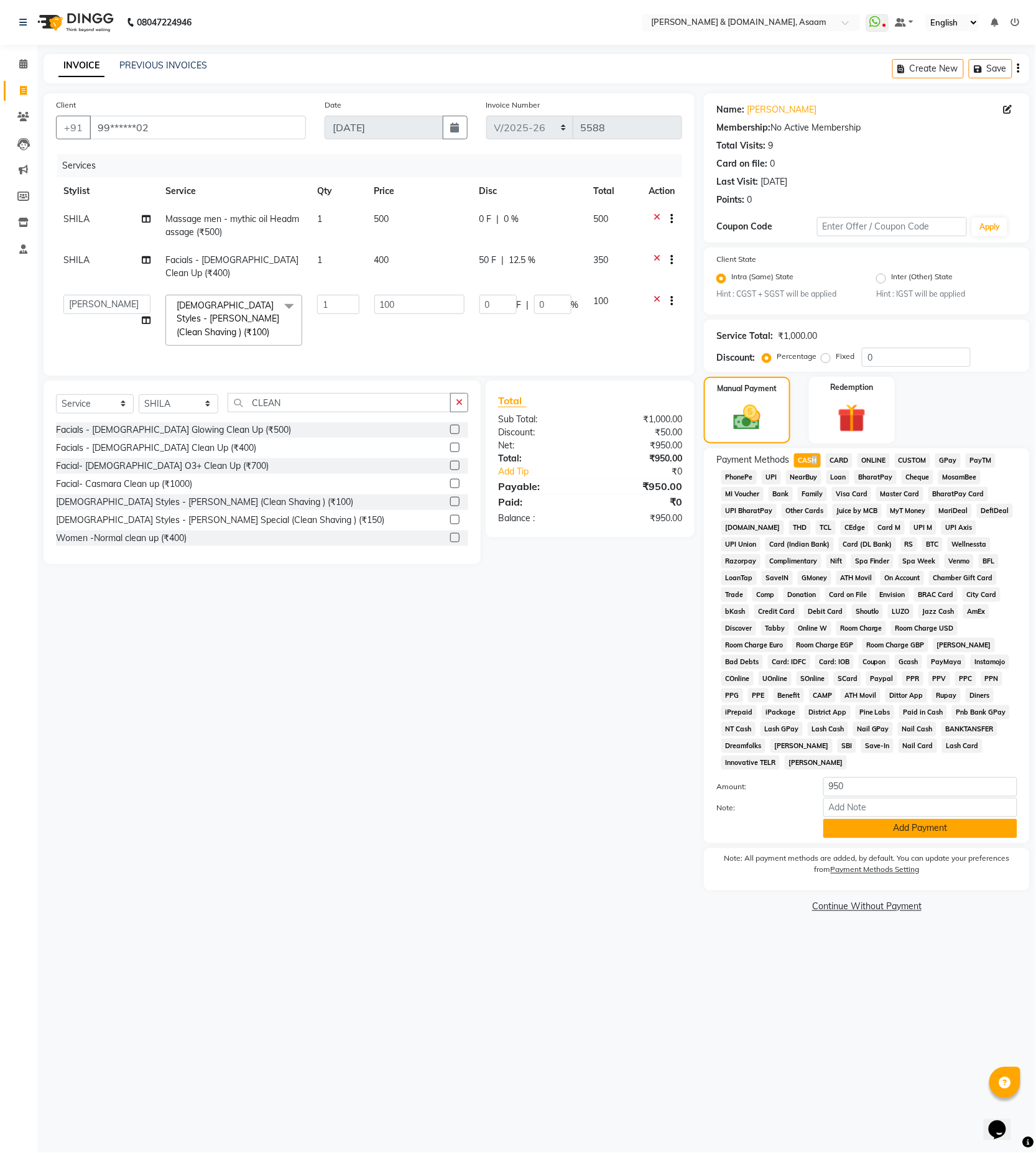
click at [876, 819] on button "Add Payment" at bounding box center [920, 829] width 194 height 19
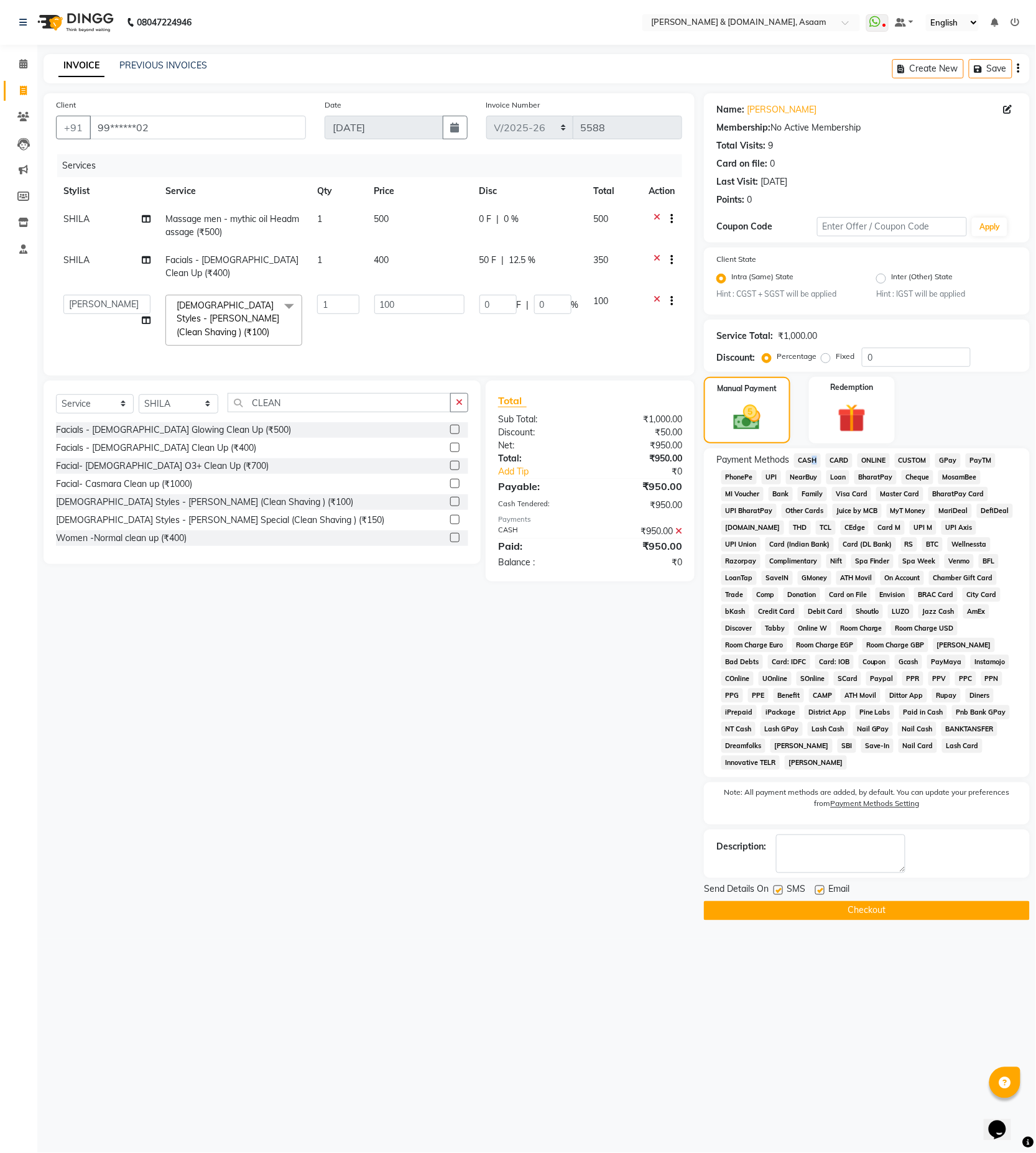
click at [867, 902] on button "Checkout" at bounding box center [867, 911] width 326 height 19
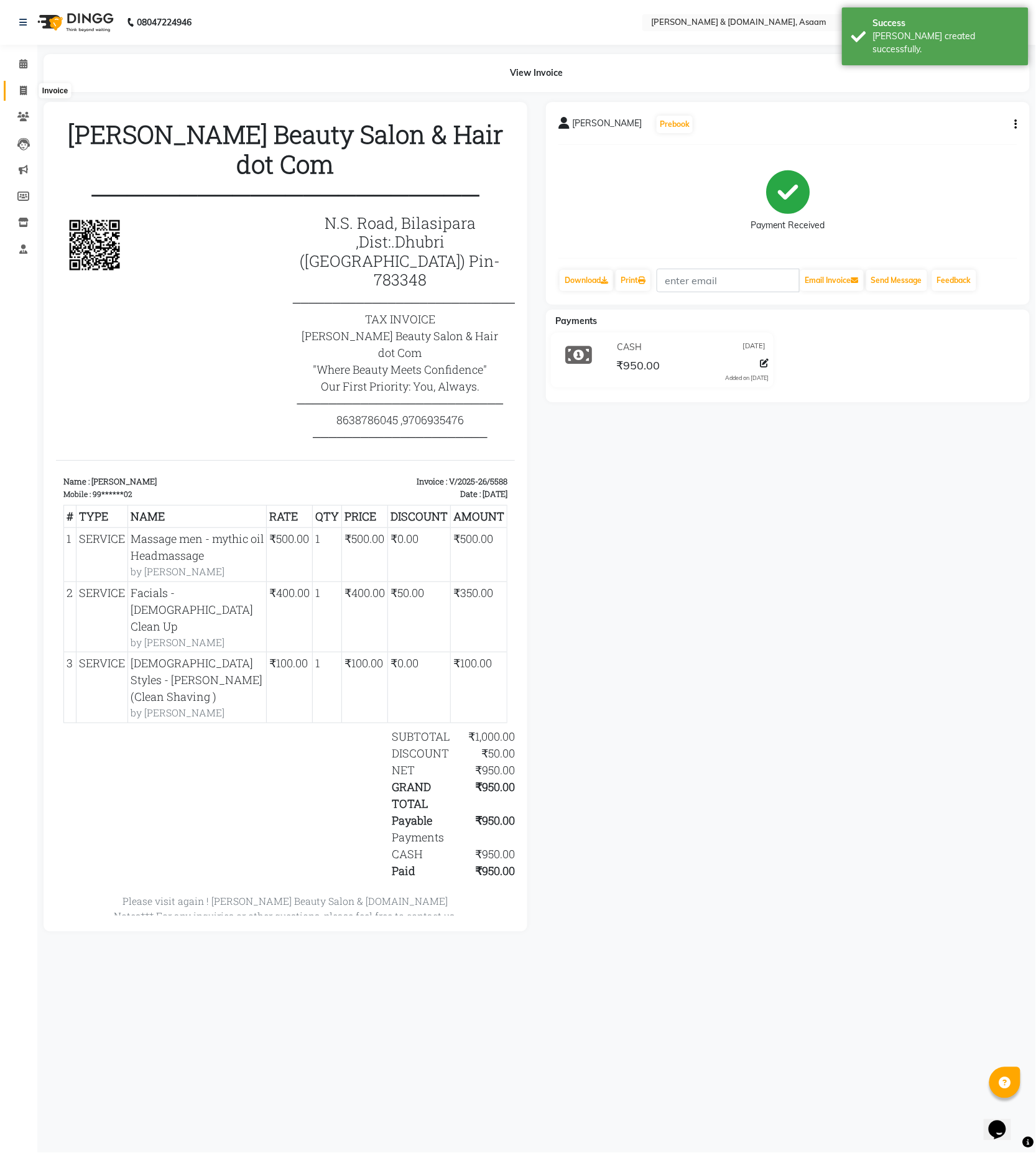
click at [21, 84] on span at bounding box center [23, 91] width 22 height 14
select select "service"
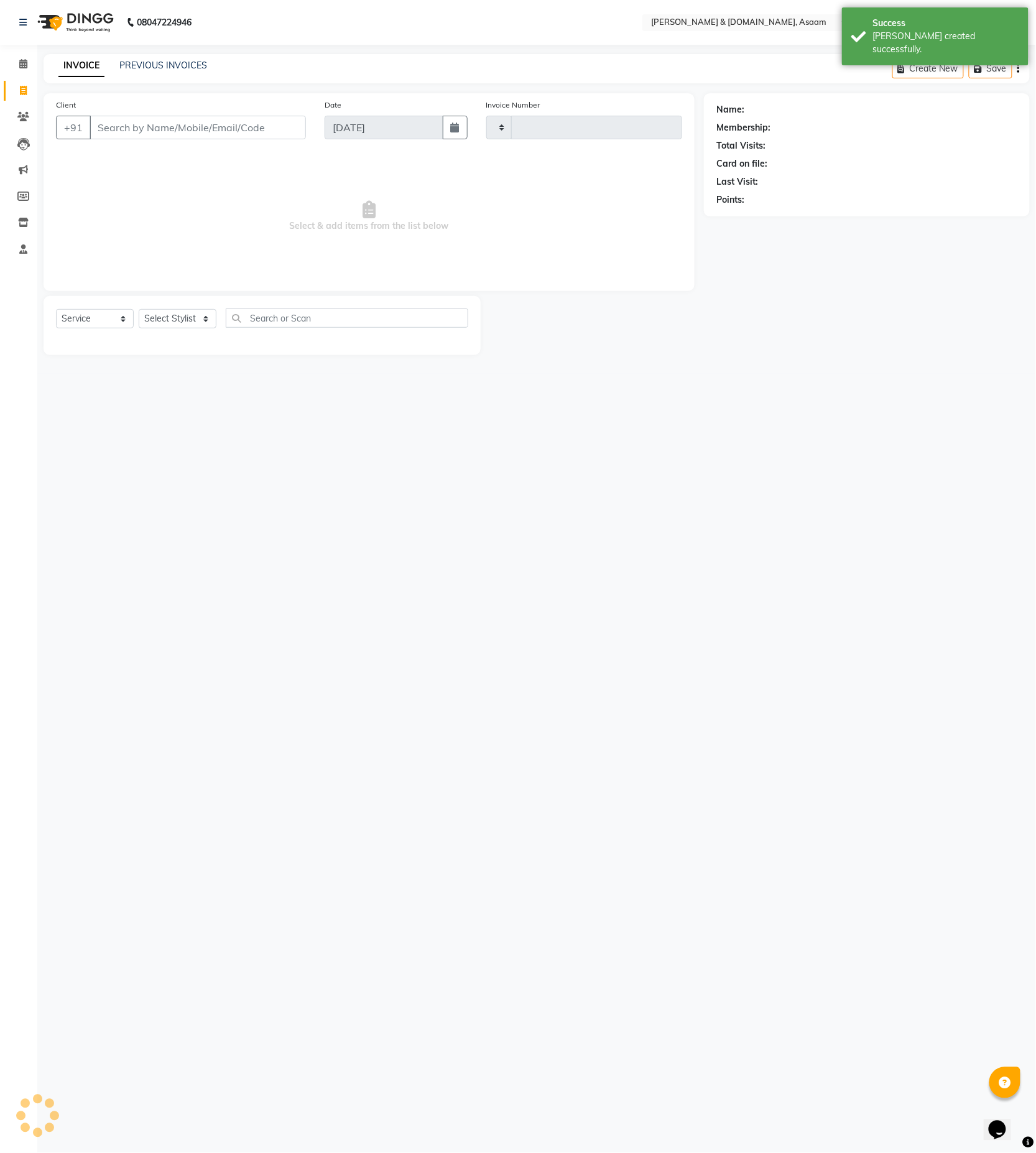
type input "5589"
select select "4608"
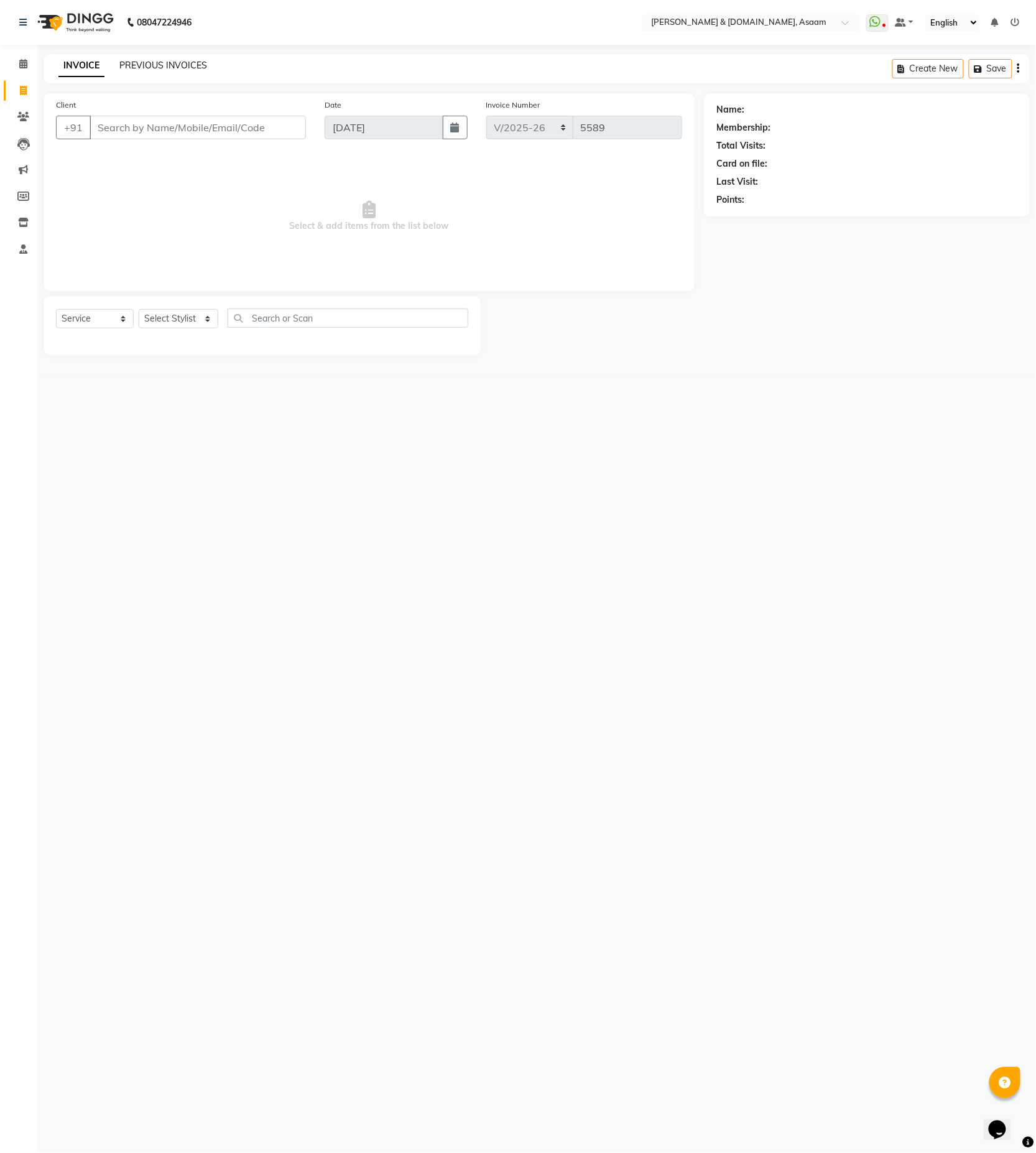
click at [153, 67] on link "PREVIOUS INVOICES" at bounding box center [163, 65] width 88 height 11
select select "4608"
select select "service"
click at [188, 72] on div "INVOICE PREVIOUS INVOICES" at bounding box center [133, 66] width 178 height 14
click at [188, 65] on link "PREVIOUS INVOICES" at bounding box center [163, 65] width 88 height 11
